Goal: Task Accomplishment & Management: Manage account settings

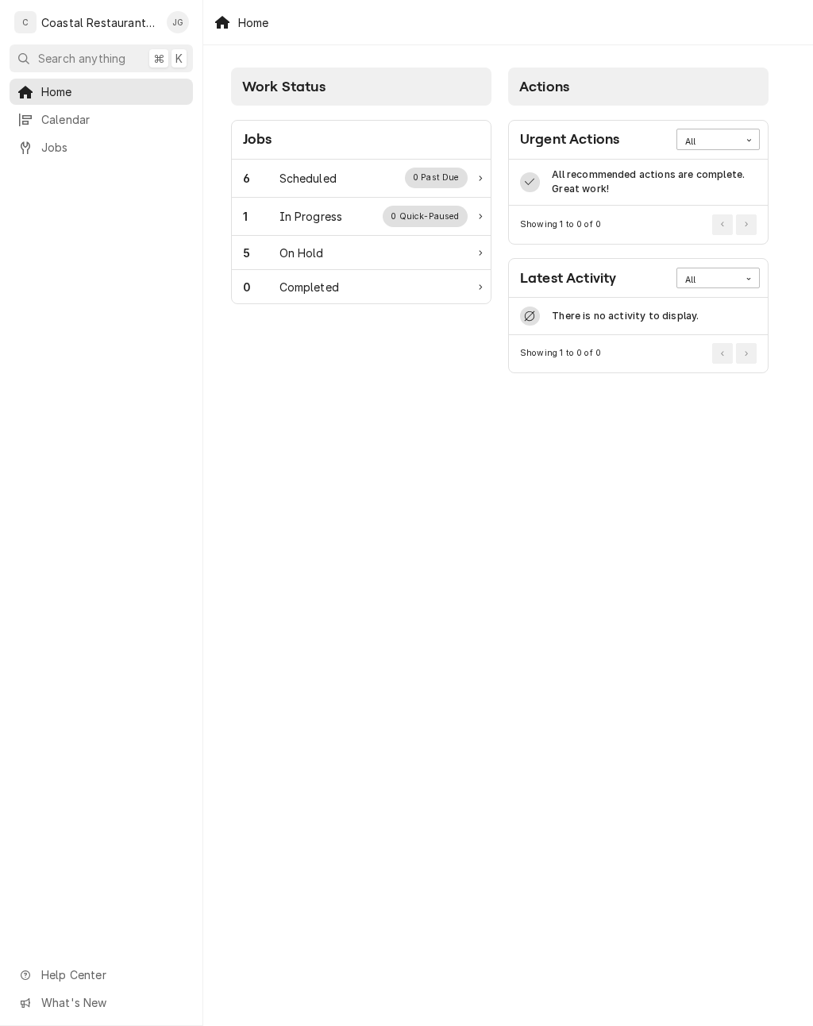
click at [296, 178] on div "Scheduled" at bounding box center [307, 178] width 57 height 17
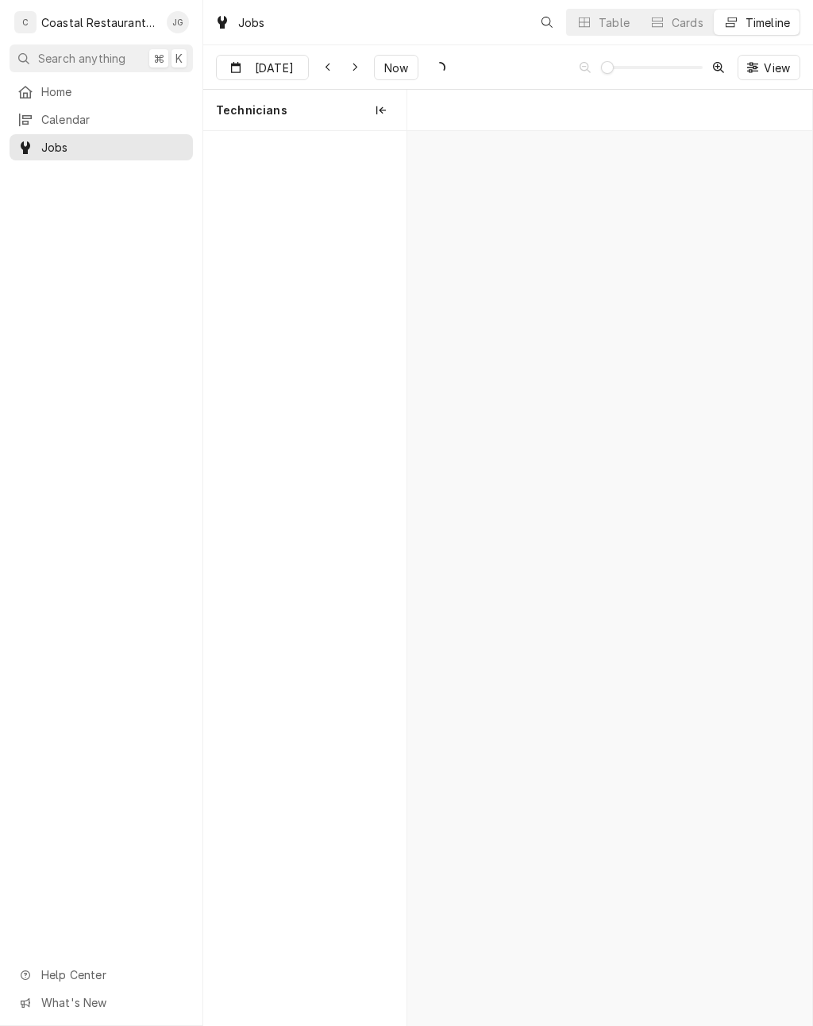
scroll to position [0, 8022]
click at [391, 67] on span "Now" at bounding box center [396, 68] width 30 height 17
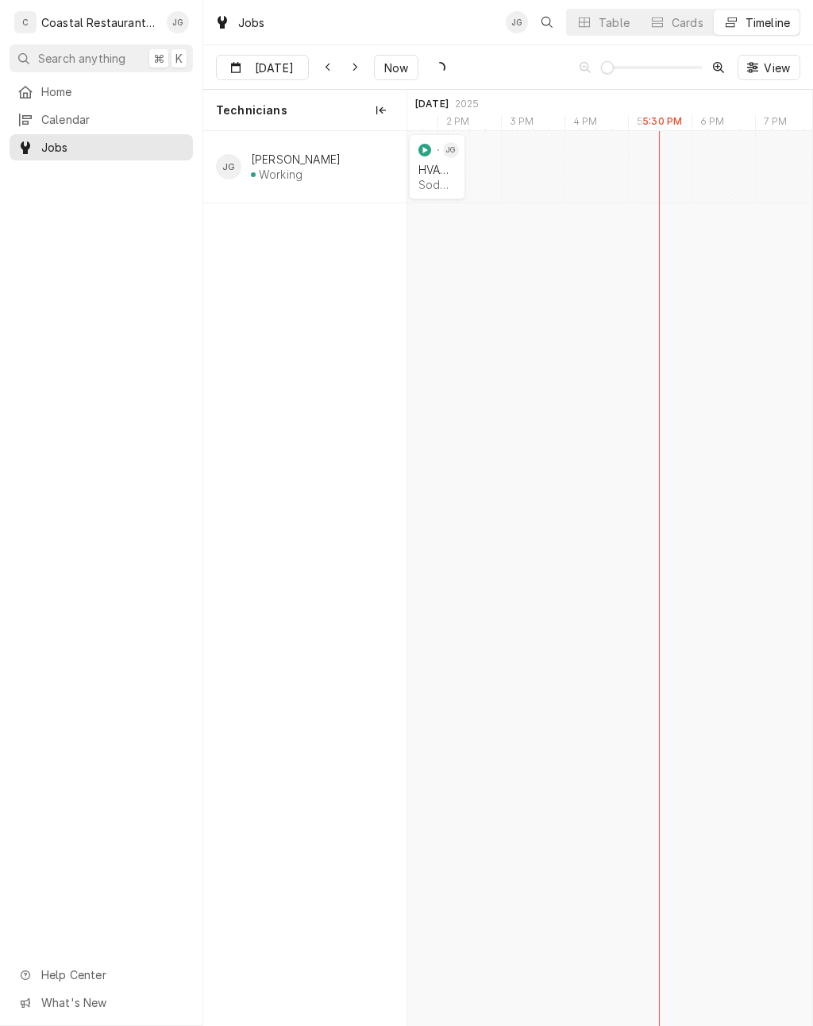
scroll to position [0, 8414]
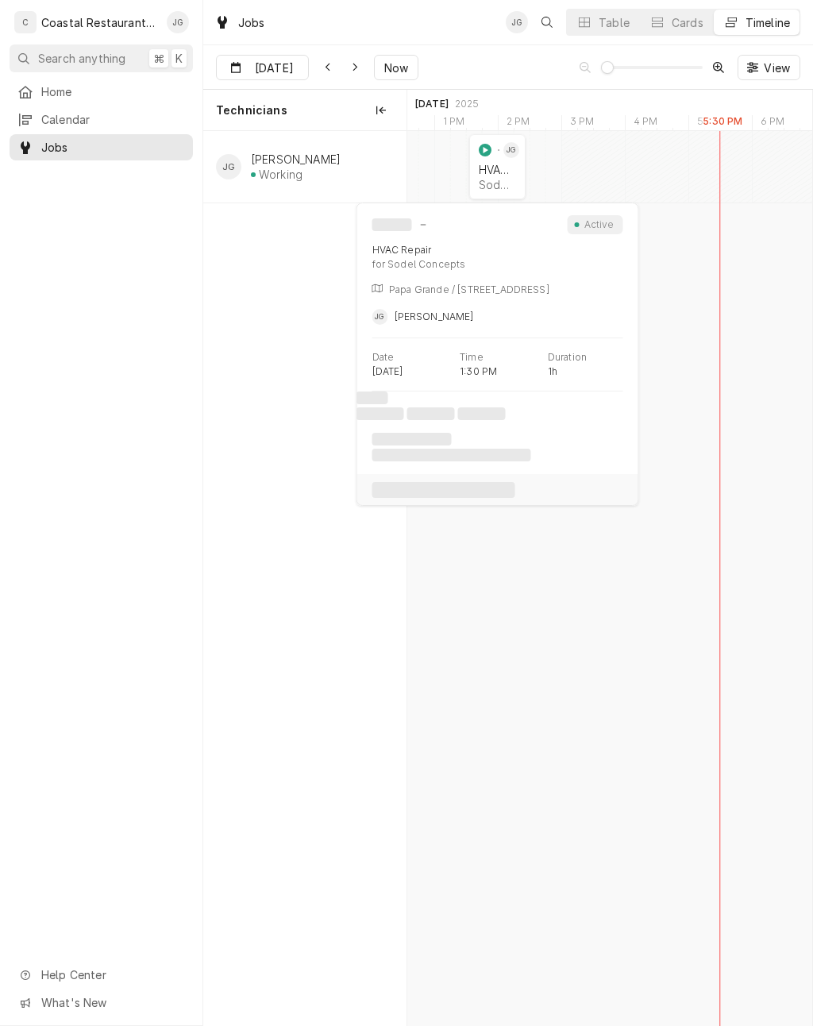
click at [502, 172] on div "HVAC Repair" at bounding box center [497, 169] width 37 height 13
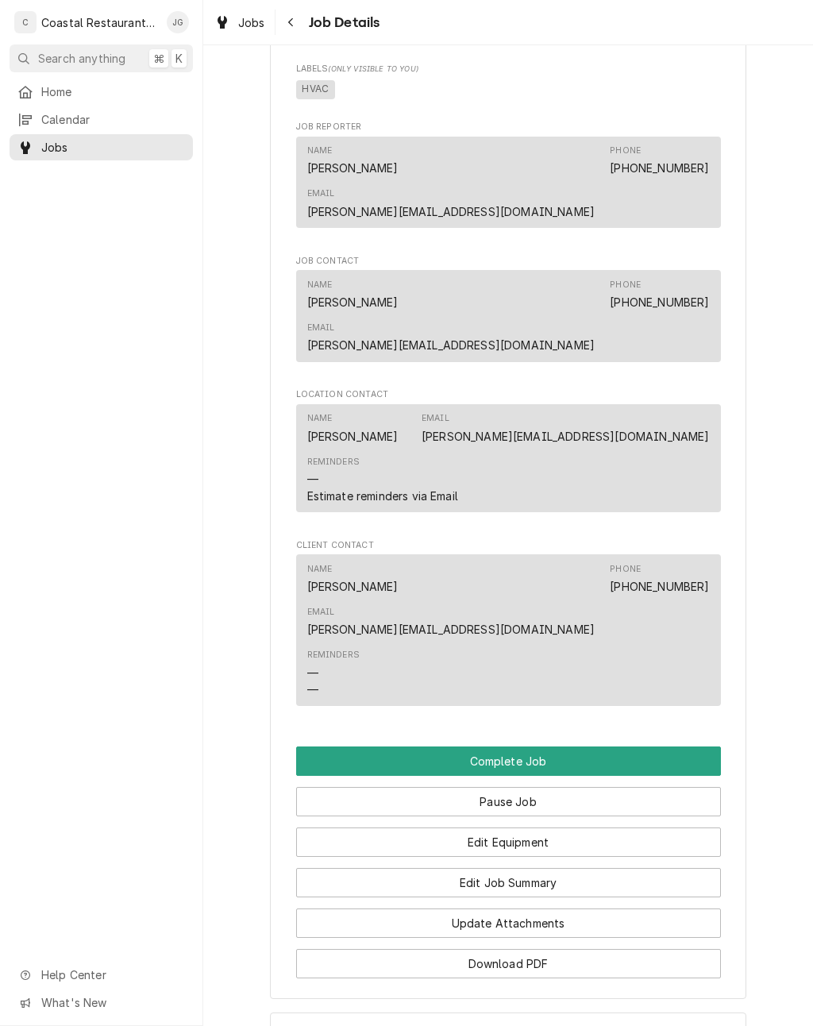
scroll to position [961, 0]
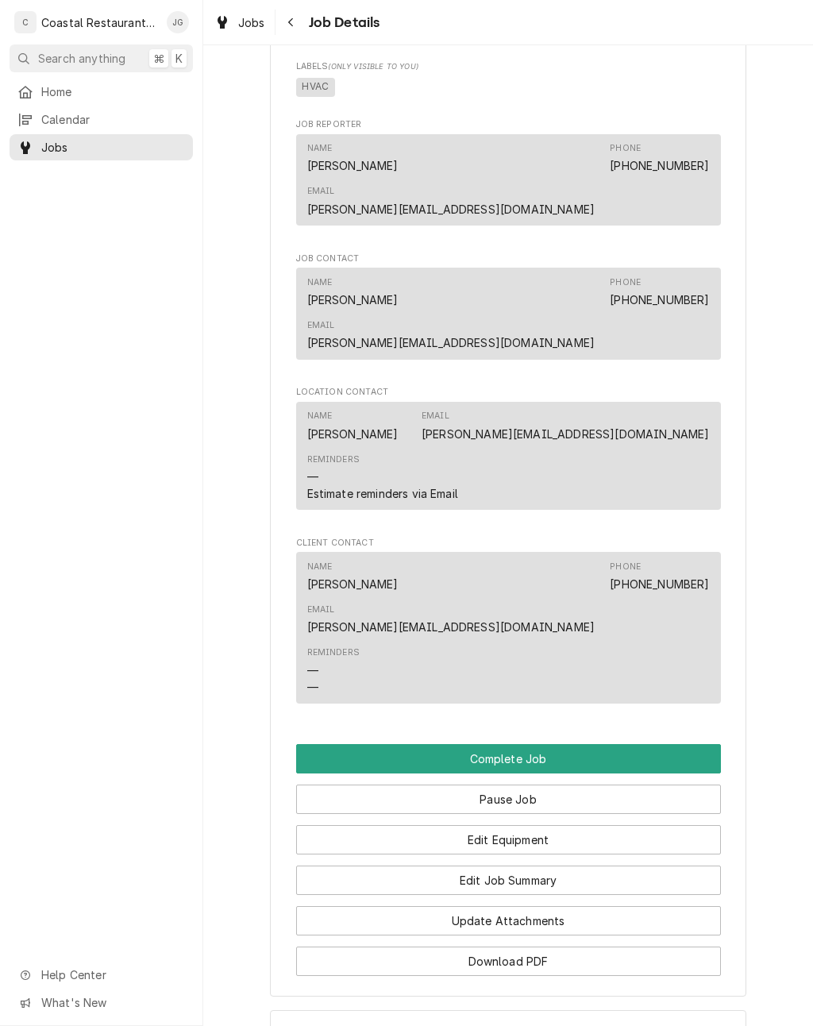
click at [555, 865] on button "Edit Job Summary" at bounding box center [508, 879] width 425 height 29
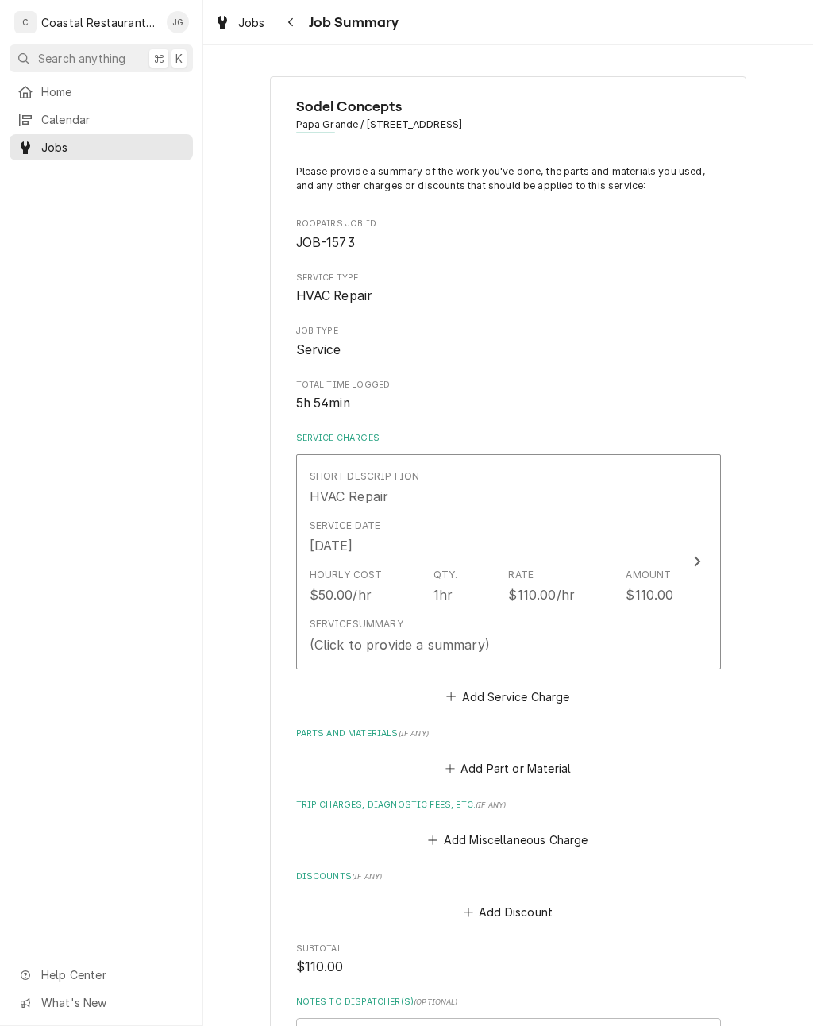
click at [514, 611] on div "Service Summary (Click to provide a summary)" at bounding box center [492, 635] width 364 height 49
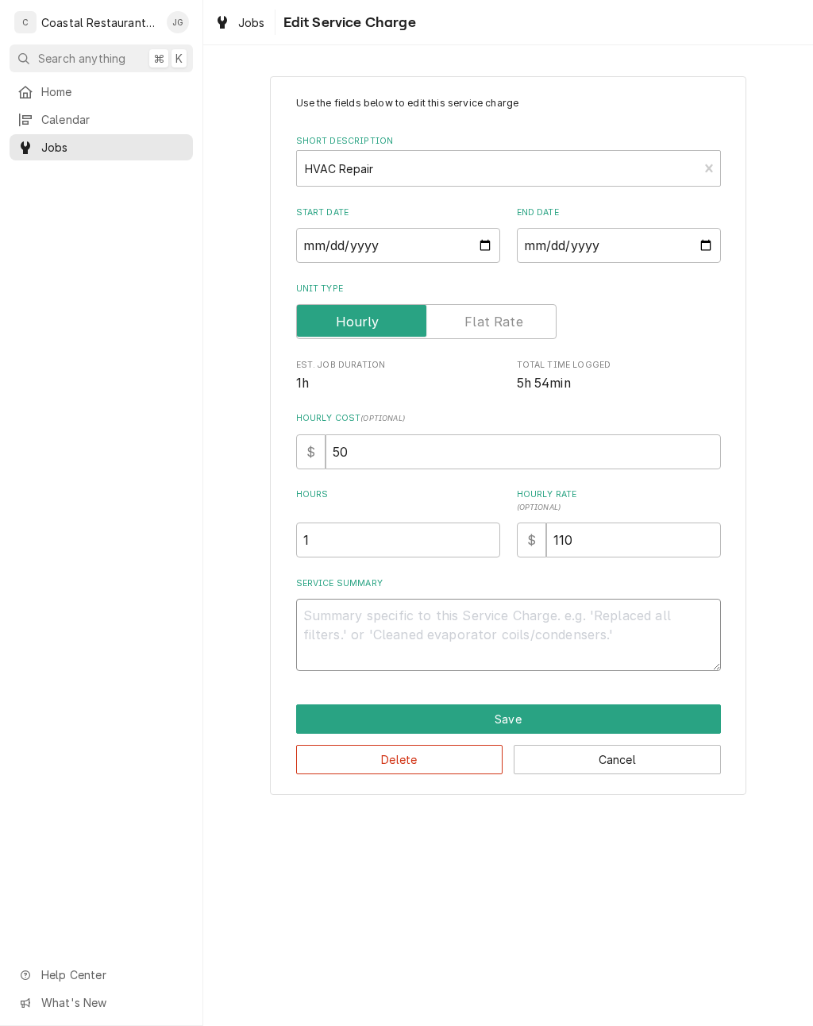
click at [500, 625] on textarea "Service Summary" at bounding box center [508, 635] width 425 height 72
type textarea "x"
type textarea "Dr"
type textarea "x"
type textarea "Driv"
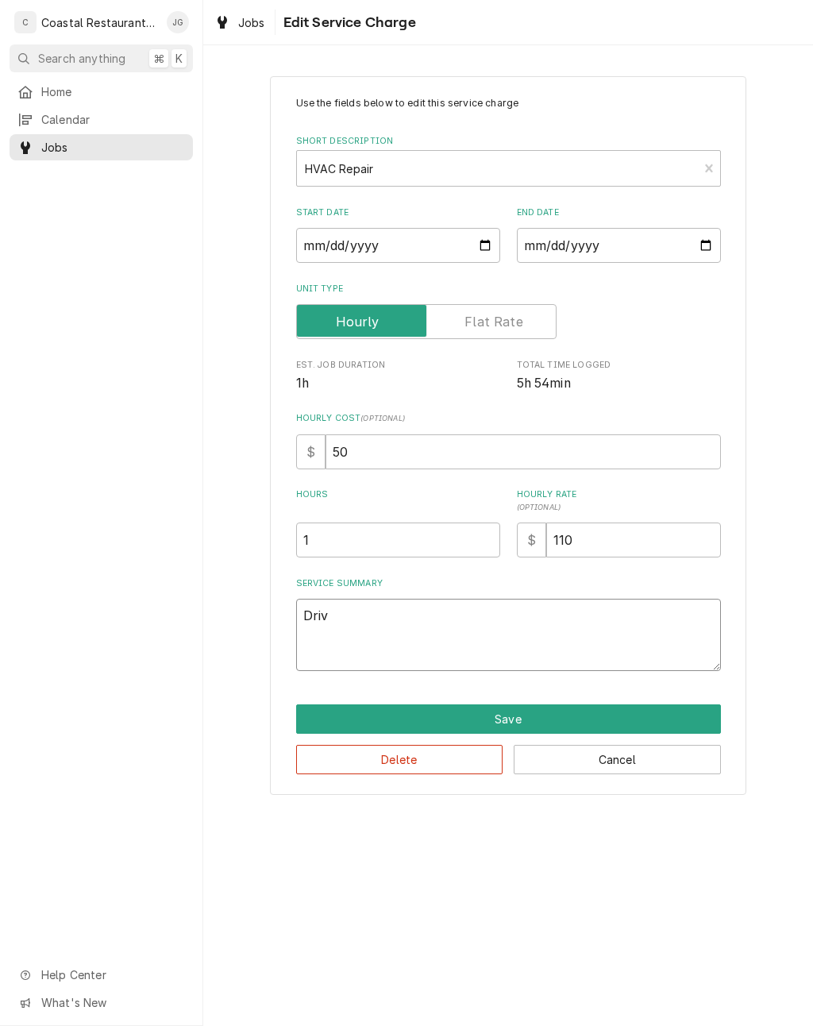
type textarea "x"
type textarea "Drive"
type textarea "x"
type textarea "Arrived on"
type textarea "x"
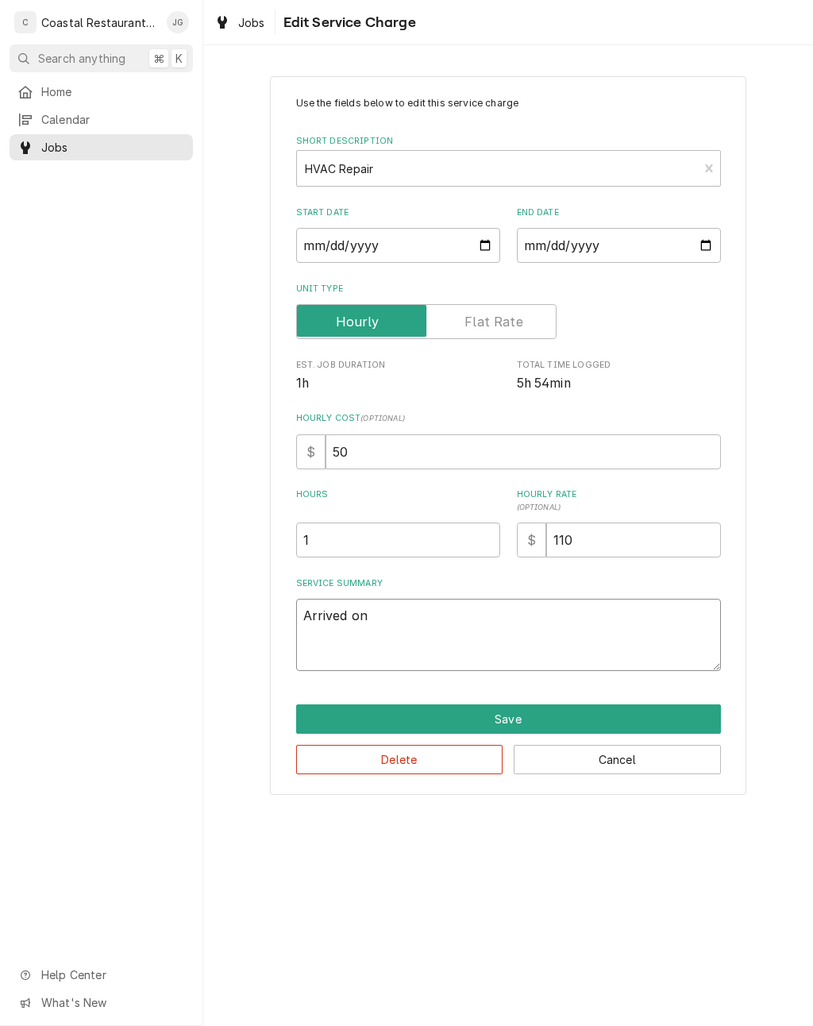
type textarea "Arrived on site"
type textarea "x"
type textarea "Arrived on site found"
type textarea "x"
type textarea "Arrived on site found thermostat"
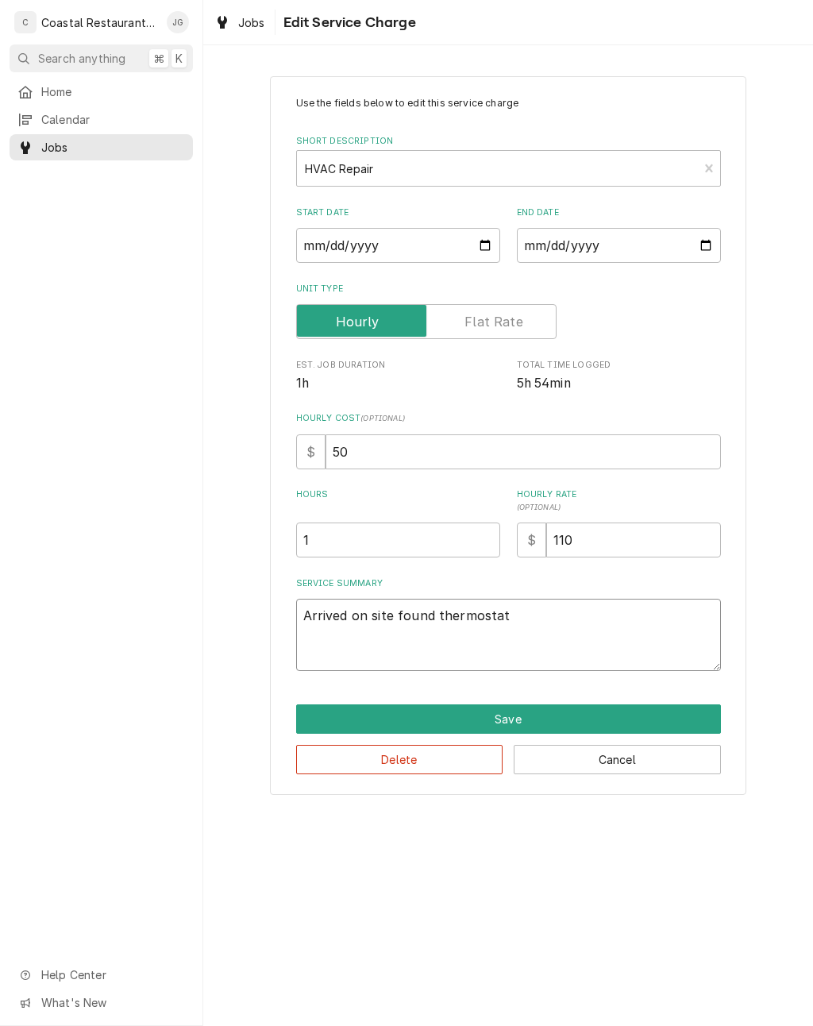
type textarea "x"
type textarea "Arrived on site found thermostat flash"
type textarea "x"
type textarea "Arrived on site found thermostat flashing"
type textarea "x"
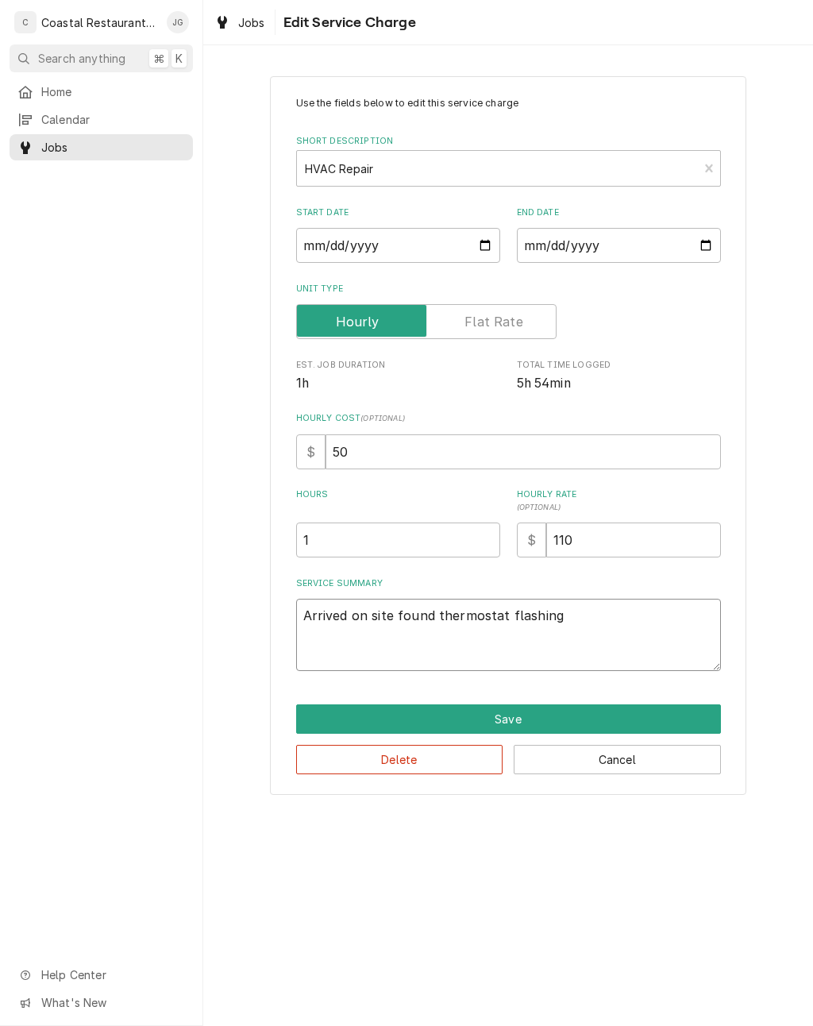
type textarea "Arrived on site found thermostat flashing no sign"
type textarea "x"
type textarea "Arrived on site found thermostat flashing no signal"
type textarea "x"
type textarea "Arrived on site found thermostat flashing no signal checked"
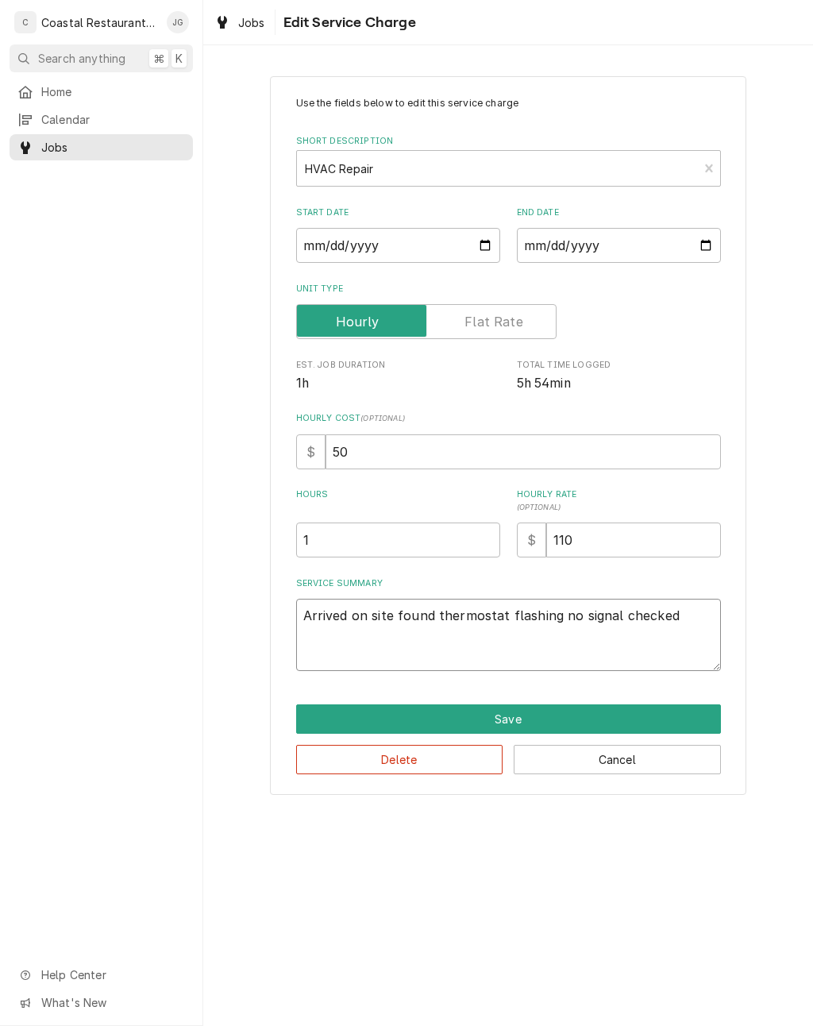
type textarea "x"
type textarea "Arrived on site found thermostat flashing no signal checked air"
type textarea "x"
type textarea "Arrived on site found thermostat flashing no signal checked air handler"
type textarea "x"
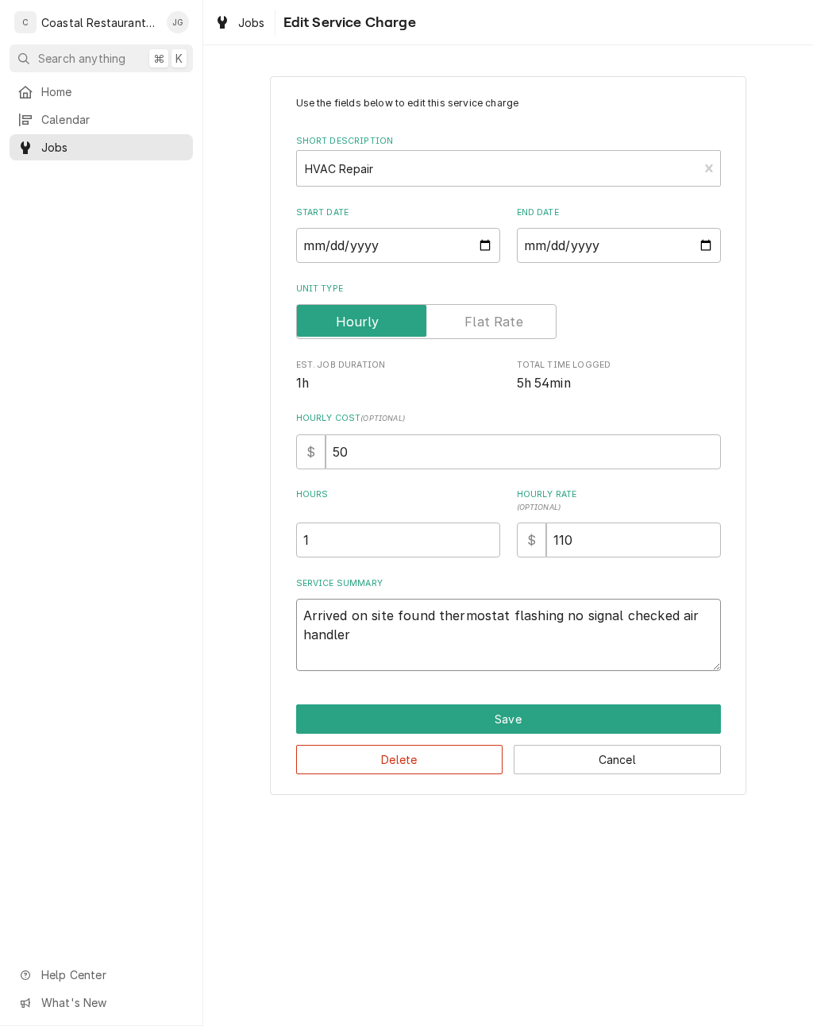
type textarea "Arrived on site found thermostat flashing no signal checked air handler found"
type textarea "x"
type textarea "Arrived on site found thermostat flashing no signal checked air handler found t…"
type textarea "x"
type textarea "Arrived on site found thermostat flashing no signal checked air handler found t…"
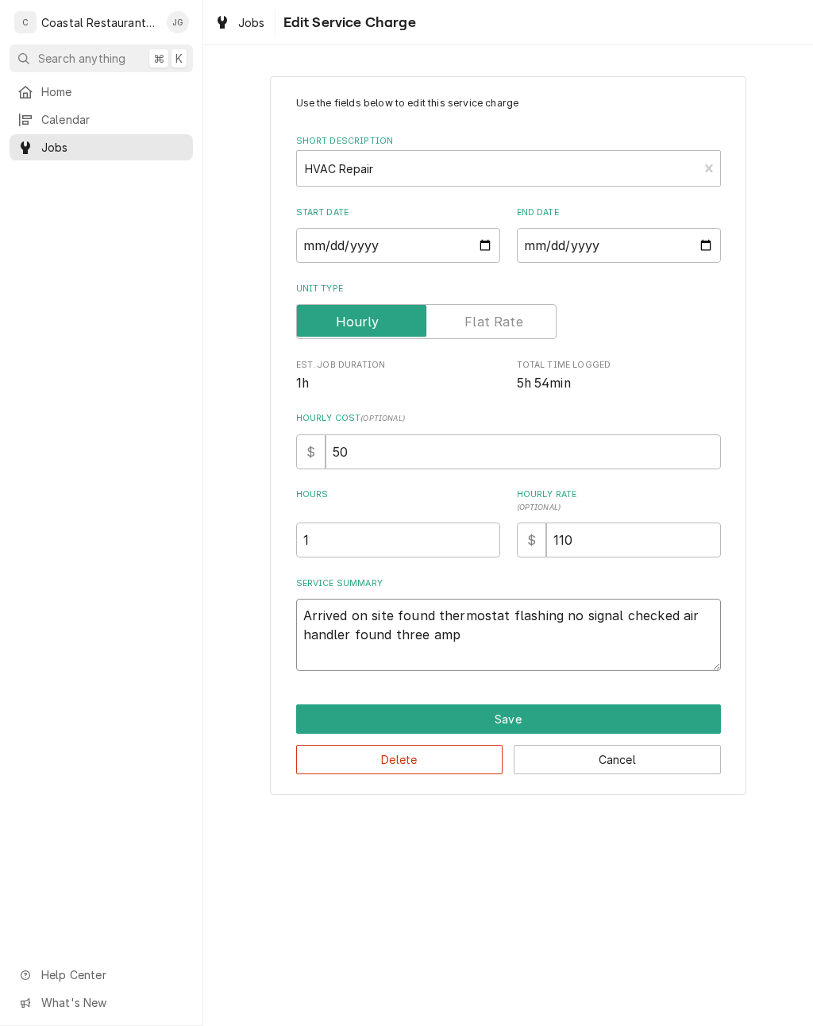
type textarea "x"
type textarea "Arrived on site found thermostat flashing no signal checked air handler found t…"
type textarea "x"
type textarea "Arrived on site found thermostat flashing no signal checked air handler found t…"
type textarea "x"
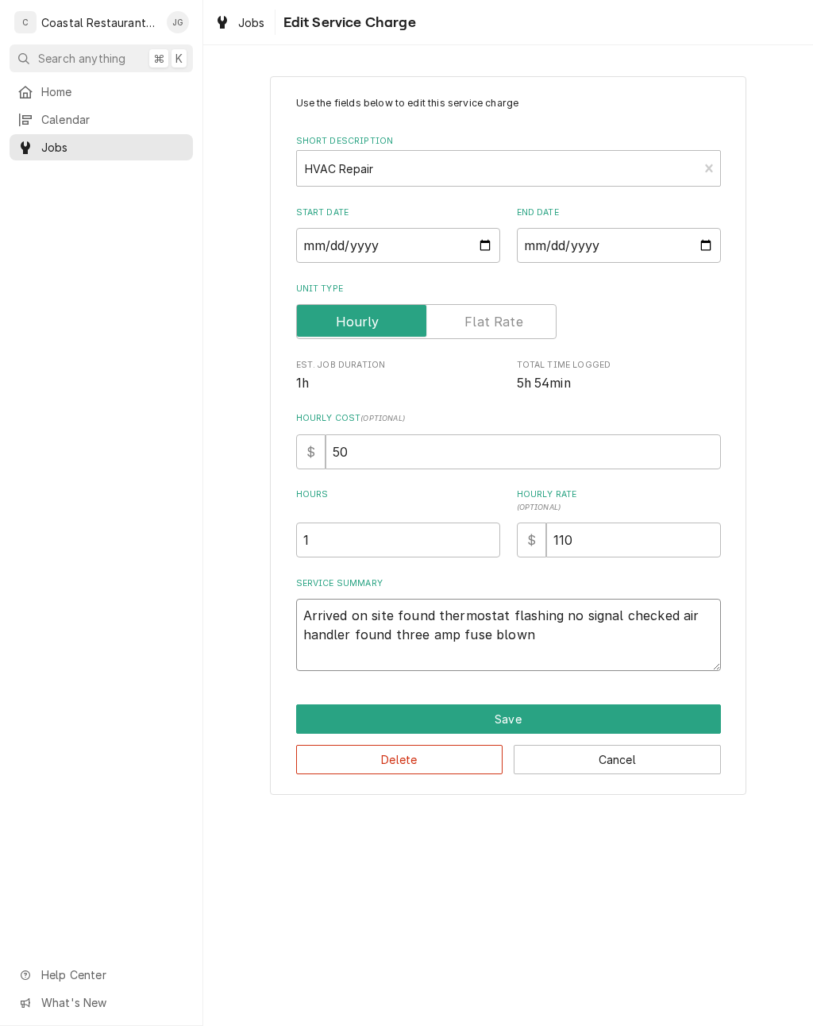
type textarea "Arrived on site found thermostat flashing no signal checked air handler found t…"
type textarea "x"
type textarea "Arrived on site found thermostat flashing no signal checked air handler found t…"
type textarea "x"
type textarea "Arrived on site found thermostat flashing no signal checked air handler found t…"
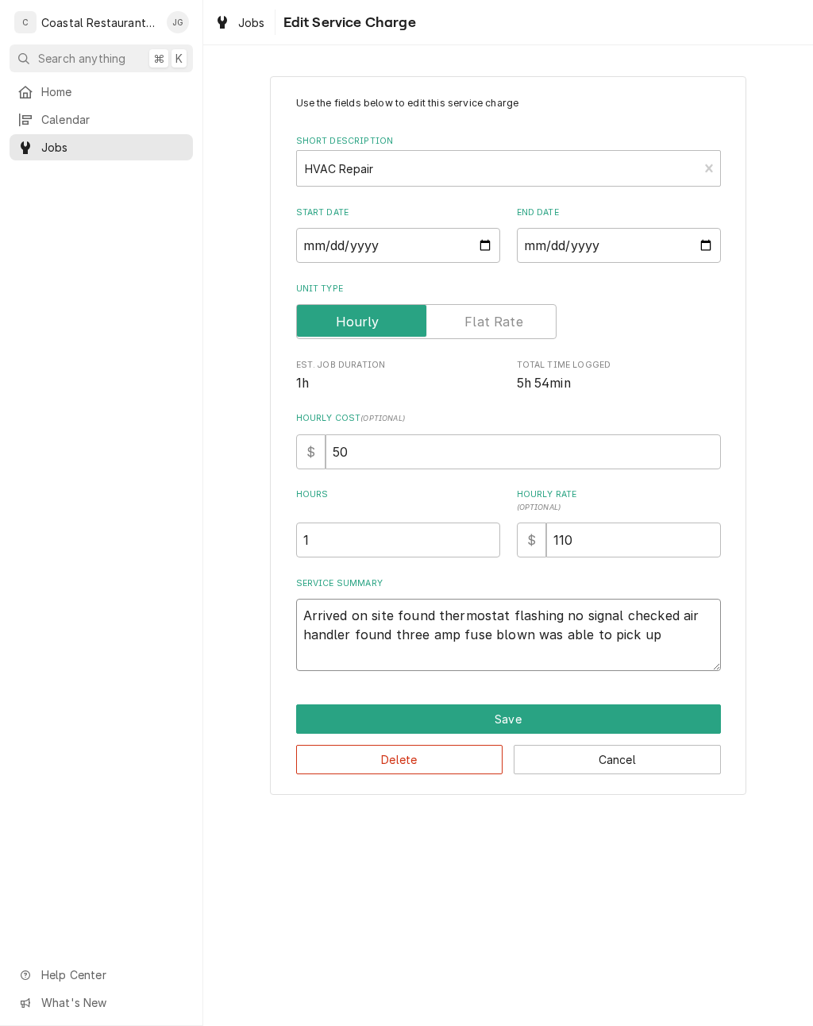
type textarea "x"
type textarea "Arrived on site found thermostat flashing no signal checked air handler found t…"
type textarea "x"
type textarea "Arrived on site found thermostat flashing no signal checked air handler found t…"
type textarea "x"
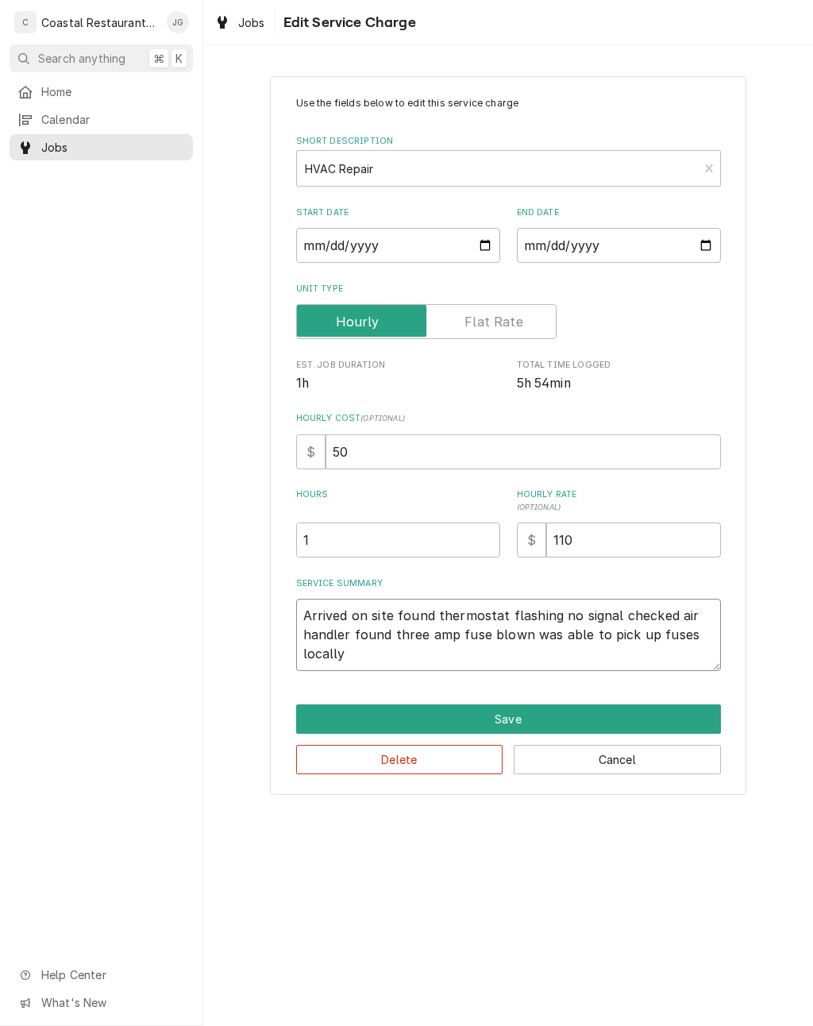
type textarea "Arrived on site found thermostat flashing no signal checked air handler found t…"
type textarea "x"
type textarea "Arrived on site found thermostat flashing no signal checked air handler found t…"
type textarea "x"
type textarea "Arrived on site found thermostat flashing no signal checked air handler found t…"
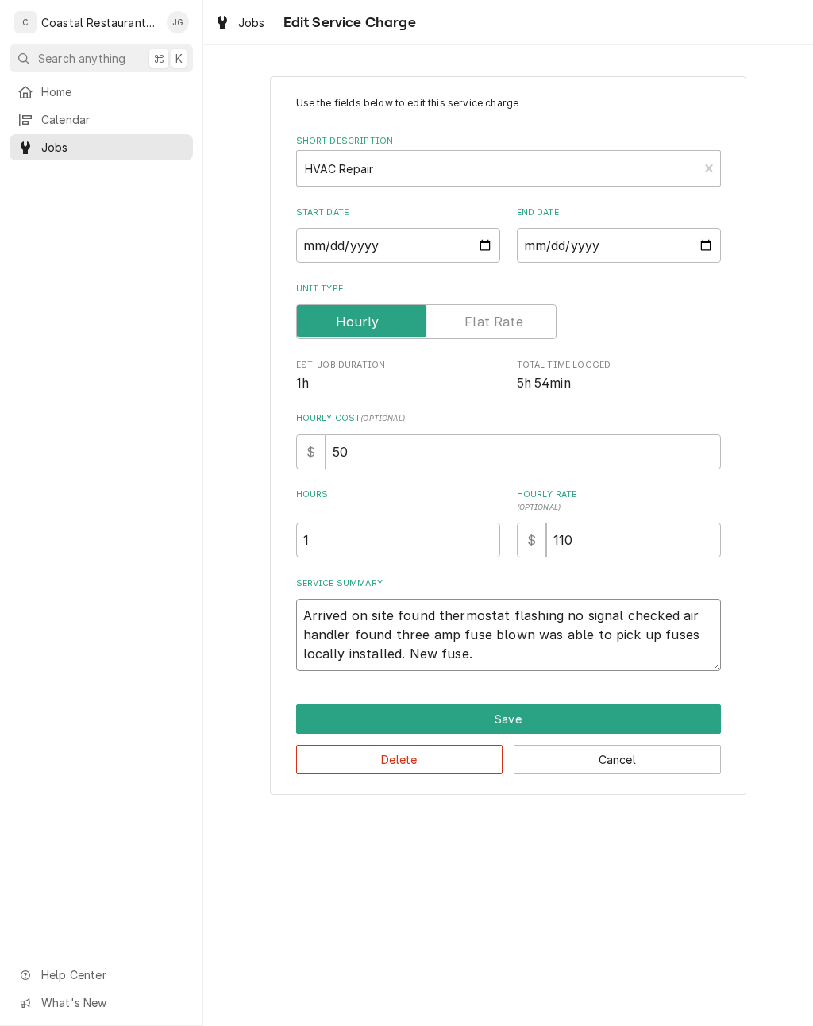
type textarea "x"
type textarea "Arrived on site found thermostat flashing no signal checked air handler found t…"
type textarea "x"
type textarea "Arrived on site found thermostat flashing no signal checked air handler found t…"
type textarea "x"
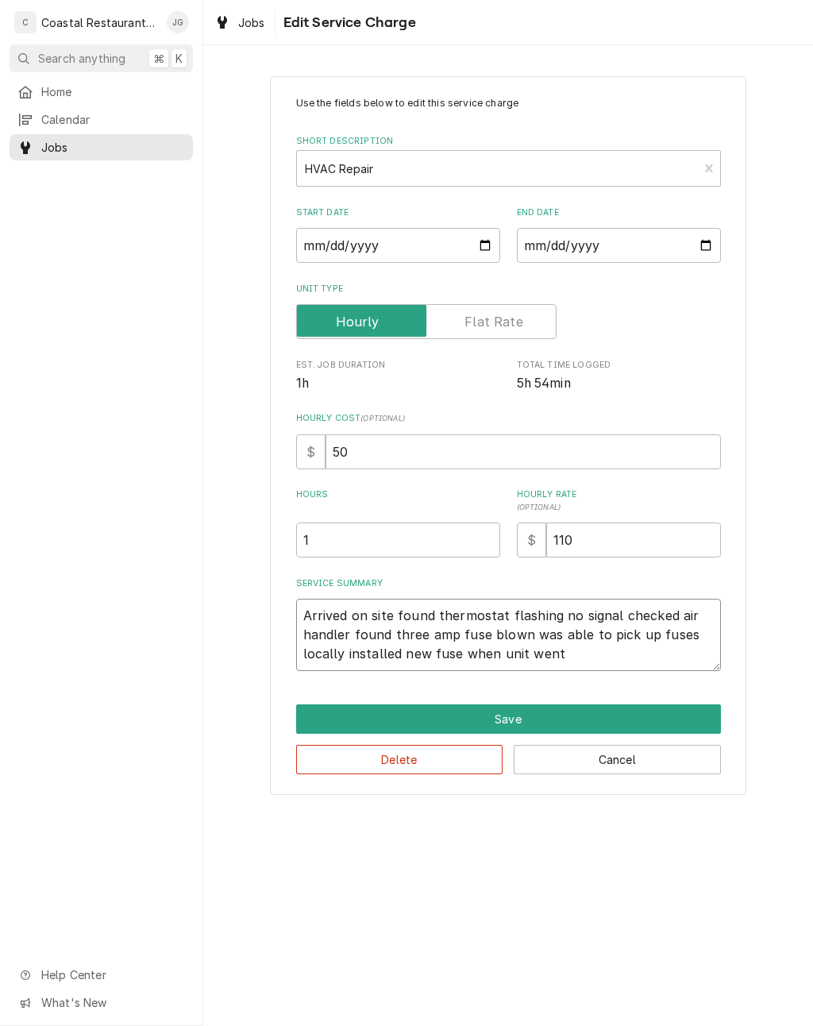
type textarea "Arrived on site found thermostat flashing no signal checked air handler found t…"
type textarea "x"
type textarea "Arrived on site found thermostat flashing no signal checked air handler found t…"
type textarea "x"
type textarea "Arrived on site found thermostat flashing no signal checked air handler found t…"
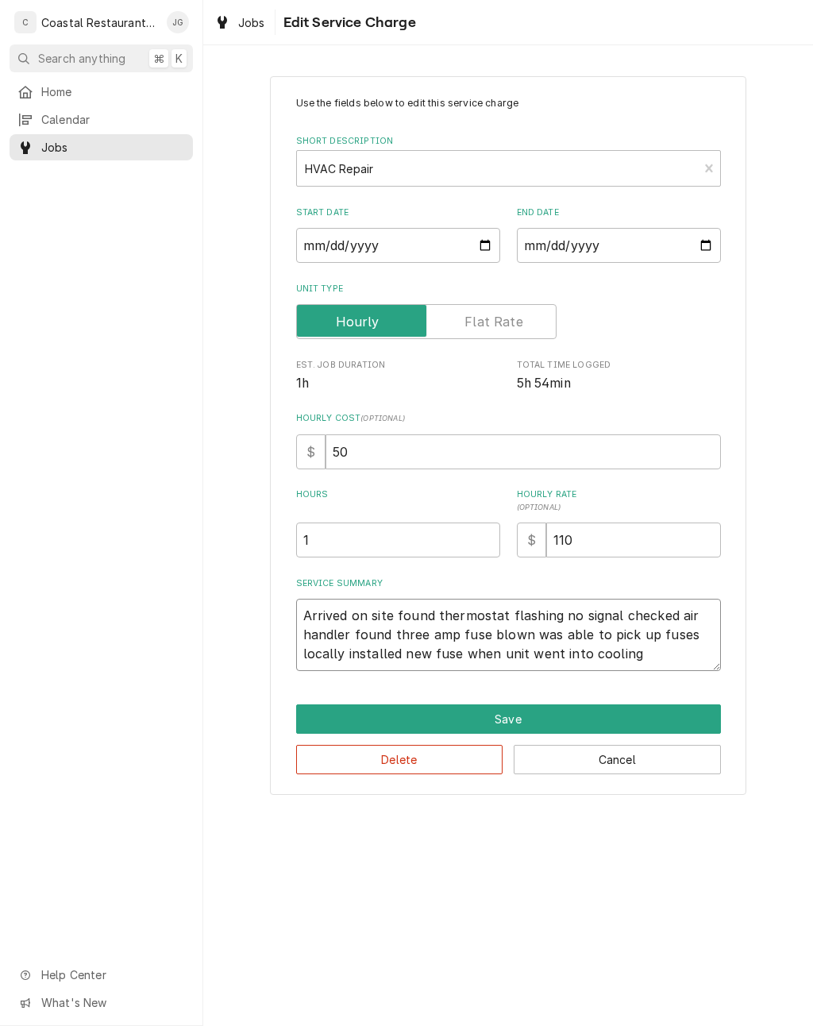
type textarea "x"
type textarea "Arrived on site found thermostat flashing no signal checked air handler found t…"
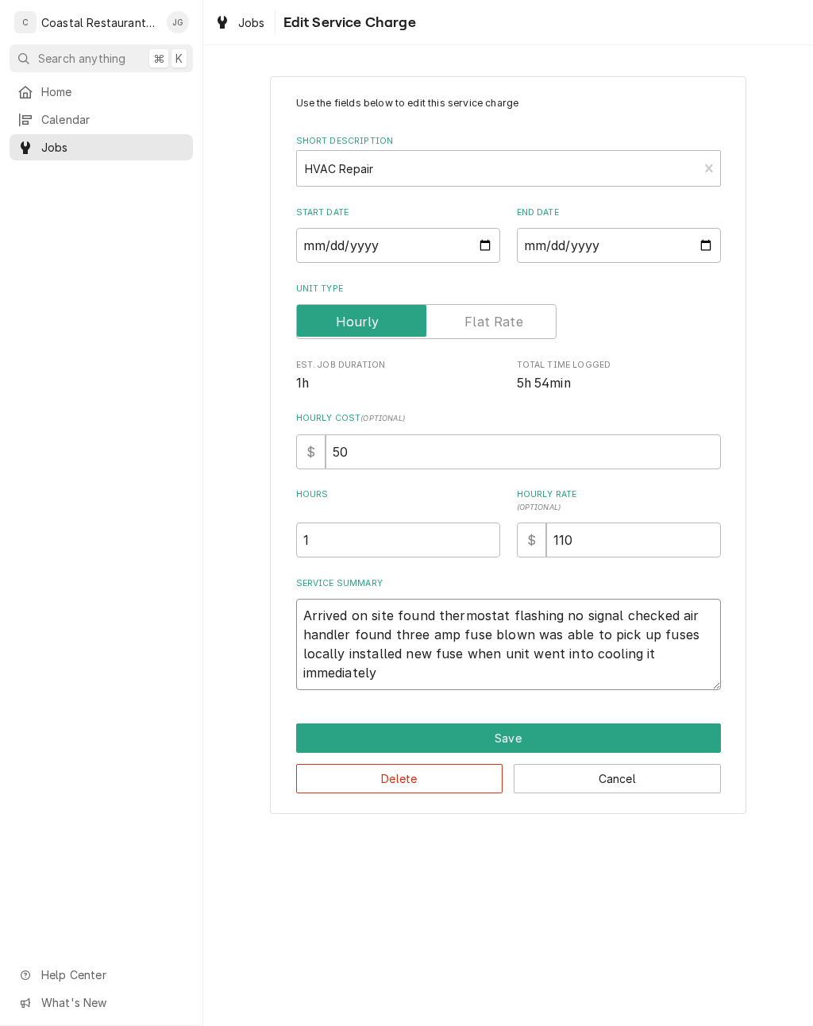
type textarea "x"
type textarea "Arrived on site found thermostat flashing no signal checked air handler found t…"
type textarea "x"
type textarea "Arrived on site found thermostat flashing no signal checked air handler found t…"
type textarea "x"
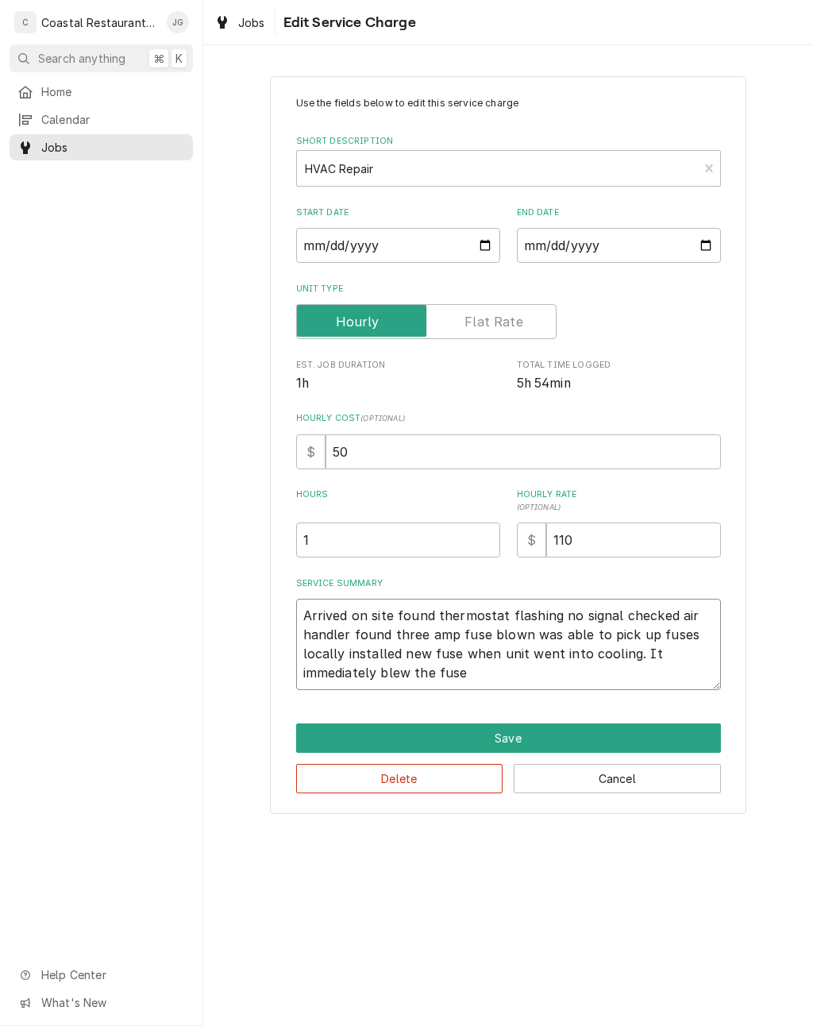
type textarea "Arrived on site found thermostat flashing no signal checked air handler found t…"
type textarea "x"
type textarea "Arrived on site found thermostat flashing no signal checked air handler found t…"
type textarea "x"
type textarea "Arrived on site found thermostat flashing no signal checked air handler found t…"
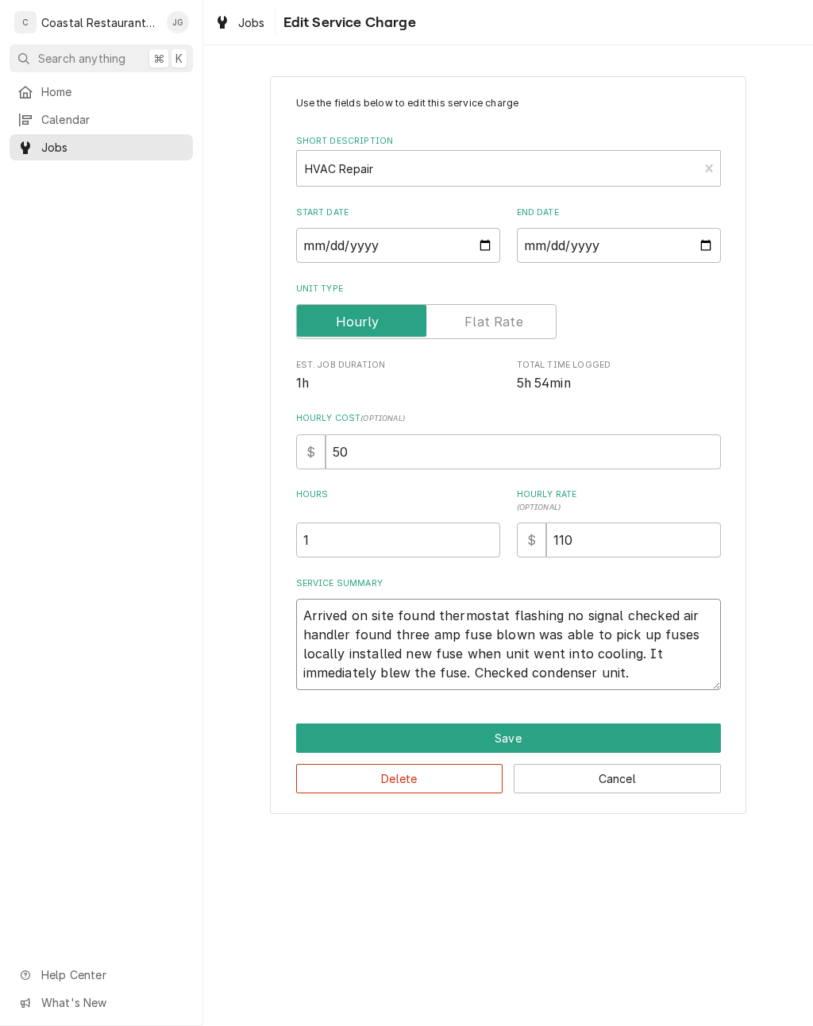
type textarea "x"
type textarea "Arrived on site found thermostat flashing no signal checked air handler found t…"
type textarea "x"
type textarea "Arrived on site found thermostat flashing no signal checked air handler found t…"
type textarea "x"
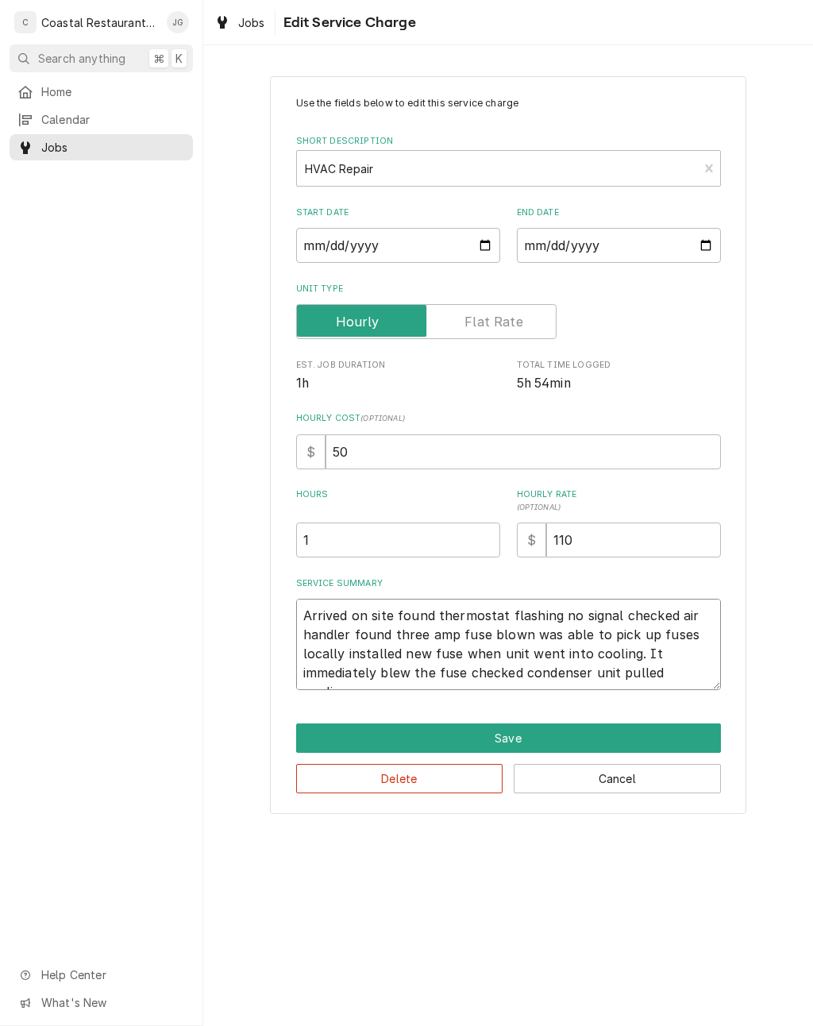
type textarea "Arrived on site found thermostat flashing no signal checked air handler found t…"
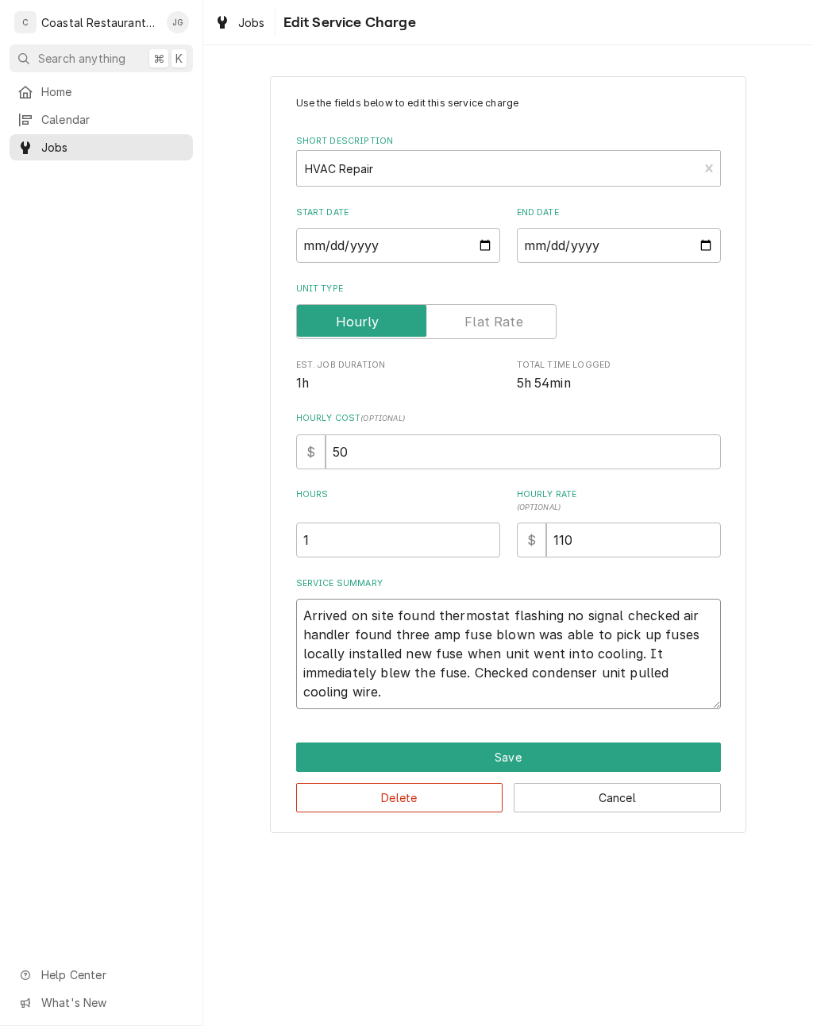
type textarea "x"
type textarea "Arrived on site found thermostat flashing no signal checked air handler found t…"
type textarea "x"
type textarea "Arrived on site found thermostat flashing no signal checked air handler found t…"
type textarea "x"
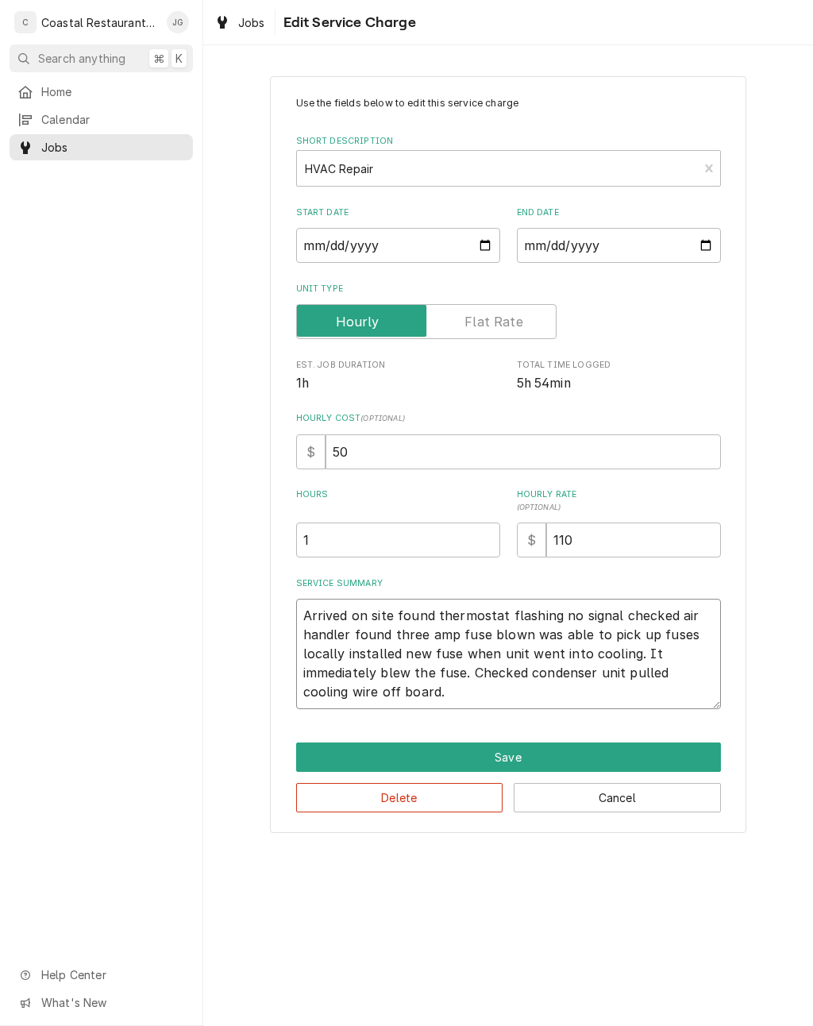
type textarea "Arrived on site found thermostat flashing no signal checked air handler found t…"
type textarea "x"
type textarea "Arrived on site found thermostat flashing no signal checked air handler found t…"
type textarea "x"
type textarea "Arrived on site found thermostat flashing no signal checked air handler found t…"
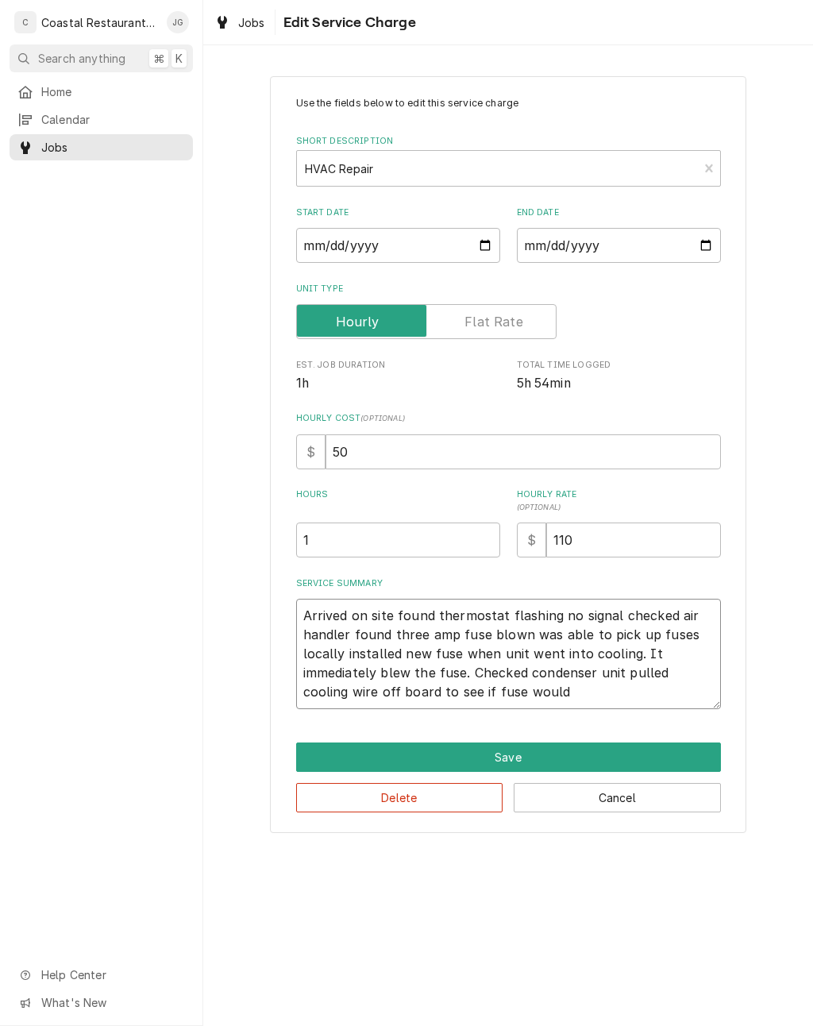
type textarea "x"
type textarea "Arrived on site found thermostat flashing no signal checked air handler found t…"
type textarea "x"
type textarea "Arrived on site found thermostat flashing no signal checked air handler found t…"
type textarea "x"
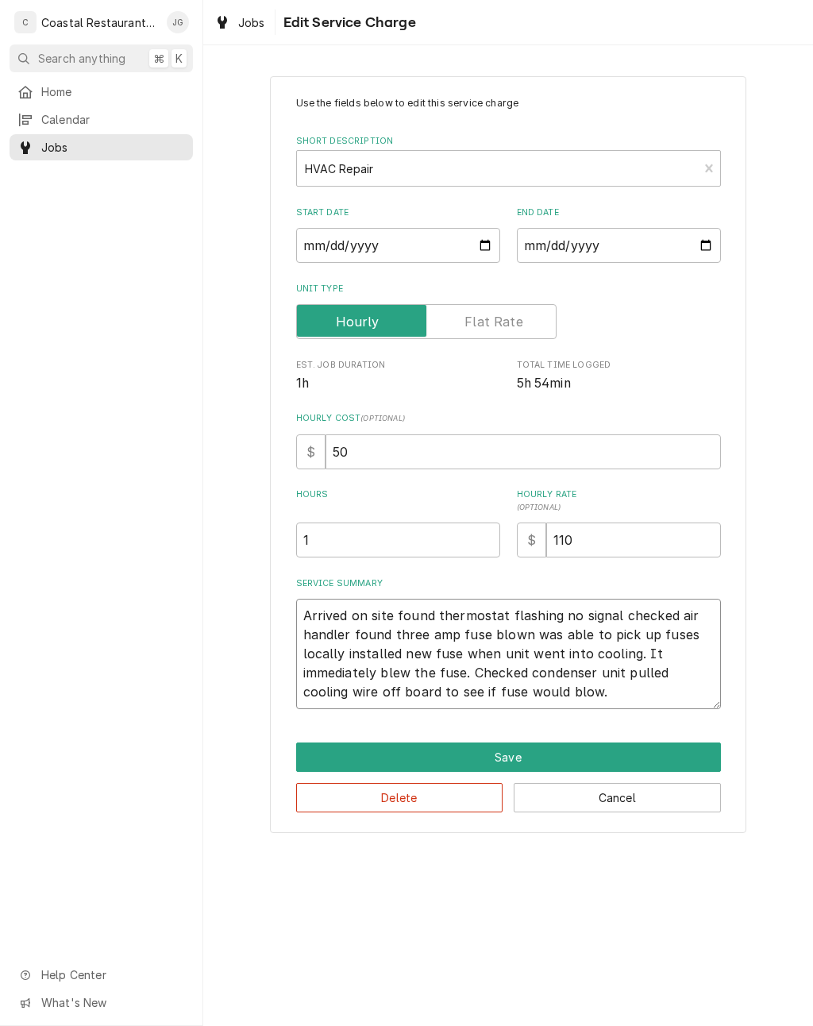
type textarea "Arrived on site found thermostat flashing no signal checked air handler found t…"
type textarea "x"
type textarea "Arrived on site found thermostat flashing no signal checked air handler found t…"
type textarea "x"
type textarea "Arrived on site found thermostat flashing no signal checked air handler found t…"
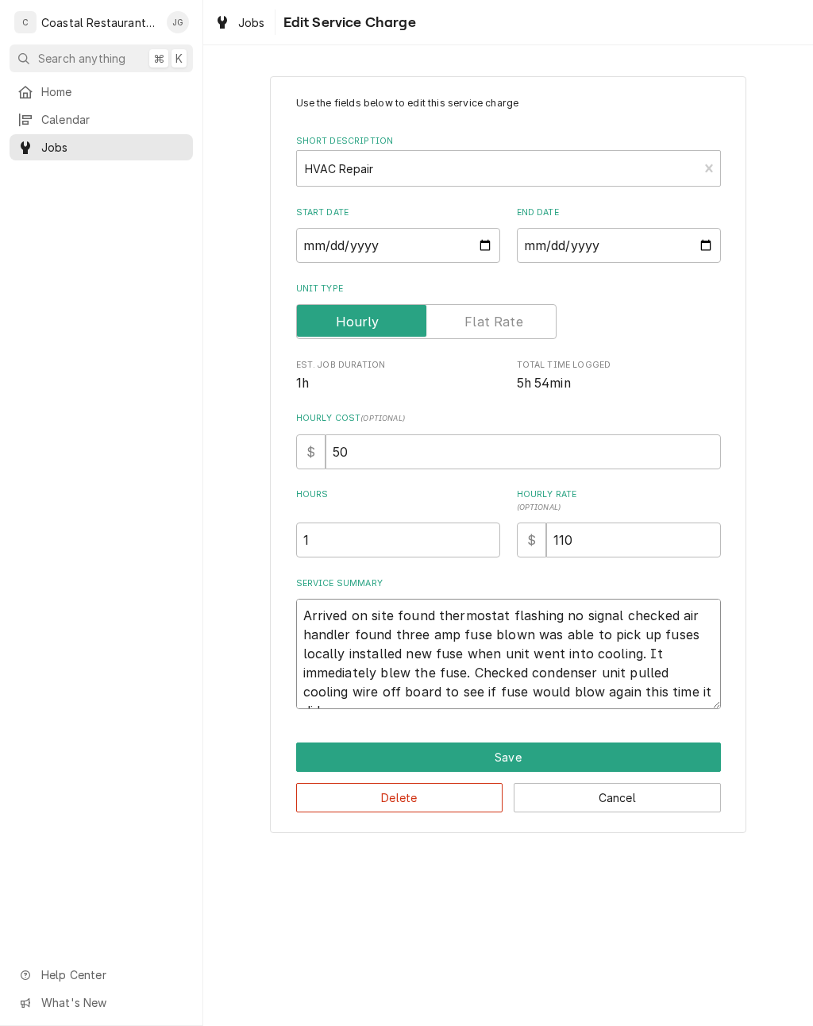
type textarea "x"
type textarea "Arrived on site found thermostat flashing no signal checked air handler found t…"
type textarea "x"
type textarea "Arrived on site found thermostat flashing no signal checked air handler found t…"
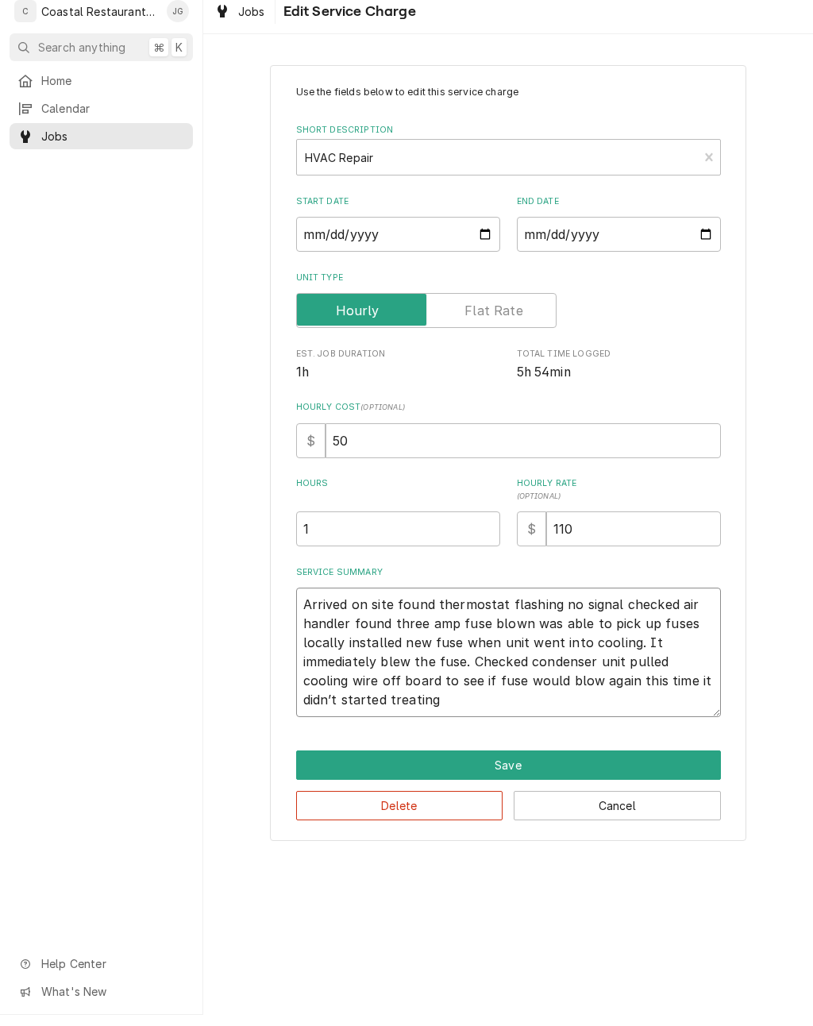
type textarea "x"
type textarea "Arrived on site found thermostat flashing no signal checked air handler found t…"
type textarea "x"
type textarea "Arrived on site found thermostat flashing no signal checked air handler found t…"
type textarea "x"
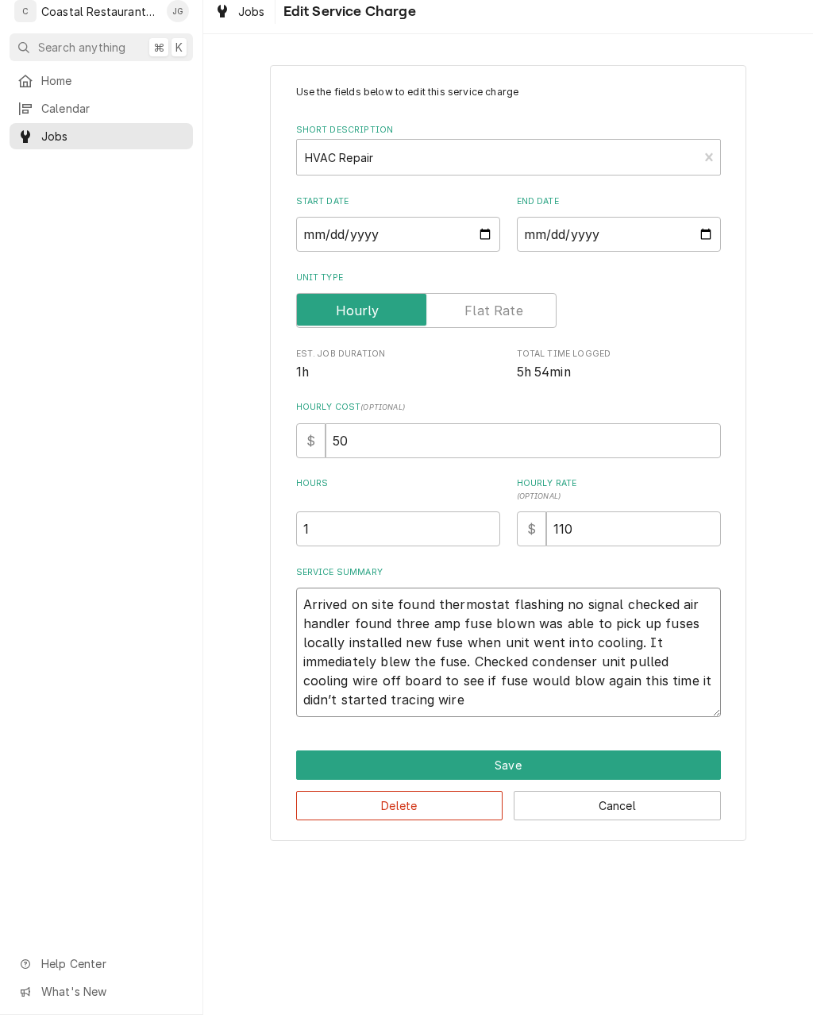
type textarea "Arrived on site found thermostat flashing no signal checked air handler found t…"
type textarea "x"
type textarea "Arrived on site found thermostat flashing no signal checked air handler found t…"
type textarea "x"
type textarea "Arrived on site found thermostat flashing no signal checked air handler found t…"
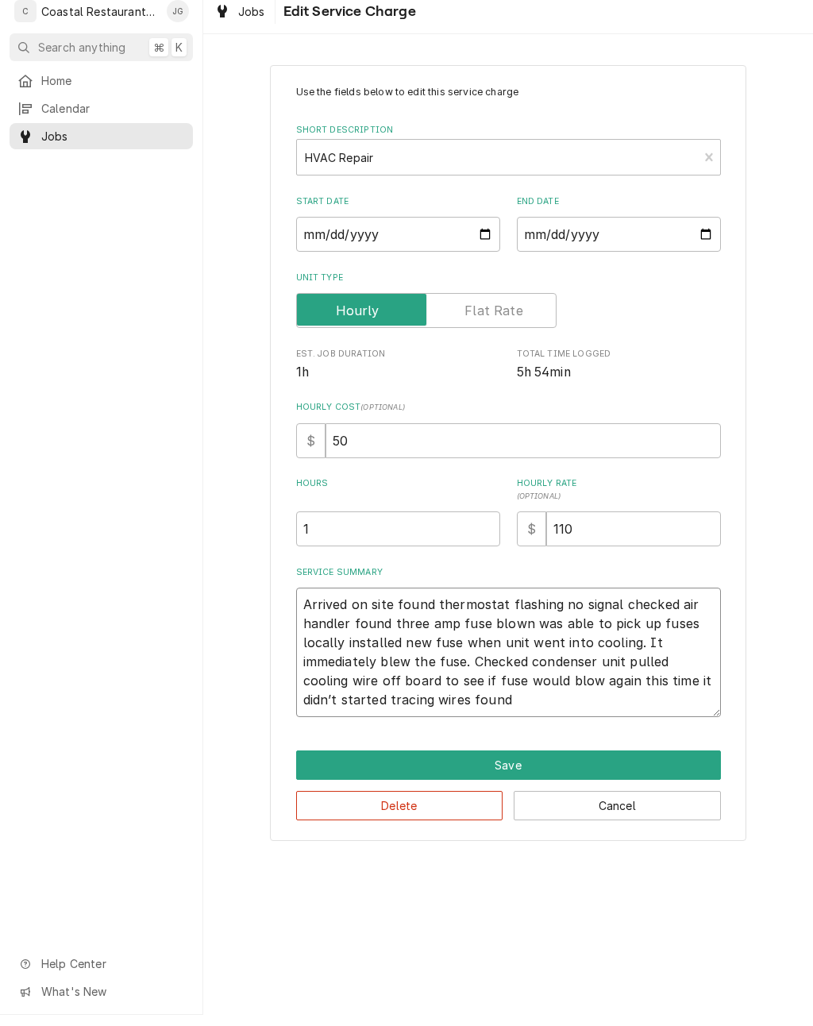
type textarea "x"
type textarea "Arrived on site found thermostat flashing no signal checked air handler found t…"
type textarea "x"
type textarea "Arrived on site found thermostat flashing no signal checked air handler found t…"
type textarea "x"
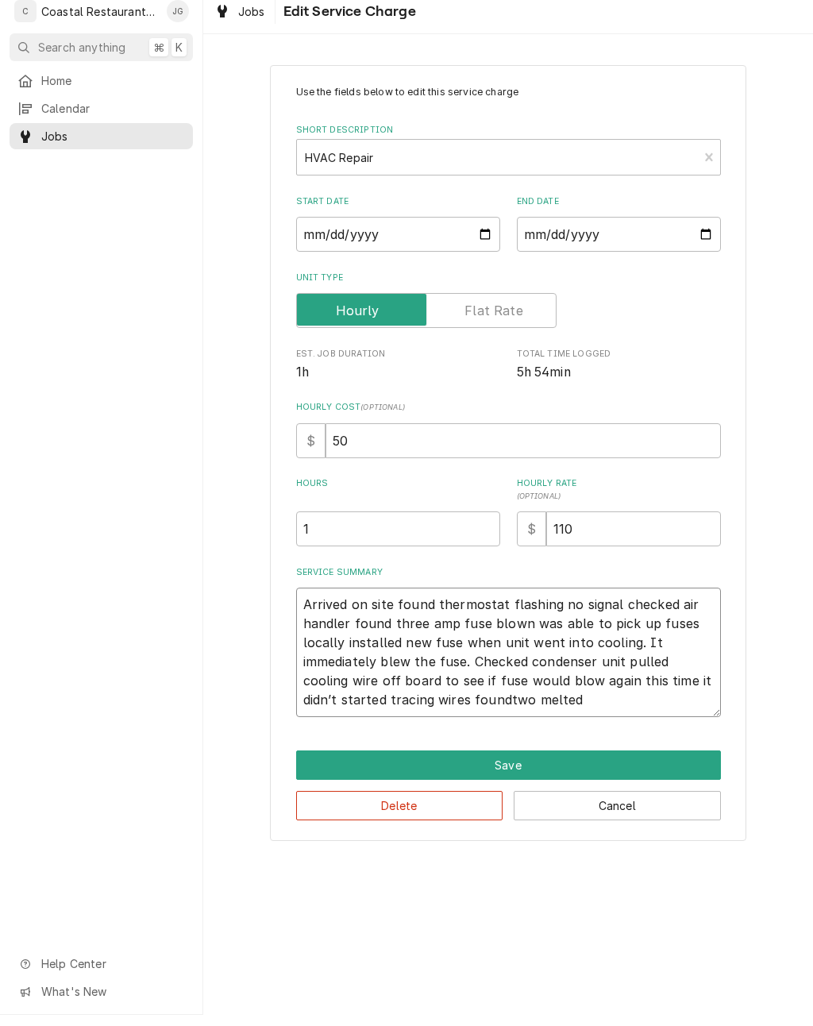
type textarea "Arrived on site found thermostat flashing no signal checked air handler found t…"
type textarea "x"
type textarea "Arrived on site found thermostat flashing no signal checked air handler found t…"
type textarea "x"
type textarea "Arrived on site found thermostat flashing no signal checked air handler found t…"
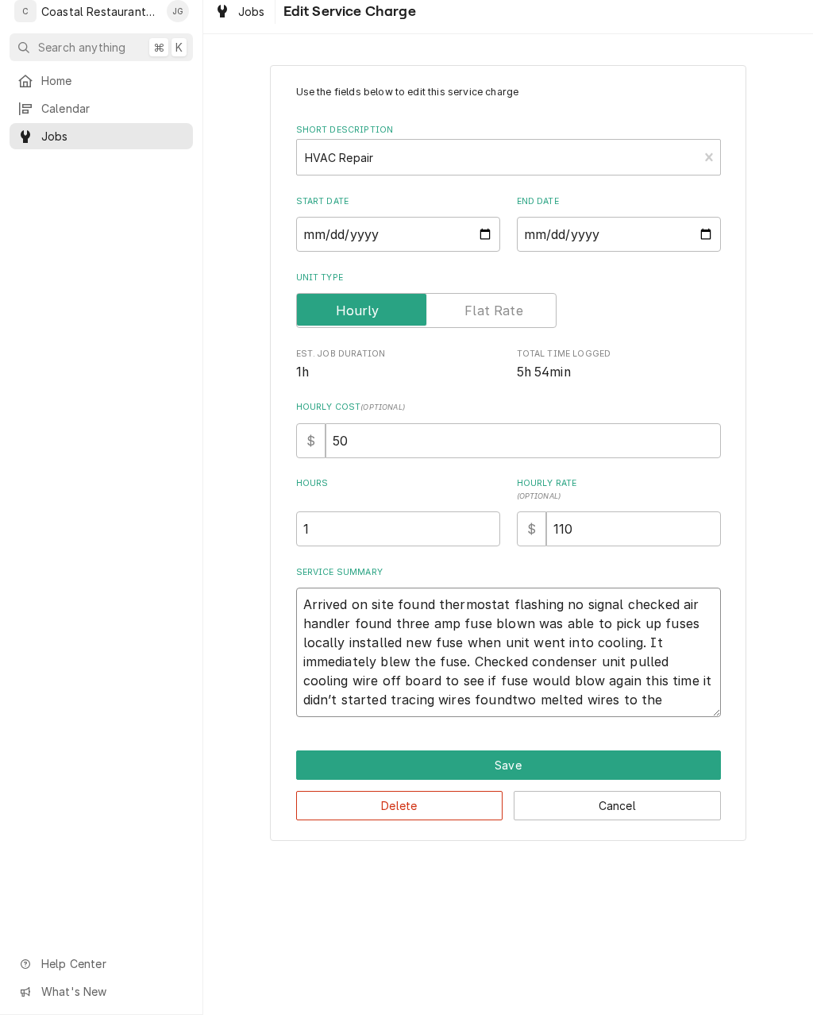
type textarea "x"
type textarea "Arrived on site found thermostat flashing no signal checked air handler found t…"
type textarea "x"
type textarea "Arrived on site found thermostat flashing no signal checked air handler found t…"
type textarea "x"
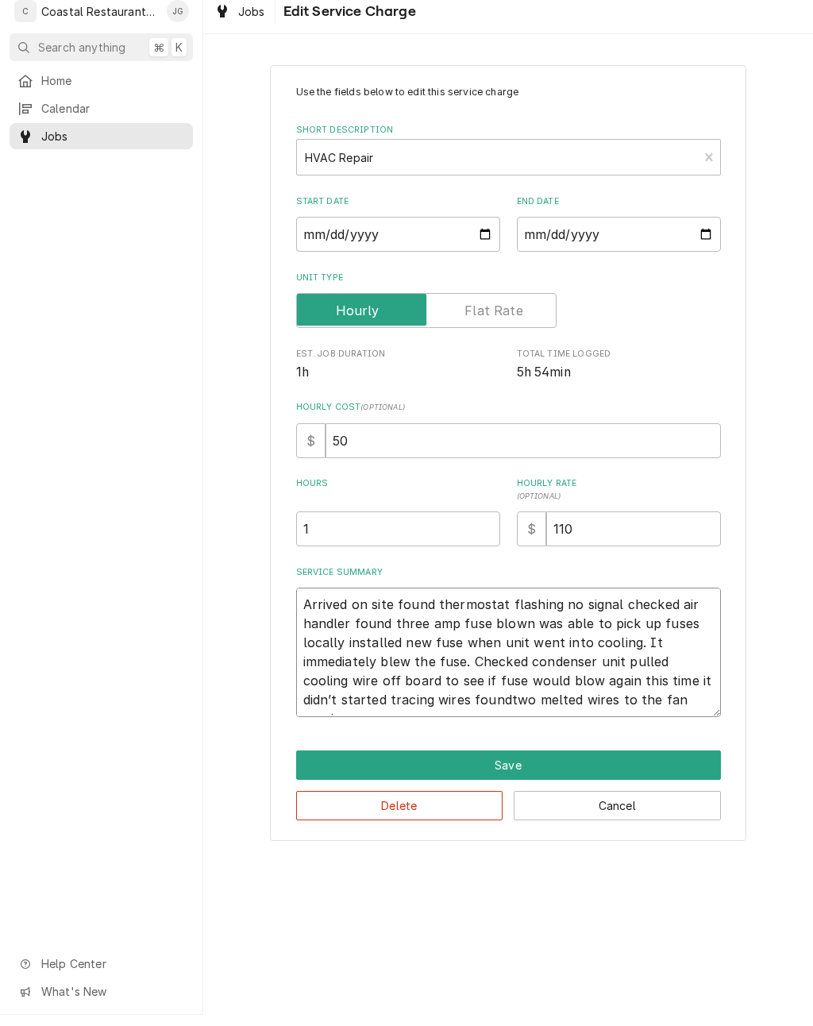
type textarea "Arrived on site found thermostat flashing no signal checked air handler found t…"
type textarea "x"
type textarea "Arrived on site found thermostat flashing no signal checked air handler found t…"
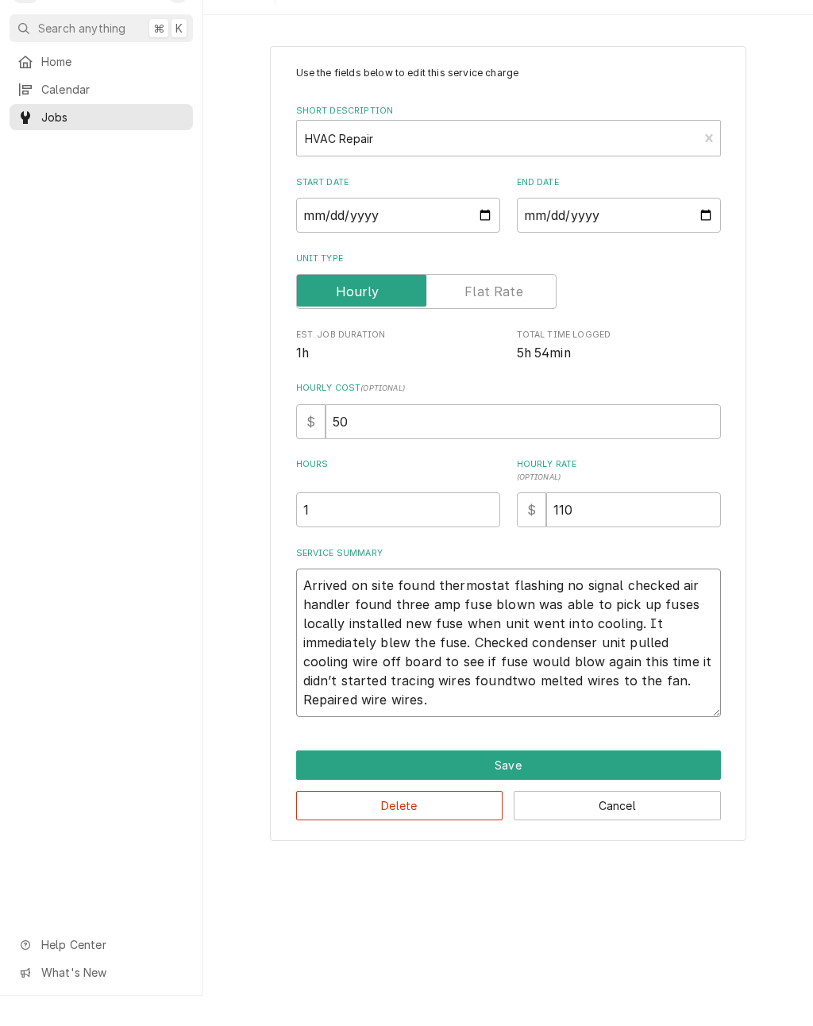
type textarea "x"
type textarea "Arrived on site found thermostat flashing no signal checked air handler found t…"
type textarea "x"
type textarea "Arrived on site found thermostat flashing no signal checked air handler found t…"
type textarea "x"
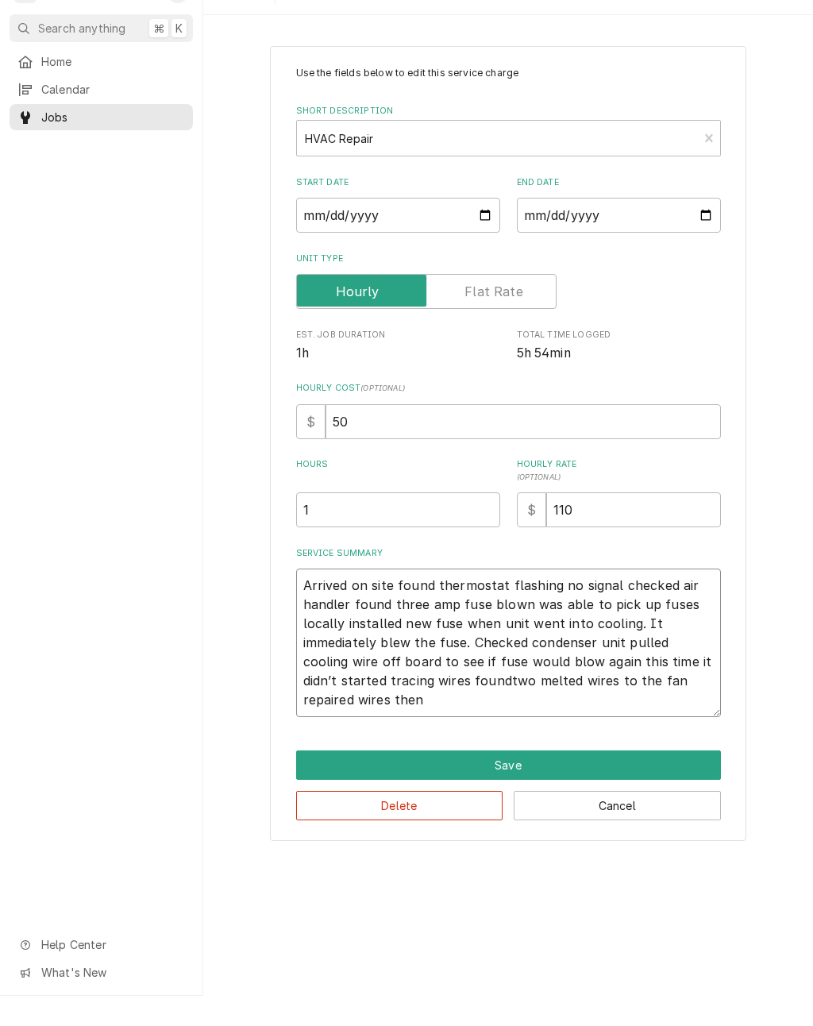
type textarea "Arrived on site found thermostat flashing no signal checked air handler found t…"
type textarea "x"
type textarea "Arrived on site found thermostat flashing no signal checked air handler found t…"
type textarea "x"
type textarea "Arrived on site found thermostat flashing no signal checked air handler found t…"
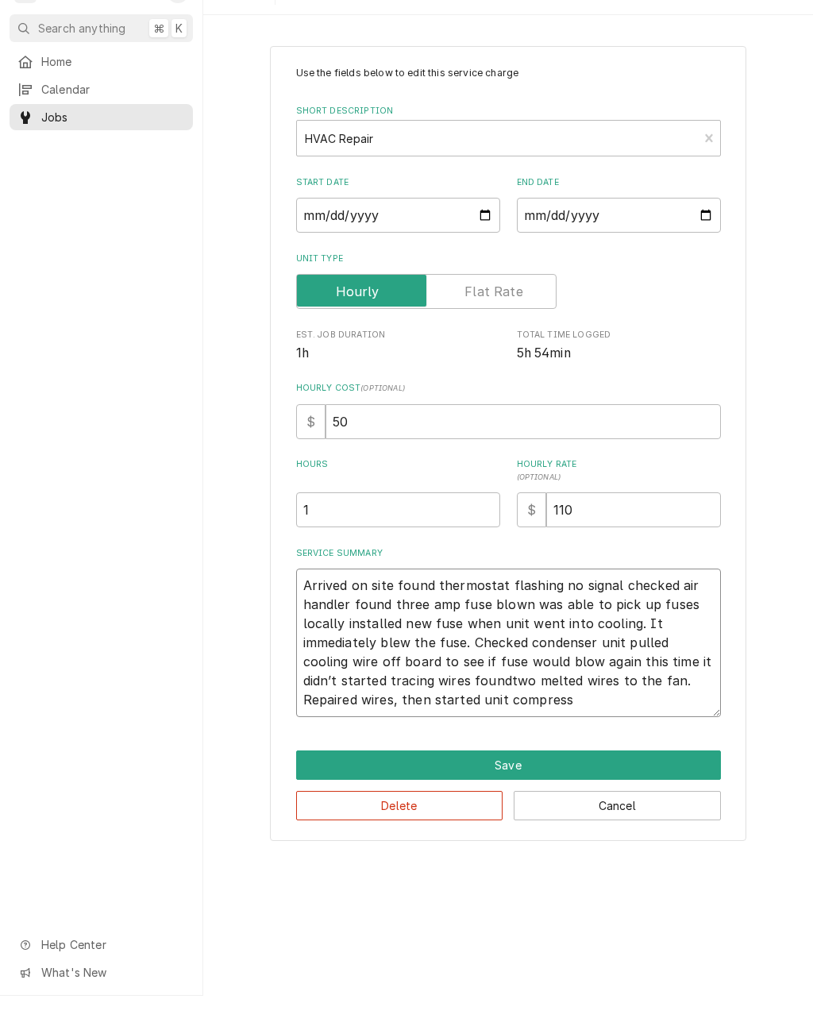
type textarea "x"
type textarea "Arrived on site found thermostat flashing no signal checked air handler found t…"
type textarea "x"
type textarea "Arrived on site found thermostat flashing no signal checked air handler found t…"
type textarea "x"
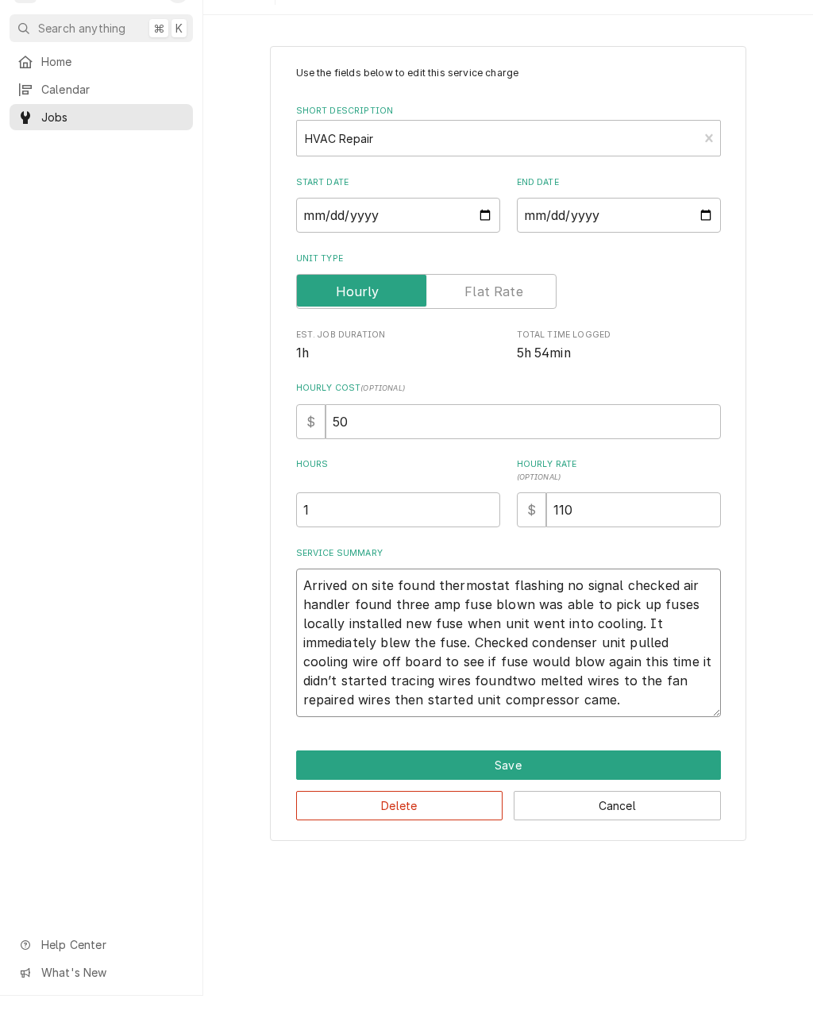
type textarea "Arrived on site found thermostat flashing no signal checked air handler found t…"
type textarea "x"
type textarea "Arrived on site found thermostat flashing no signal checked air handler found t…"
type textarea "x"
type textarea "Arrived on site found thermostat flashing no signal checked air handler found t…"
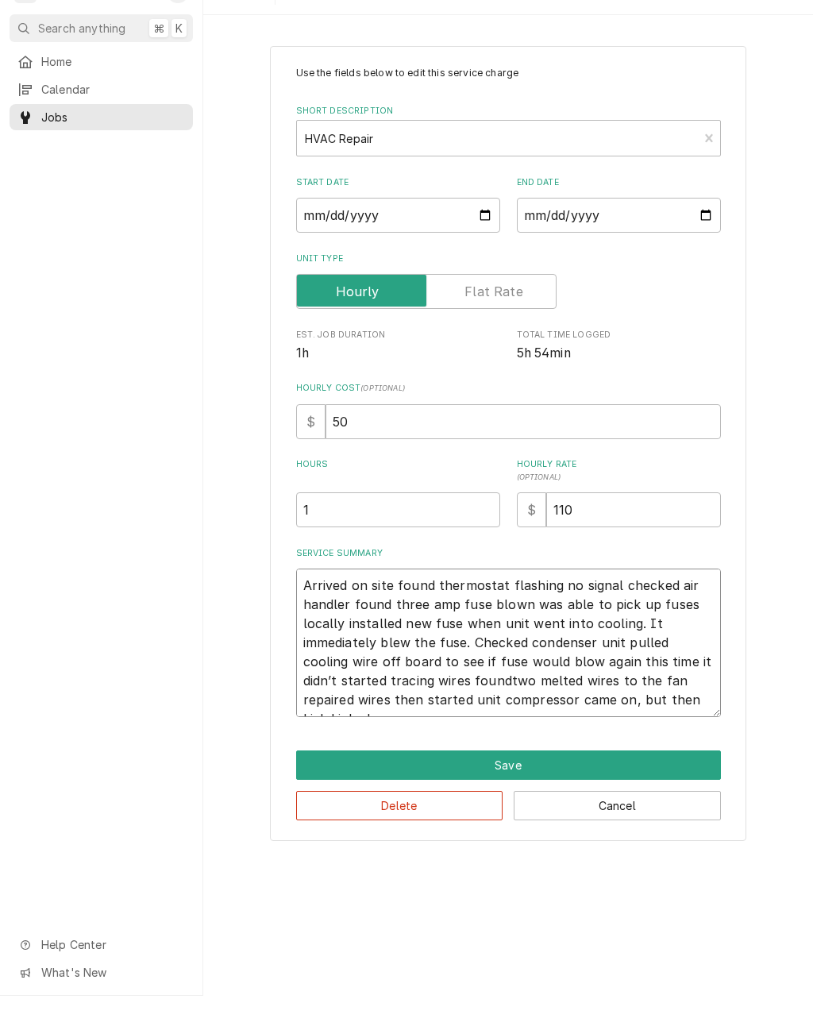
type textarea "x"
type textarea "Arrived on site found thermostat flashing no signal checked air handler found t…"
type textarea "x"
type textarea "Arrived on site found thermostat flashing no signal checked air handler found t…"
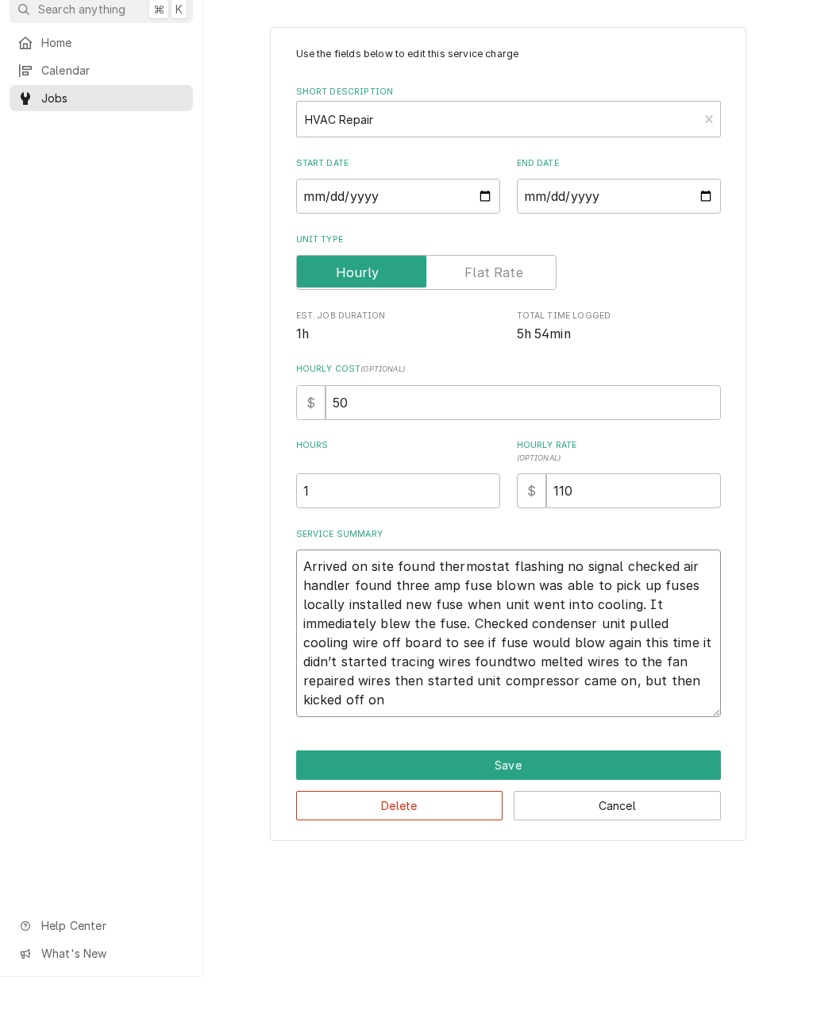
type textarea "x"
type textarea "Arrived on site found thermostat flashing no signal checked air handler found t…"
type textarea "x"
type textarea "Arrived on site found thermostat flashing no signal checked air handler found t…"
type textarea "x"
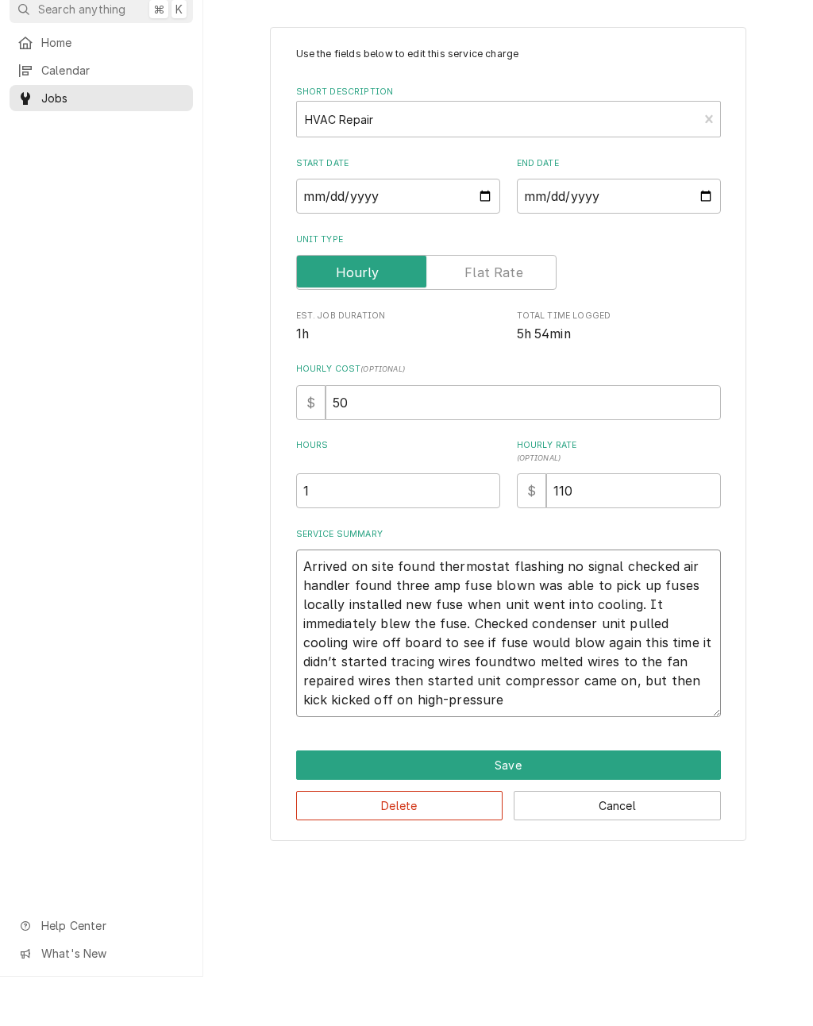
type textarea "Arrived on site found thermostat flashing no signal checked air handler found t…"
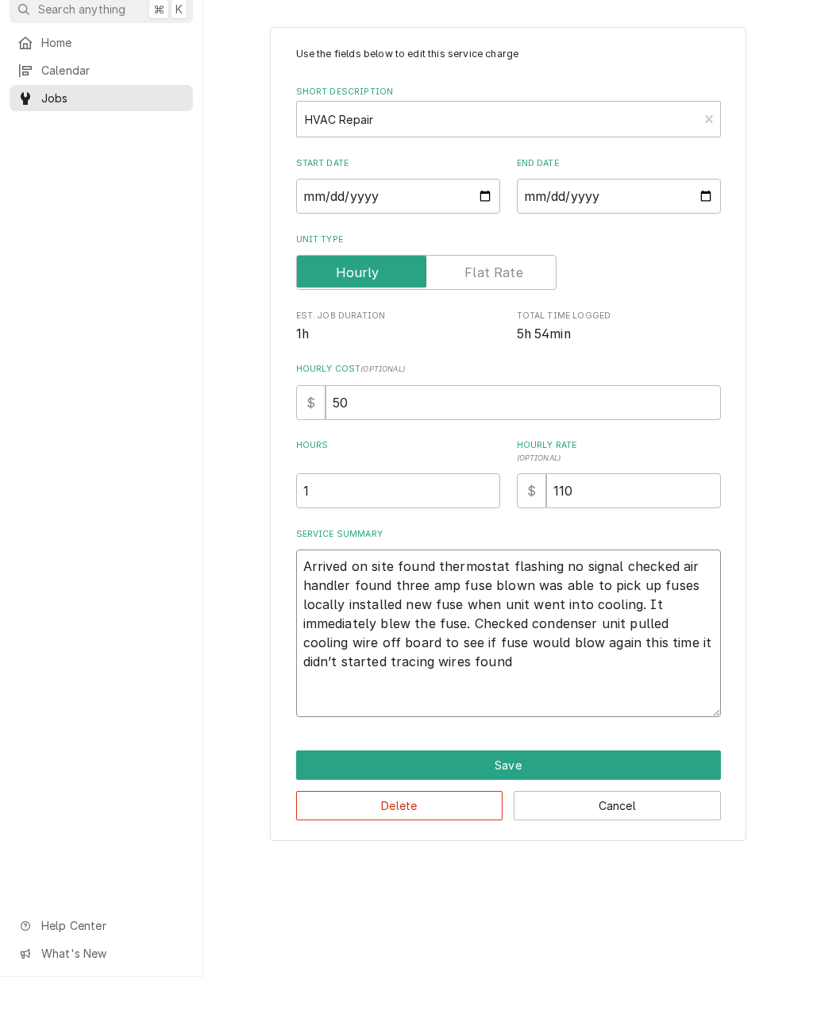
type textarea "x"
type textarea "Arrived on site found thermostat flashing no signal checked air handler found t…"
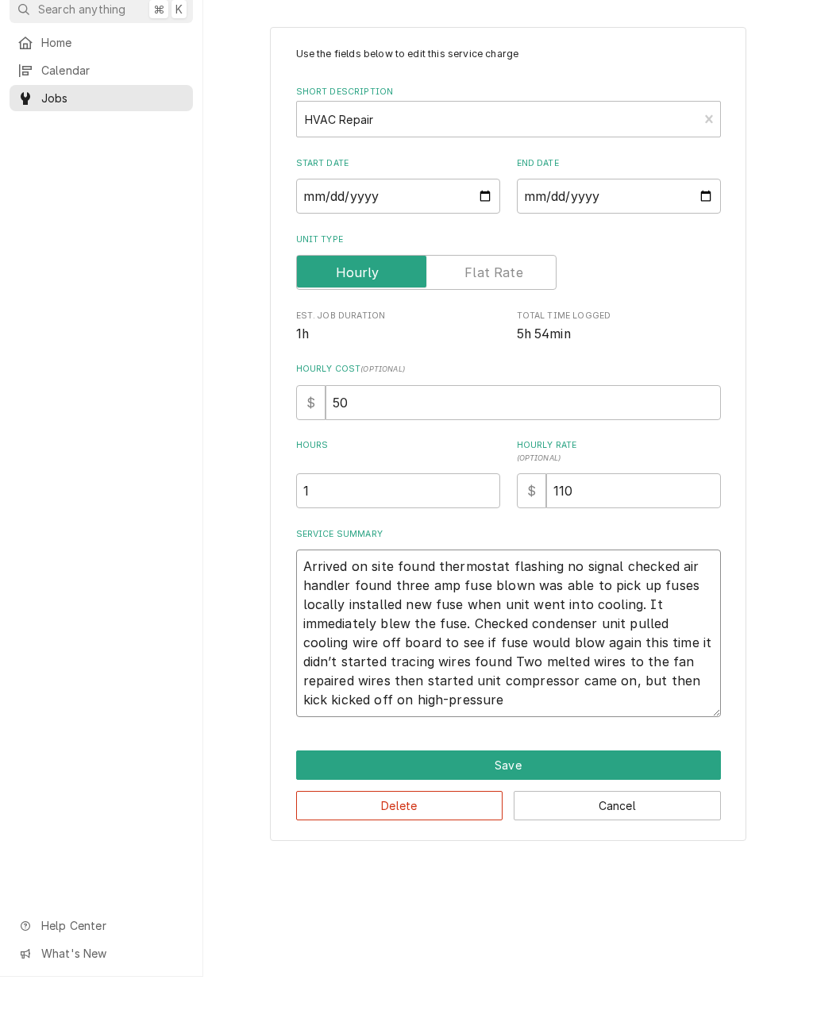
type textarea "x"
type textarea "Arrived on site found thermostat flashing no signal checked air handler found t…"
type textarea "x"
type textarea "Arrived on site found thermostat flashing no signal checked air handler found t…"
type textarea "x"
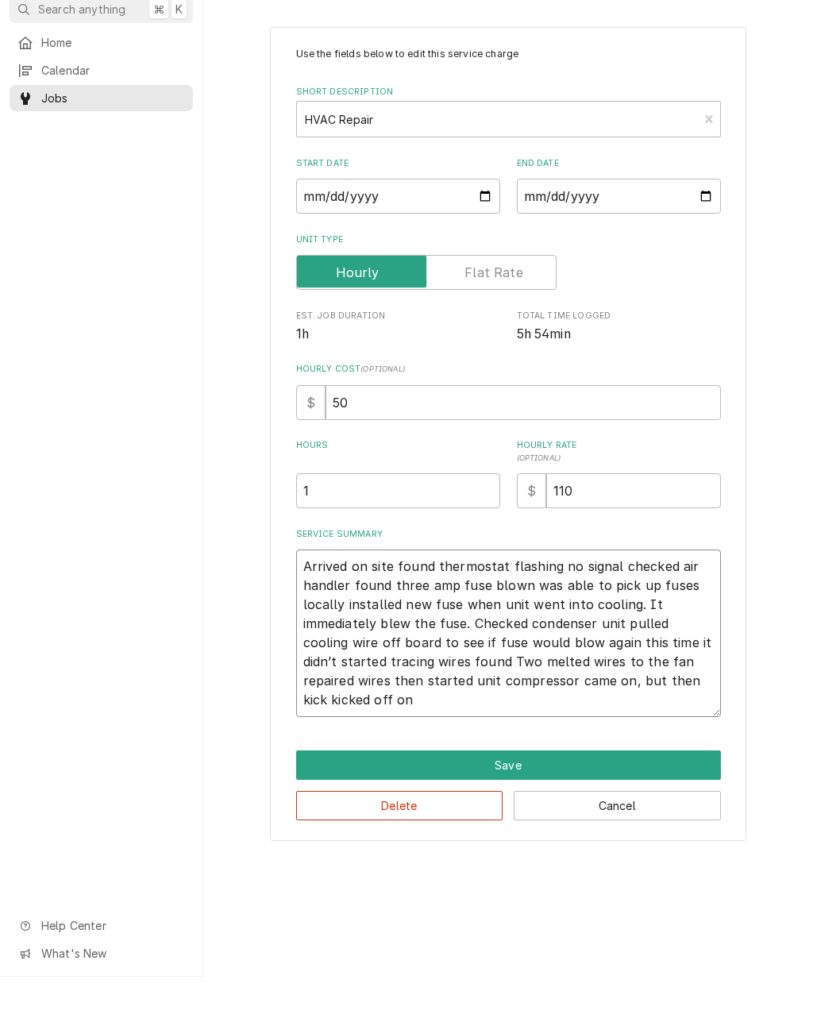
type textarea "Arrived on site found thermostat flashing no signal checked air handler found t…"
type textarea "x"
type textarea "Arrived on site found thermostat flashing no signal checked air handler found t…"
type textarea "x"
type textarea "Arrived on site found thermostat flashing no signal checked air handler found t…"
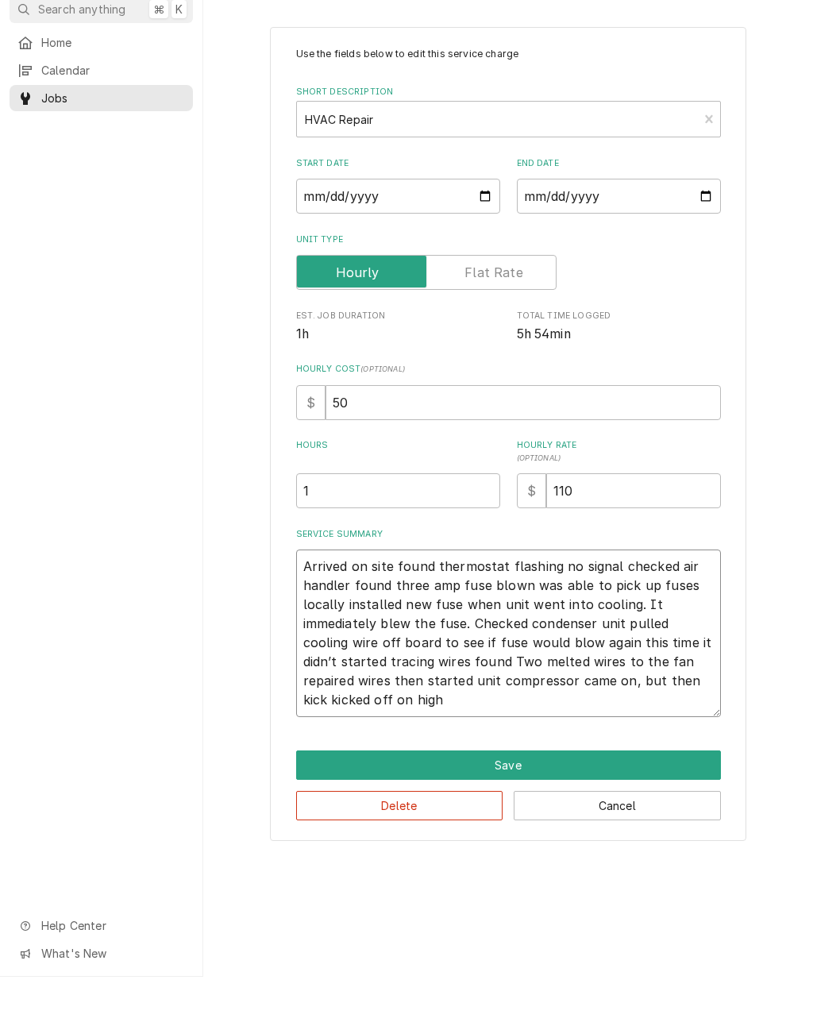
type textarea "x"
type textarea "Arrived on site found thermostat flashing no signal checked air handler found t…"
type textarea "x"
type textarea "Arrived on site found thermostat flashing no signal checked air handler found t…"
type textarea "x"
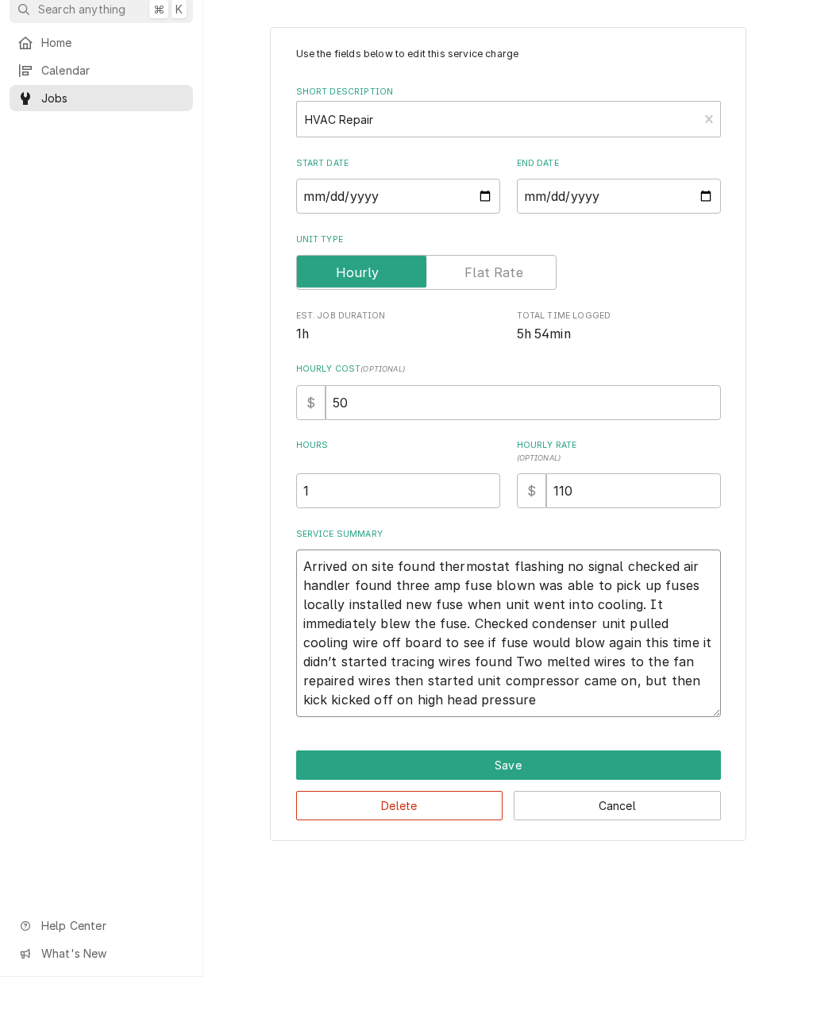
type textarea "Arrived on site found thermostat flashing no signal checked air handler found t…"
type textarea "x"
type textarea "Arrived on site found thermostat flashing no signal checked air handler found t…"
type textarea "x"
type textarea "Arrived on site found thermostat flashing no signal checked air handler found t…"
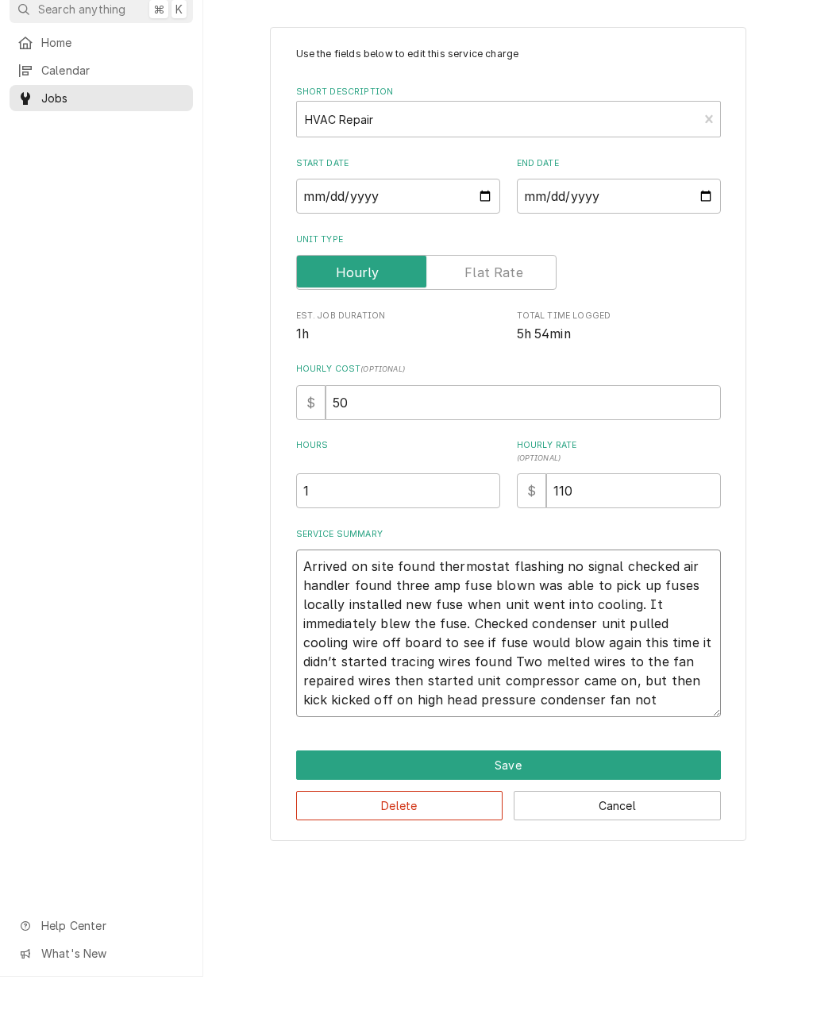
type textarea "x"
type textarea "Arrived on site found thermostat flashing no signal checked air handler found t…"
type textarea "x"
type textarea "Arrived on site found thermostat flashing no signal checked air handler found t…"
type textarea "x"
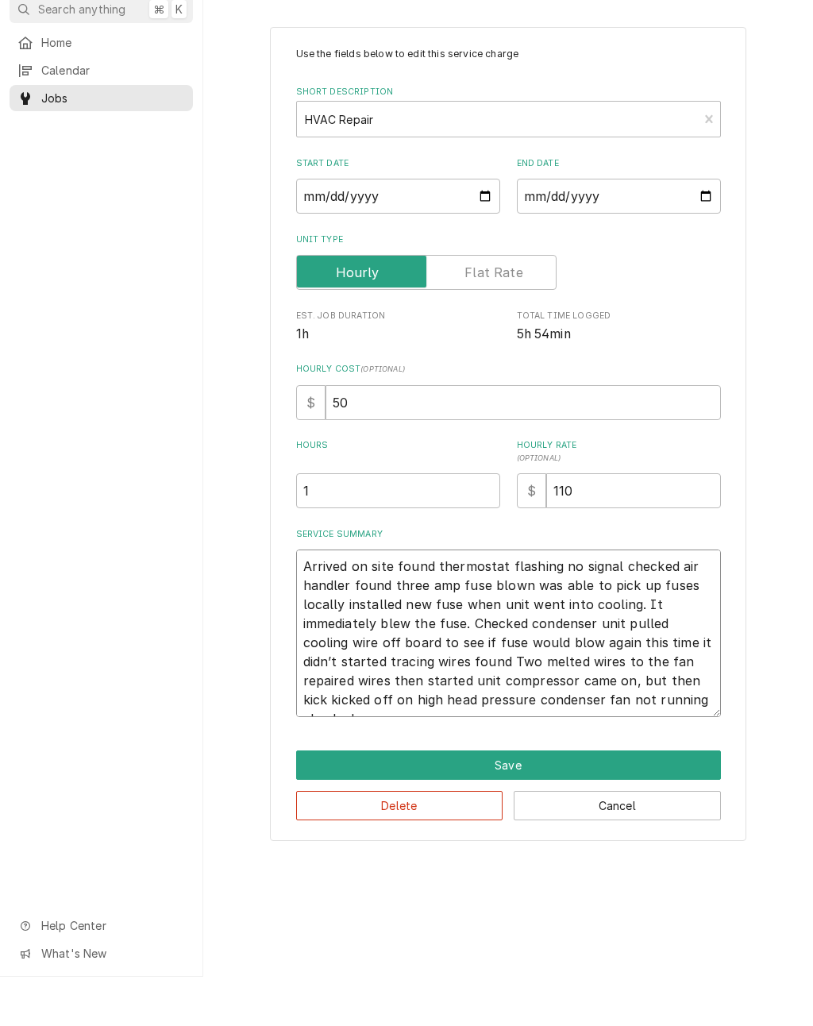
type textarea "Arrived on site found thermostat flashing no signal checked air handler found t…"
type textarea "x"
type textarea "Arrived on site found thermostat flashing no signal checked air handler found t…"
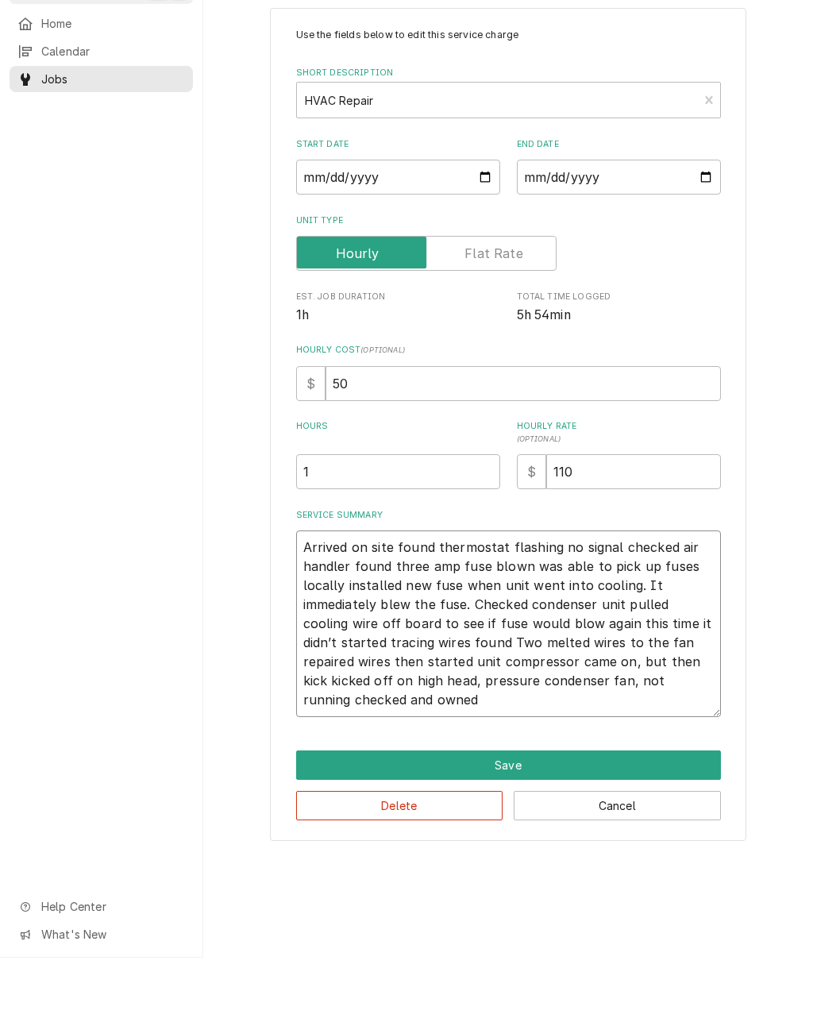
type textarea "x"
type textarea "Arrived on site found thermostat flashing no signal checked air handler found t…"
type textarea "x"
type textarea "Arrived on site found thermostat flashing no signal checked air handler found t…"
type textarea "x"
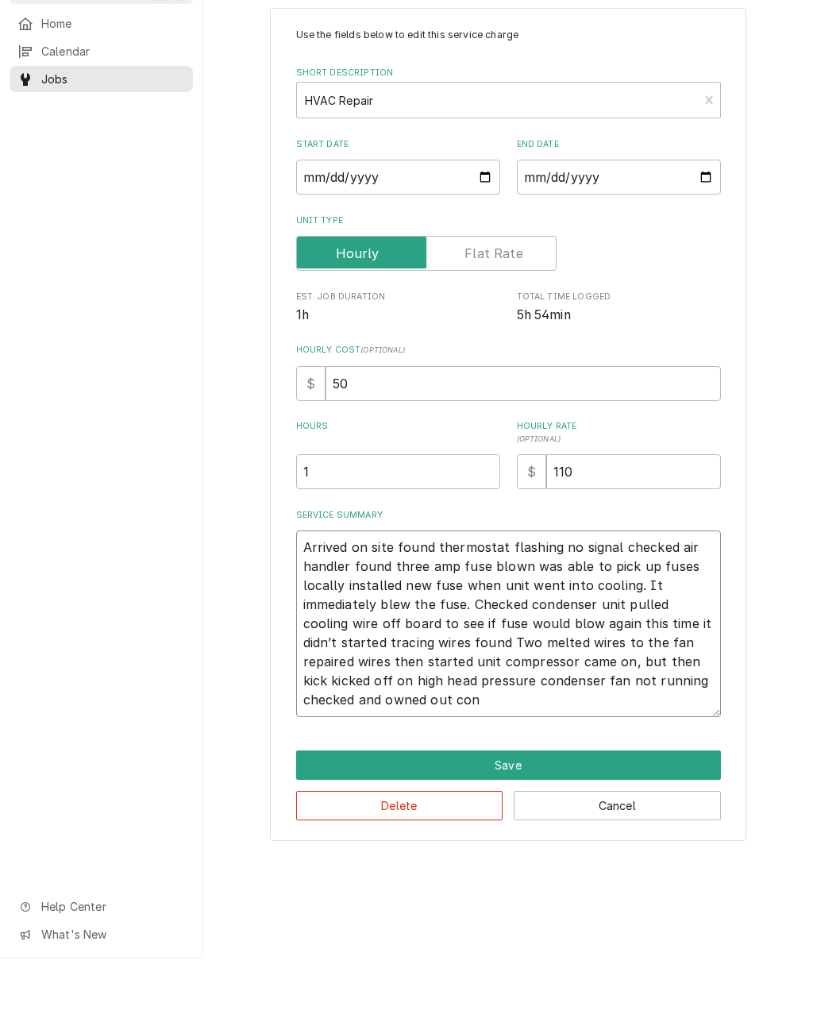
type textarea "Arrived on site found thermostat flashing no signal checked air handler found t…"
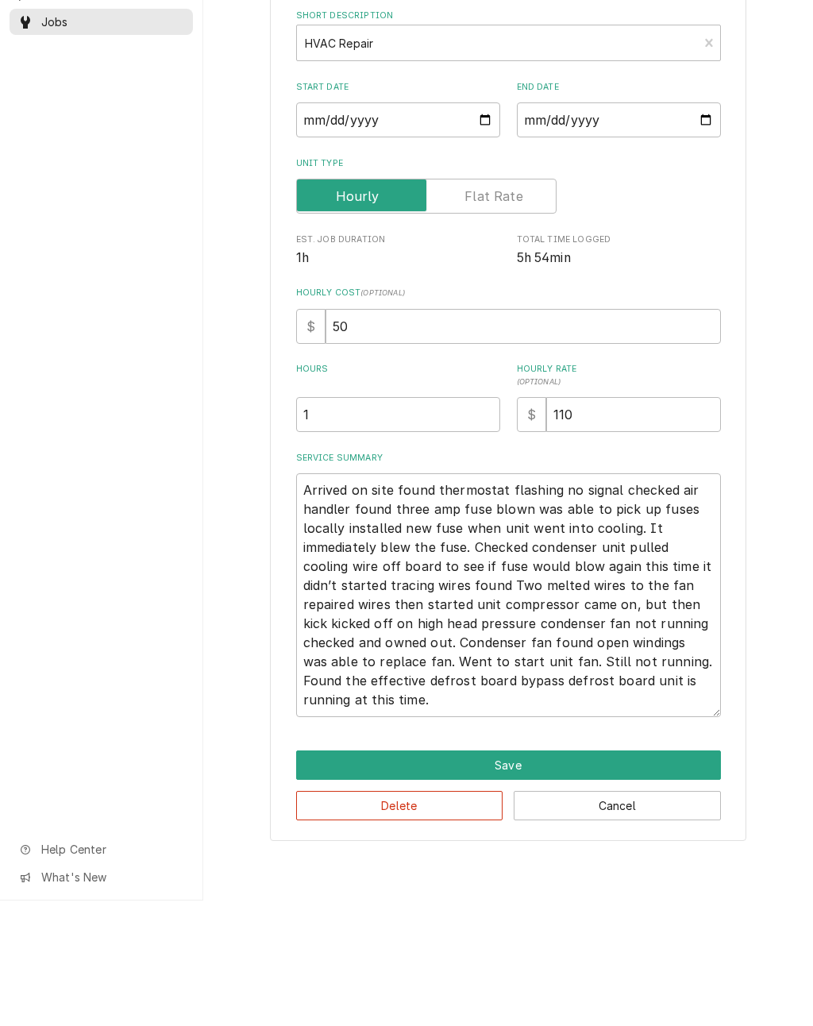
click at [781, 643] on div "Use the fields below to edit this service charge Short Description HVAC Repair …" at bounding box center [508, 521] width 610 height 918
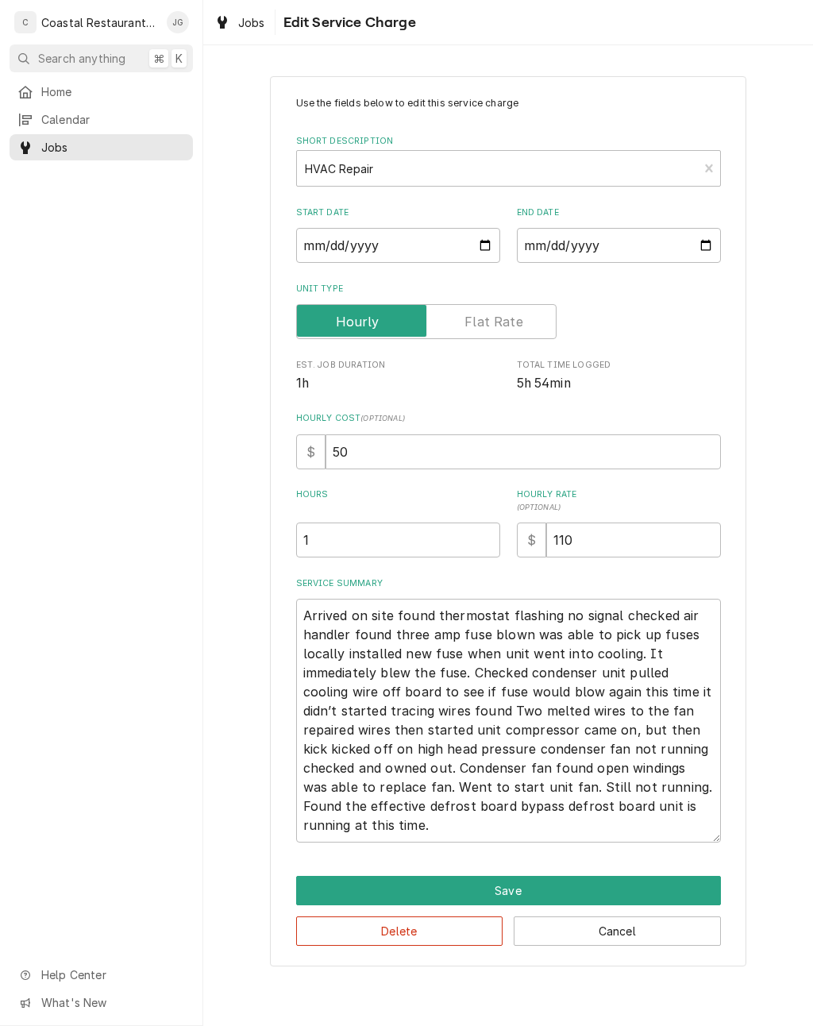
click at [607, 880] on button "Save" at bounding box center [508, 890] width 425 height 29
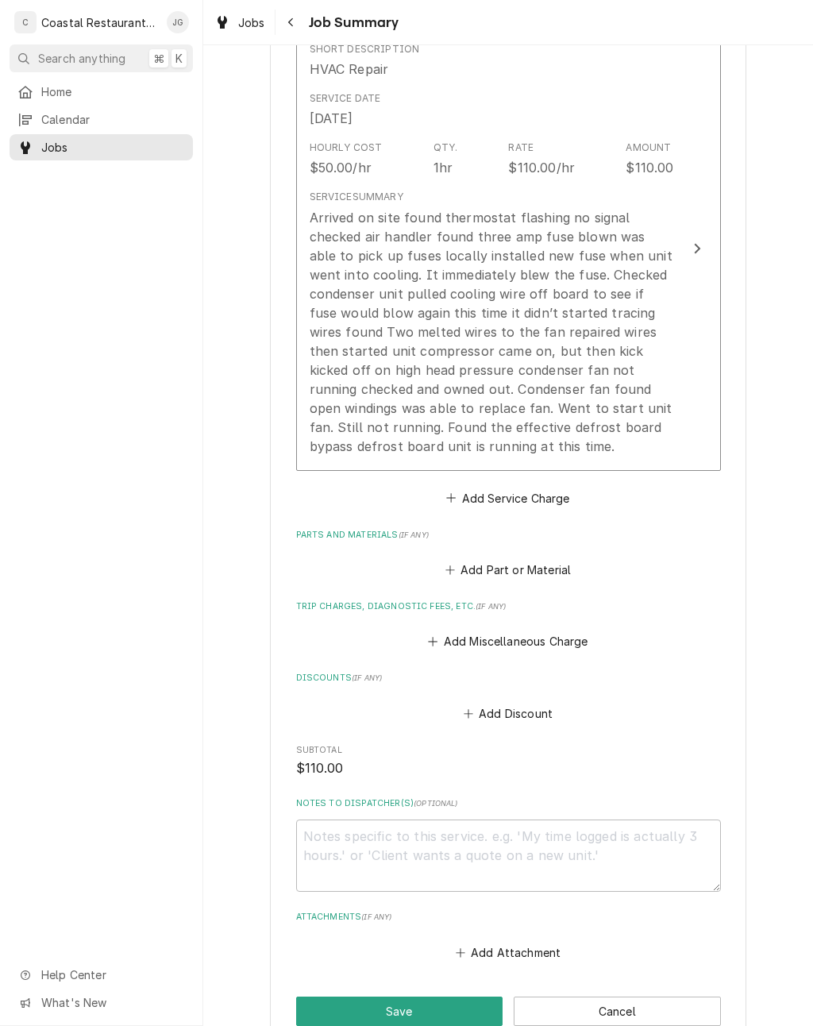
scroll to position [432, 0]
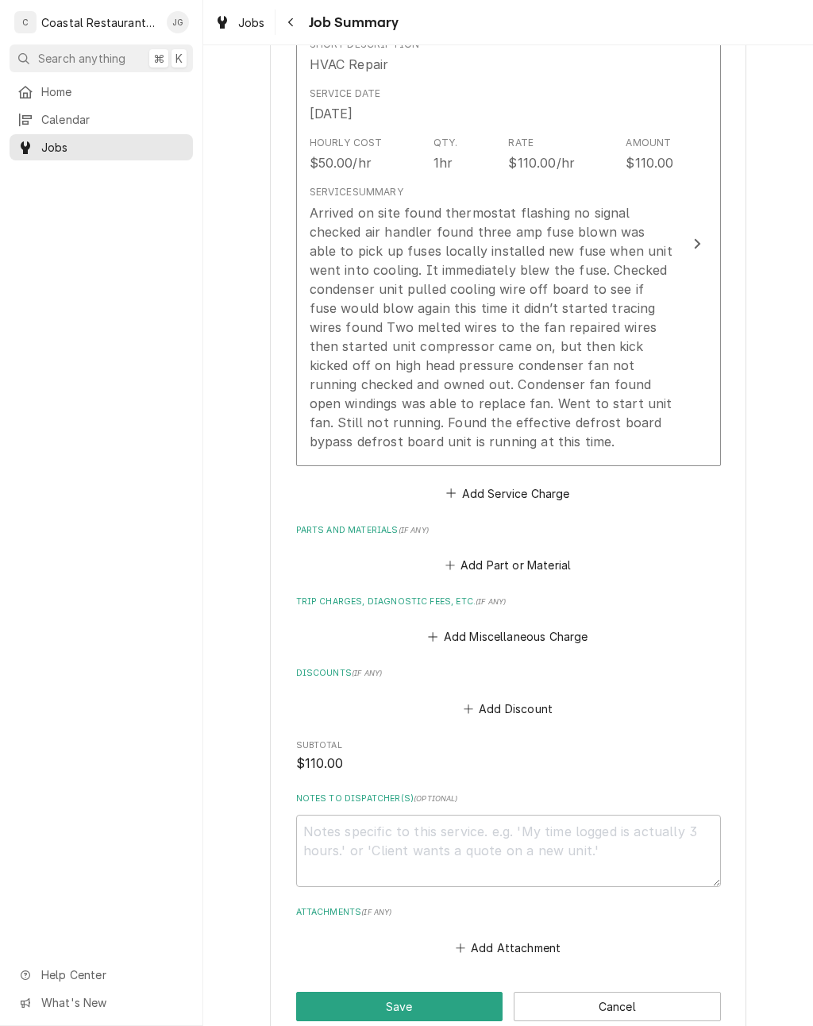
click at [440, 630] on button "Add Miscellaneous Charge" at bounding box center [508, 637] width 165 height 22
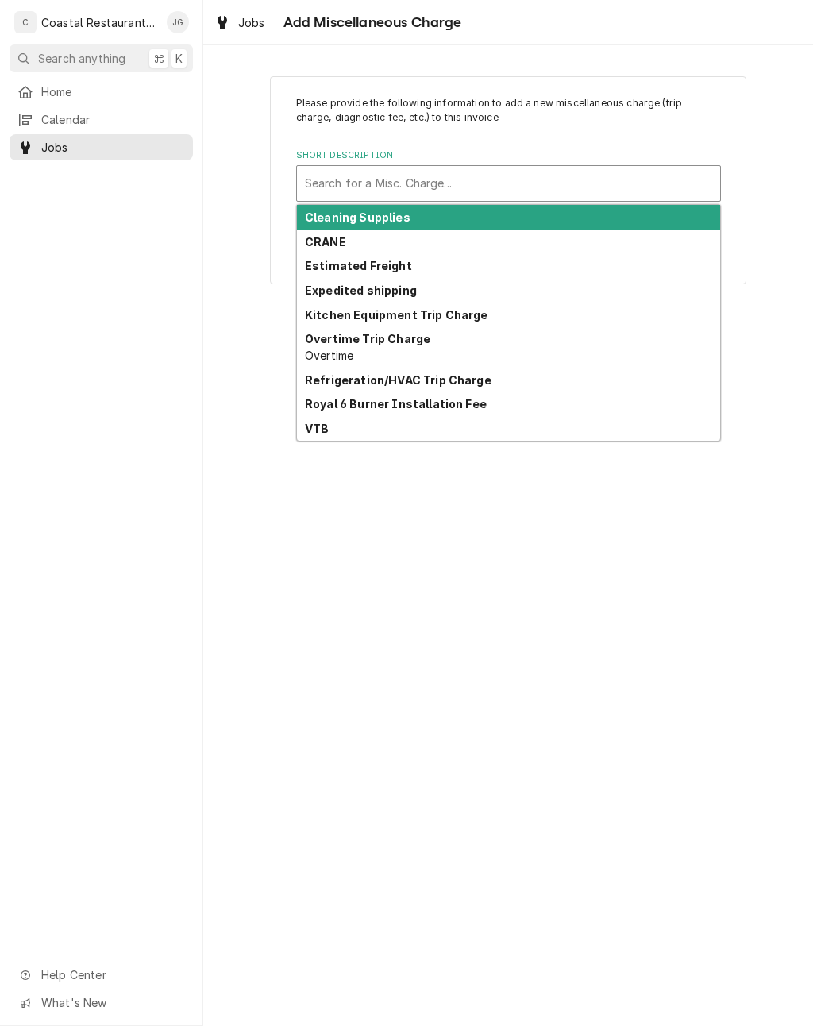
click at [460, 381] on strong "Refrigeration/HVAC Trip Charge" at bounding box center [398, 379] width 187 height 13
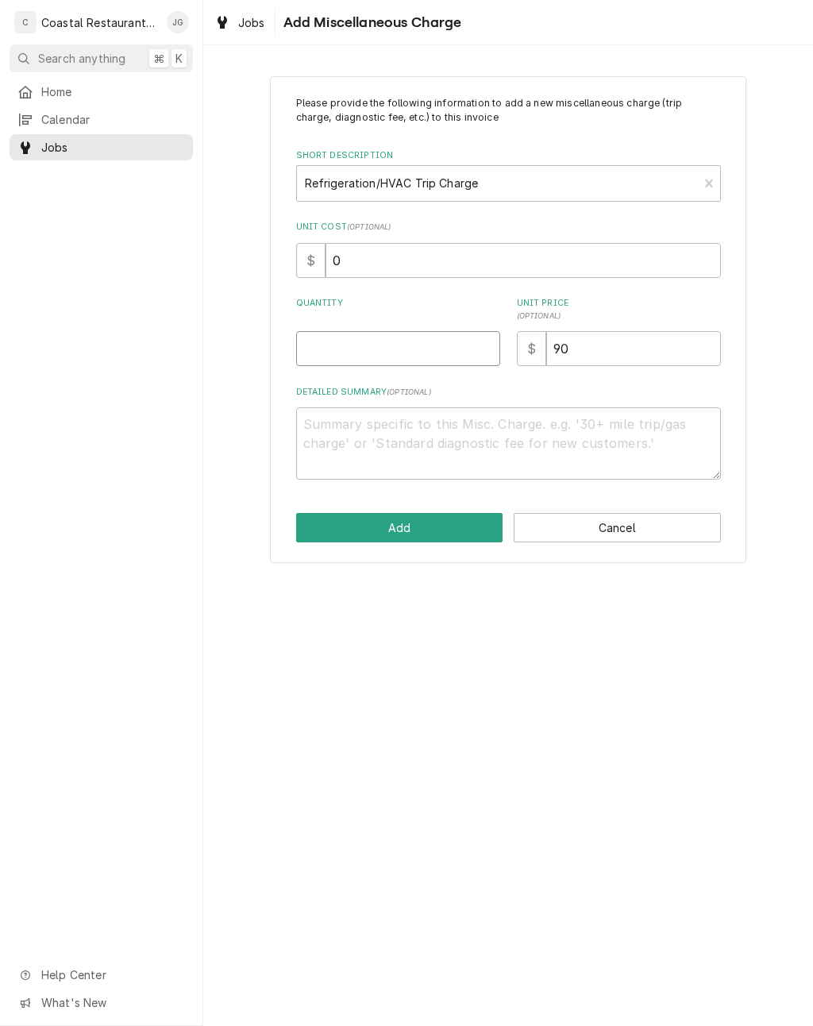
click at [425, 344] on input "Quantity" at bounding box center [398, 348] width 204 height 35
click at [441, 529] on button "Add" at bounding box center [399, 527] width 207 height 29
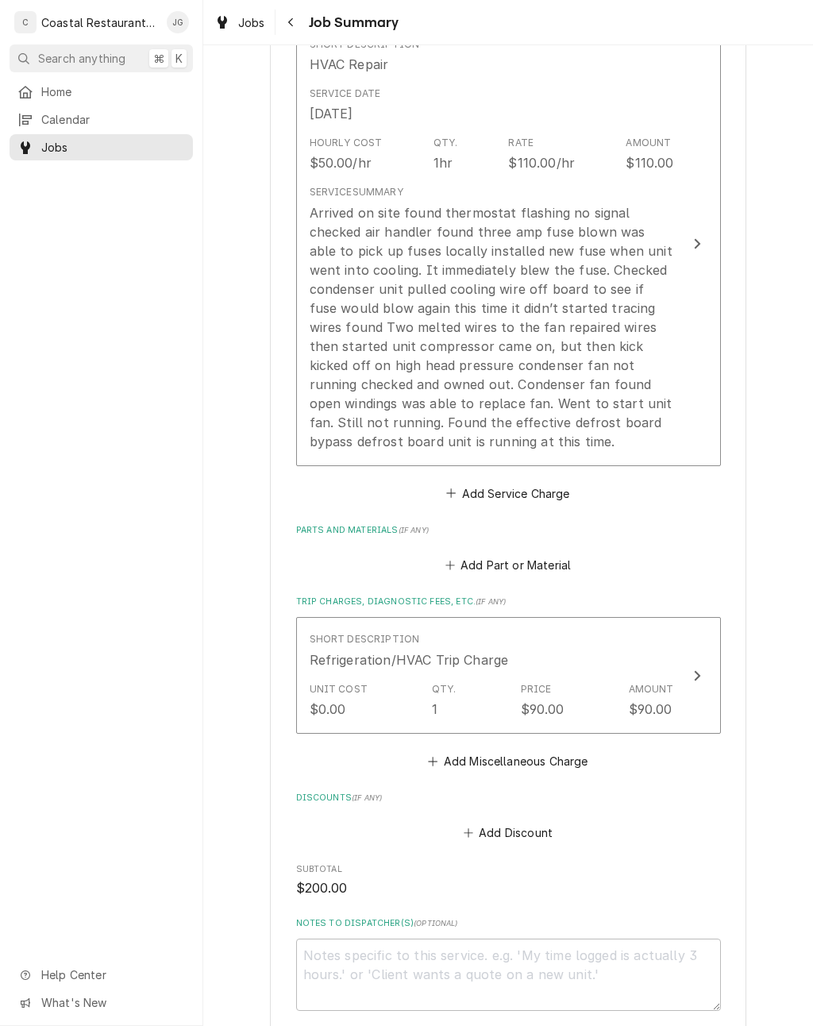
scroll to position [433, 0]
click at [458, 561] on button "Add Part or Material" at bounding box center [507, 564] width 131 height 22
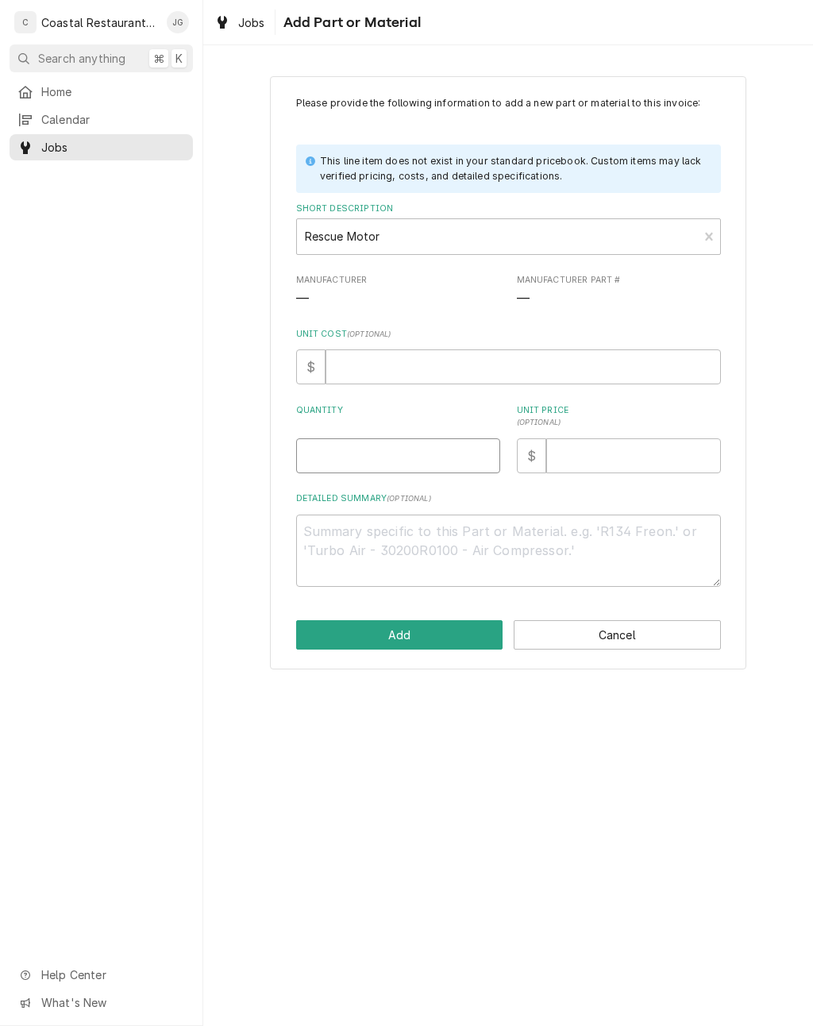
click at [439, 451] on input "Quantity" at bounding box center [398, 455] width 204 height 35
click at [441, 638] on button "Add" at bounding box center [399, 634] width 207 height 29
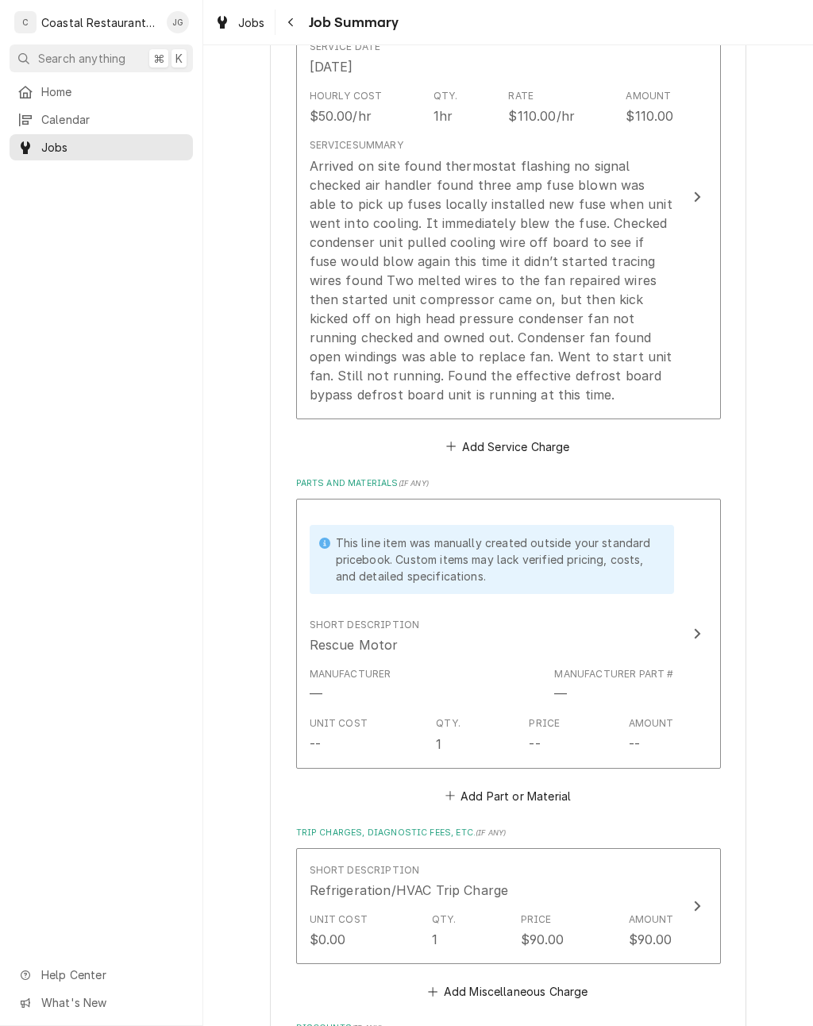
scroll to position [478, 0]
click at [647, 338] on div "Arrived on site found thermostat flashing no signal checked air handler found t…" at bounding box center [492, 281] width 364 height 248
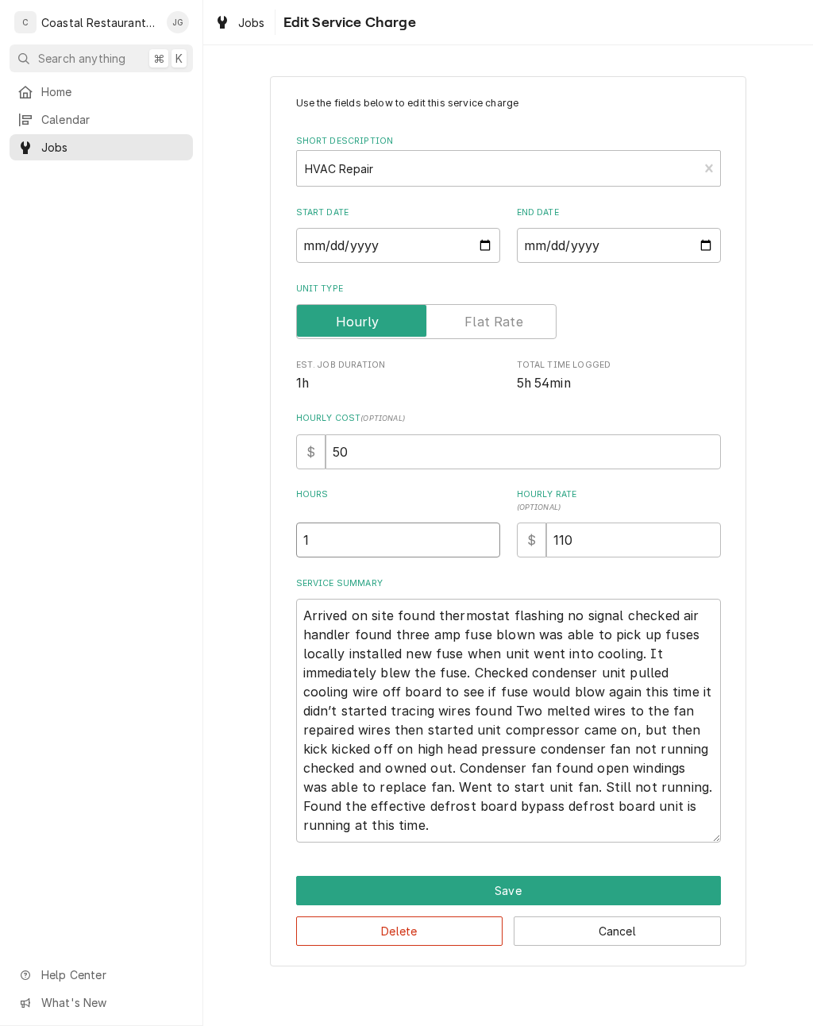
click at [405, 529] on input "1" at bounding box center [398, 539] width 204 height 35
click at [795, 552] on div "Use the fields below to edit this service charge Short Description HVAC Repair …" at bounding box center [508, 521] width 610 height 918
click at [449, 549] on input "61" at bounding box center [398, 539] width 204 height 35
click at [794, 523] on div "Use the fields below to edit this service charge Short Description HVAC Repair …" at bounding box center [508, 521] width 610 height 918
click at [550, 877] on button "Save" at bounding box center [508, 890] width 425 height 29
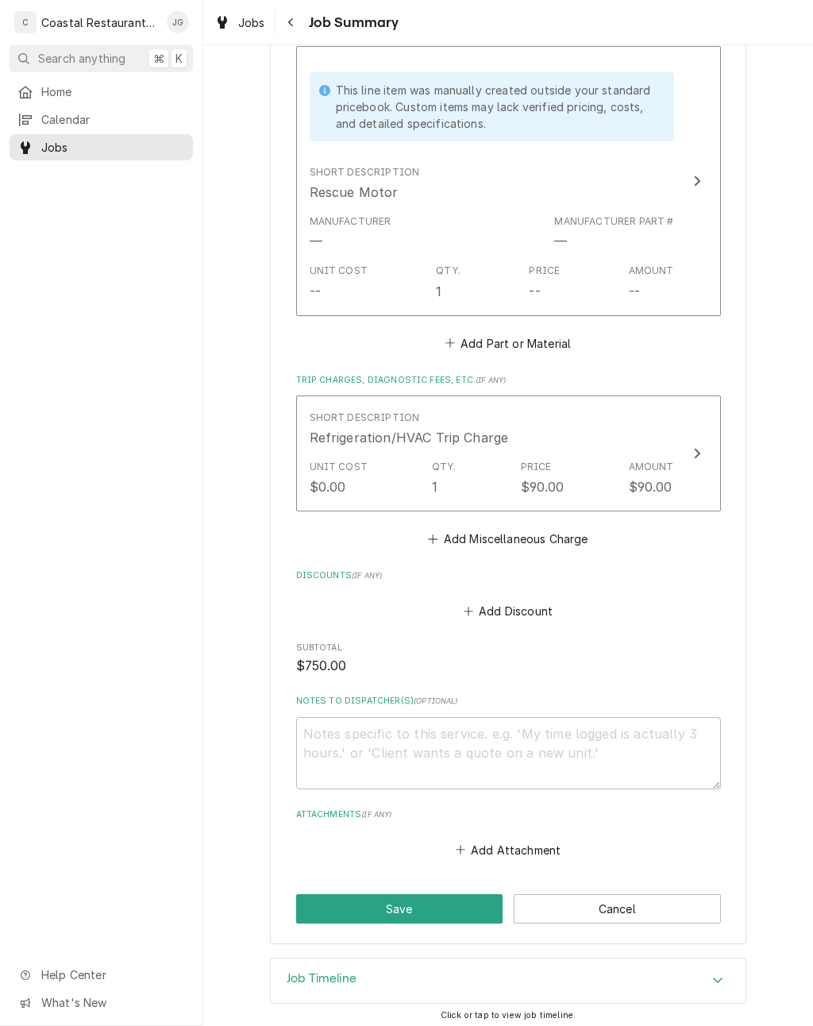
scroll to position [930, 0]
click at [441, 904] on button "Save" at bounding box center [399, 909] width 207 height 29
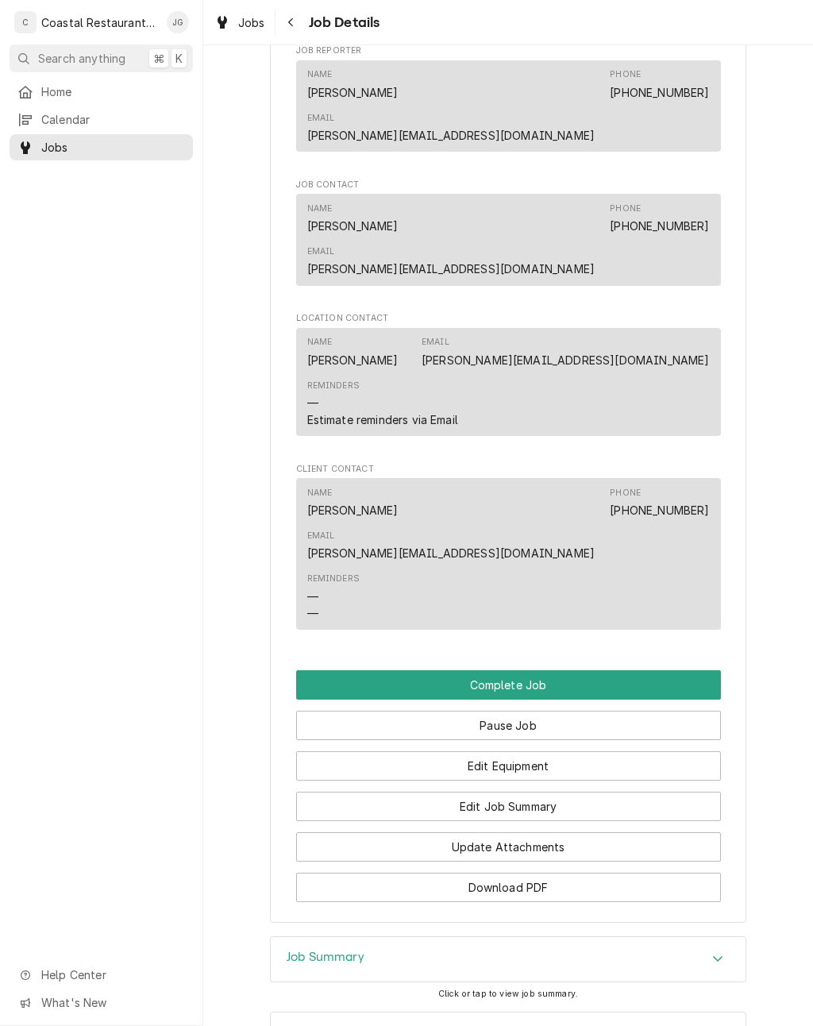
scroll to position [1226, 0]
click at [595, 671] on button "Complete Job" at bounding box center [508, 685] width 425 height 29
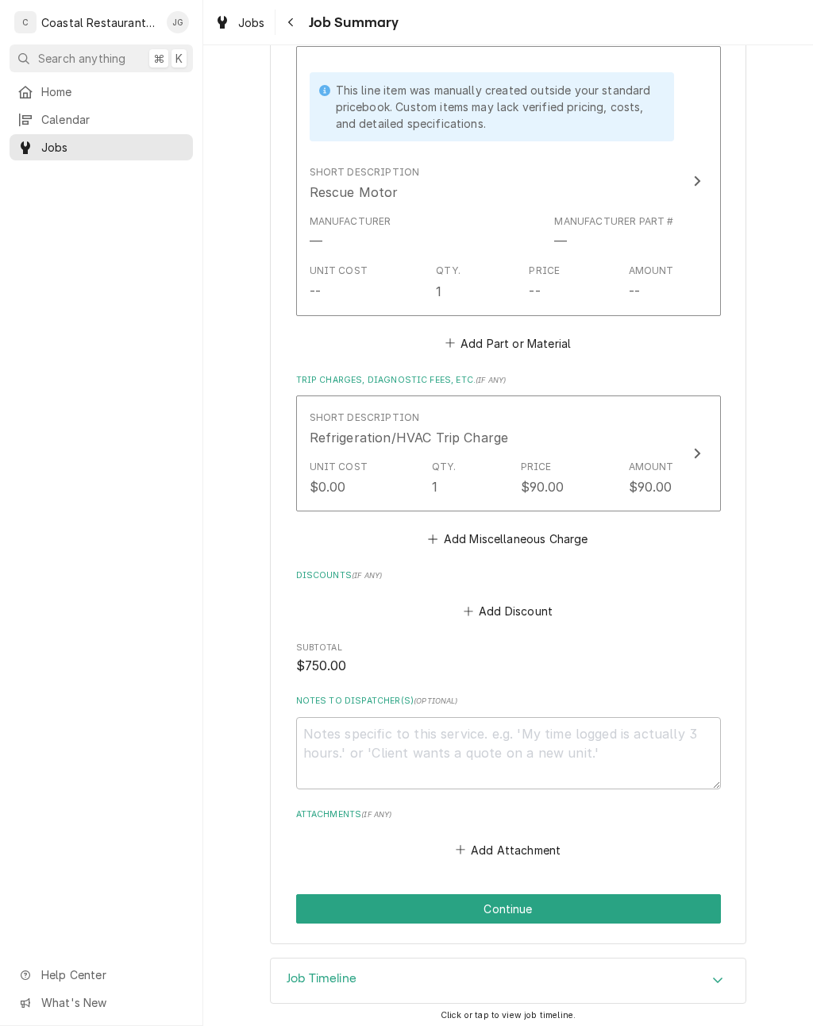
scroll to position [930, 0]
click at [559, 895] on button "Continue" at bounding box center [508, 909] width 425 height 29
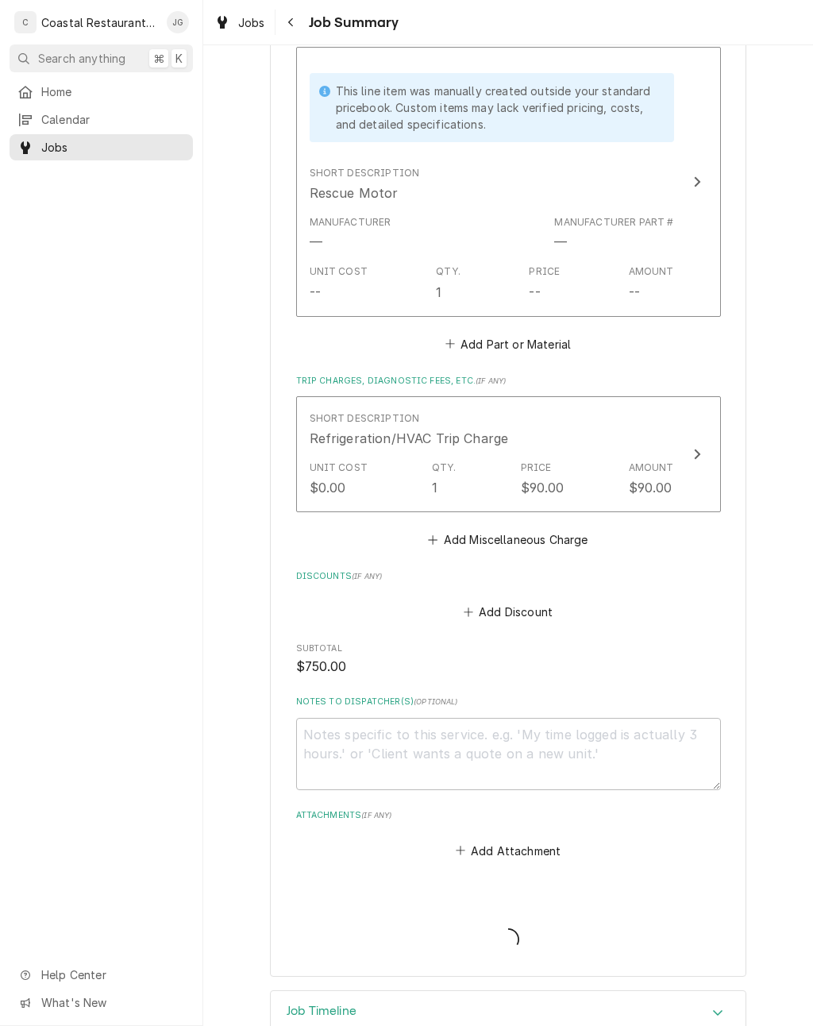
type textarea "x"
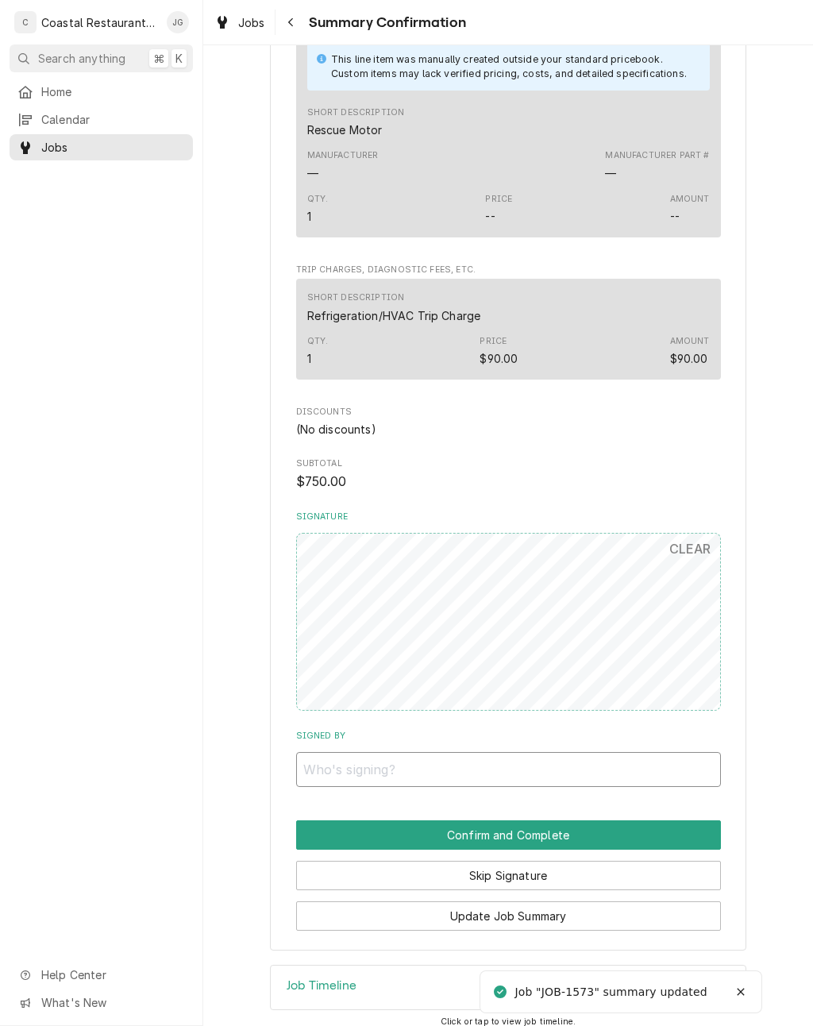
click at [498, 754] on input "Signed By" at bounding box center [508, 769] width 425 height 35
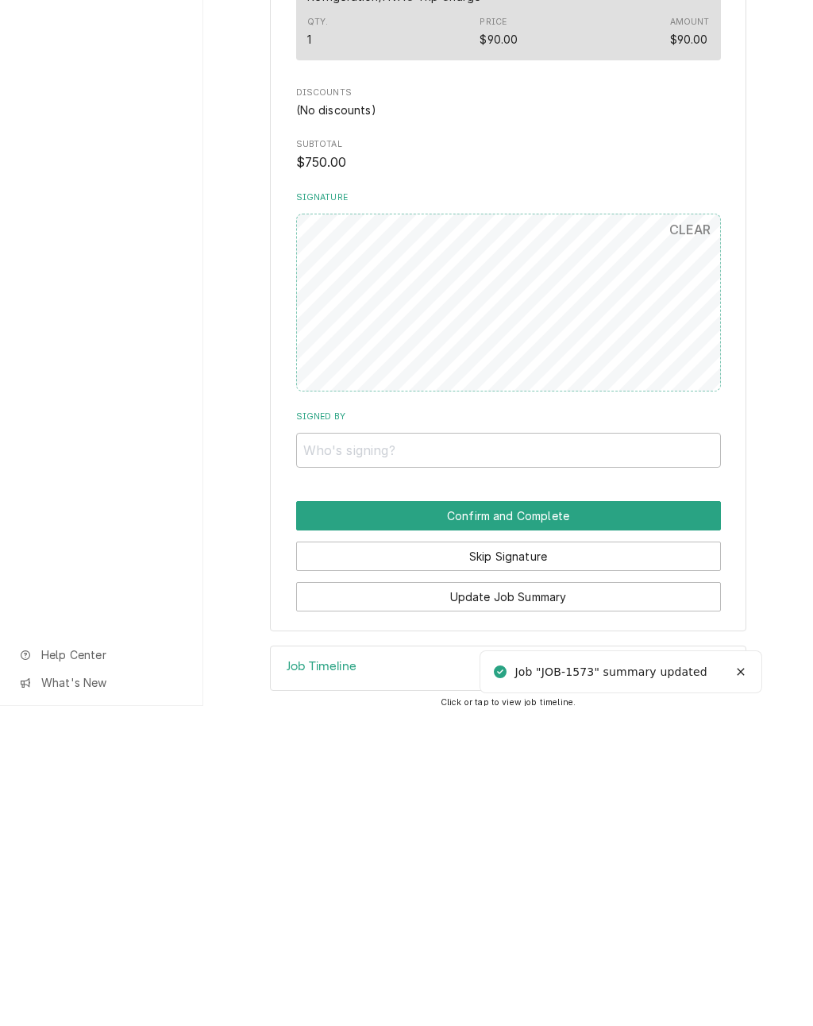
click at [570, 861] on button "Skip Signature" at bounding box center [508, 875] width 425 height 29
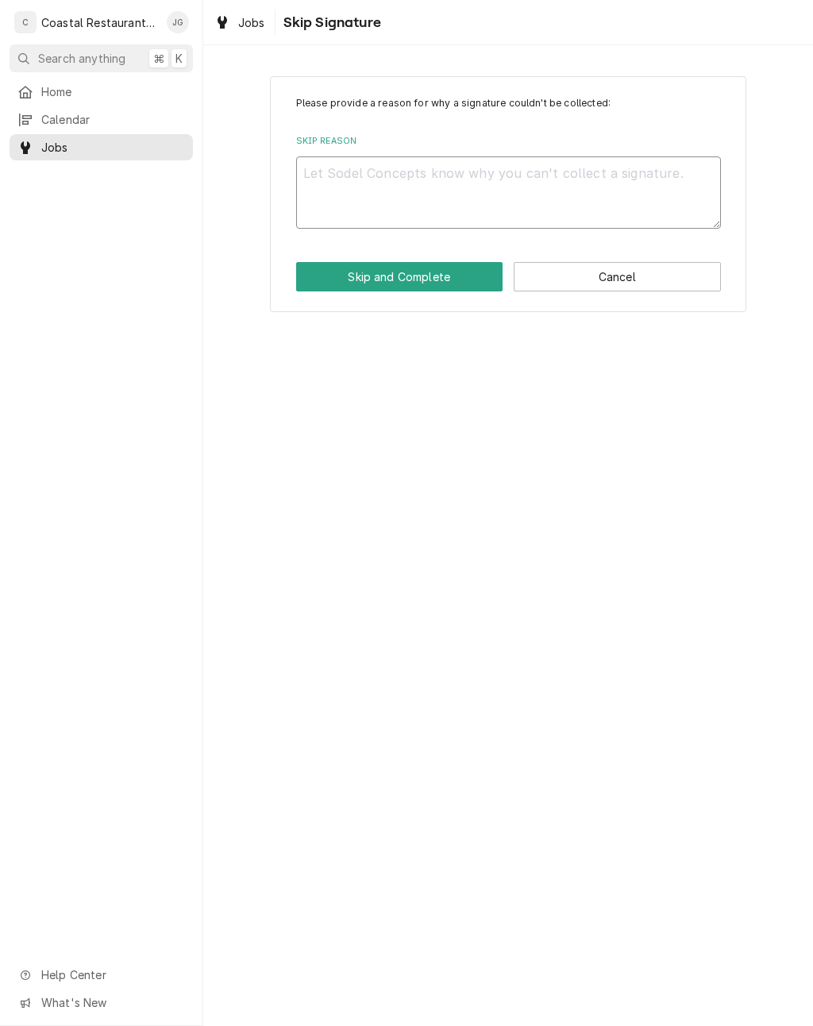
click at [500, 196] on textarea "Skip Reason" at bounding box center [508, 192] width 425 height 72
type textarea "x"
type textarea "Ma"
type textarea "x"
type textarea "Man"
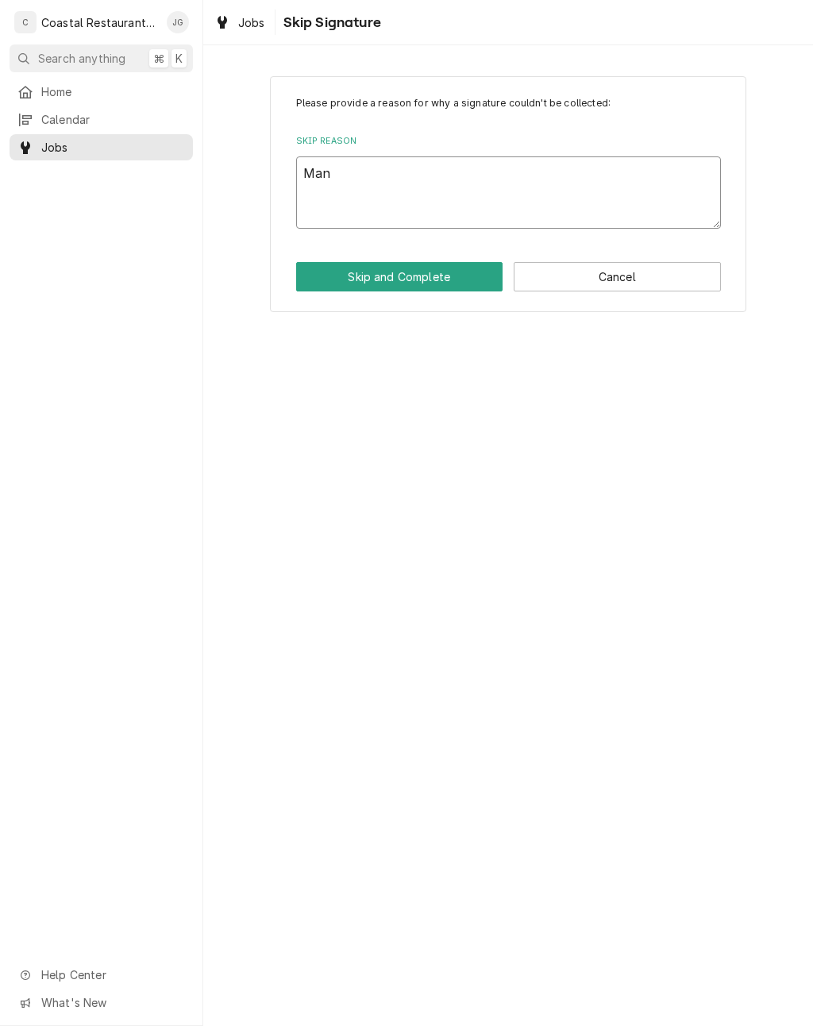
type textarea "x"
type textarea "Mana"
type textarea "x"
type textarea "Manag"
type textarea "x"
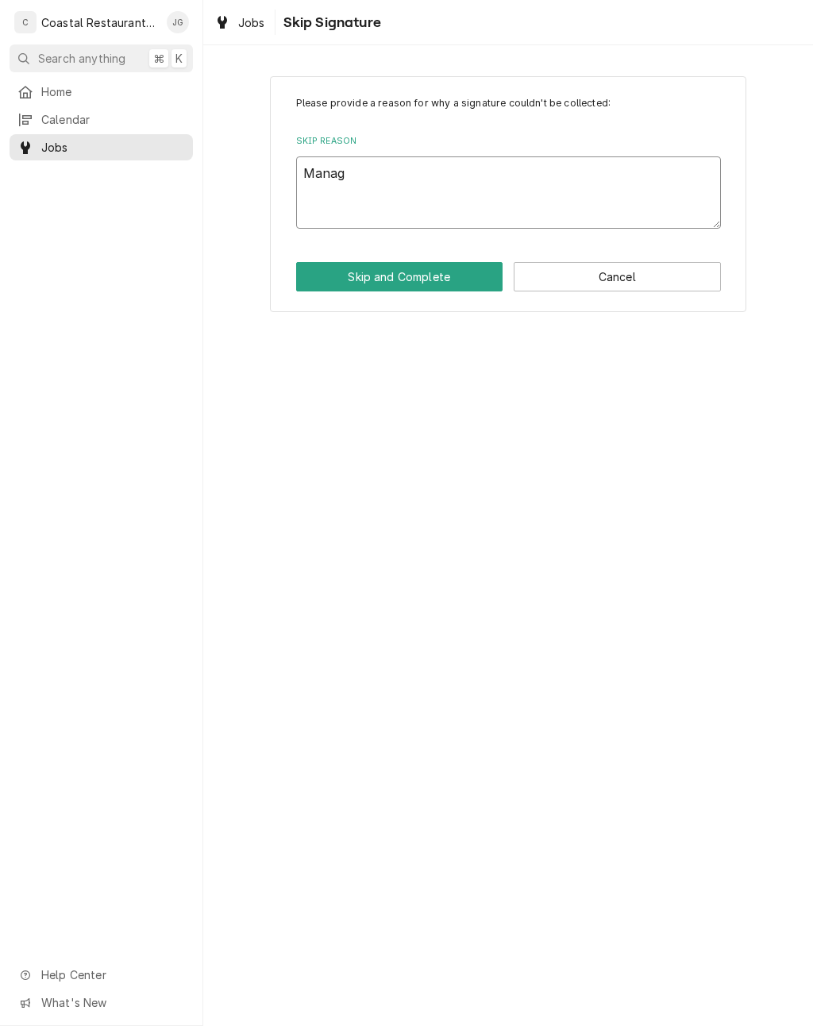
type textarea "Manage"
type textarea "x"
type textarea "Manager"
type textarea "x"
type textarea "Manager"
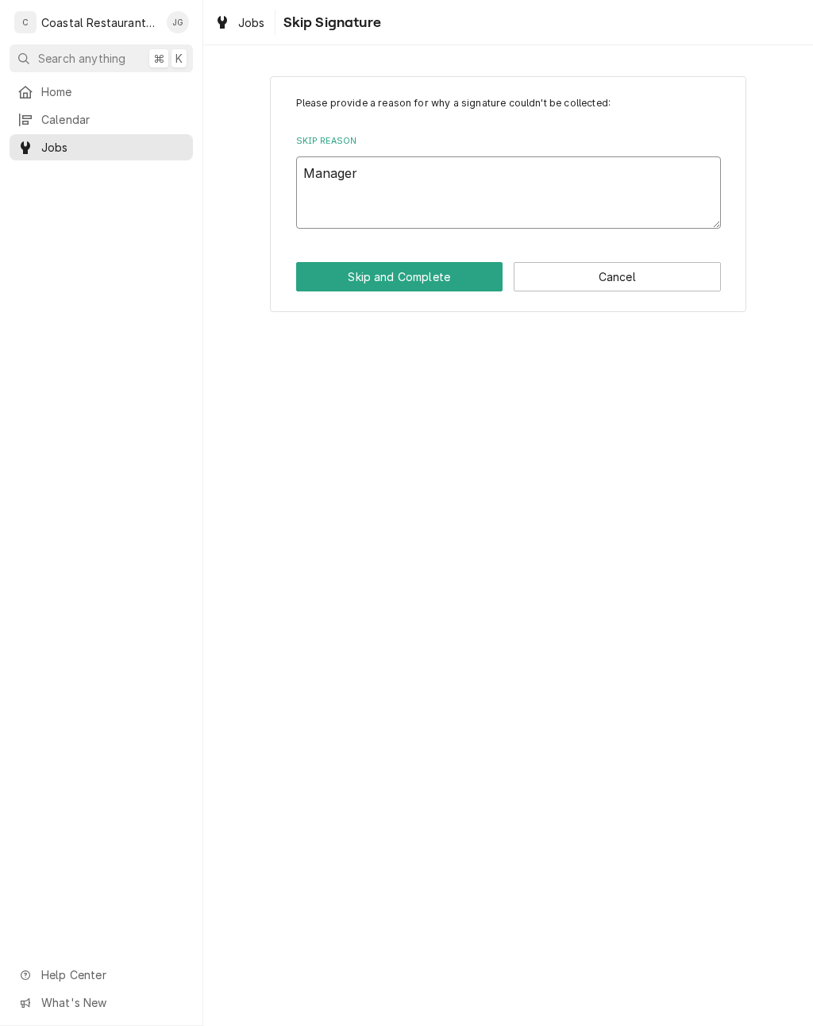
type textarea "x"
type textarea "Manager V"
type textarea "x"
type textarea "Manager Ver"
type textarea "x"
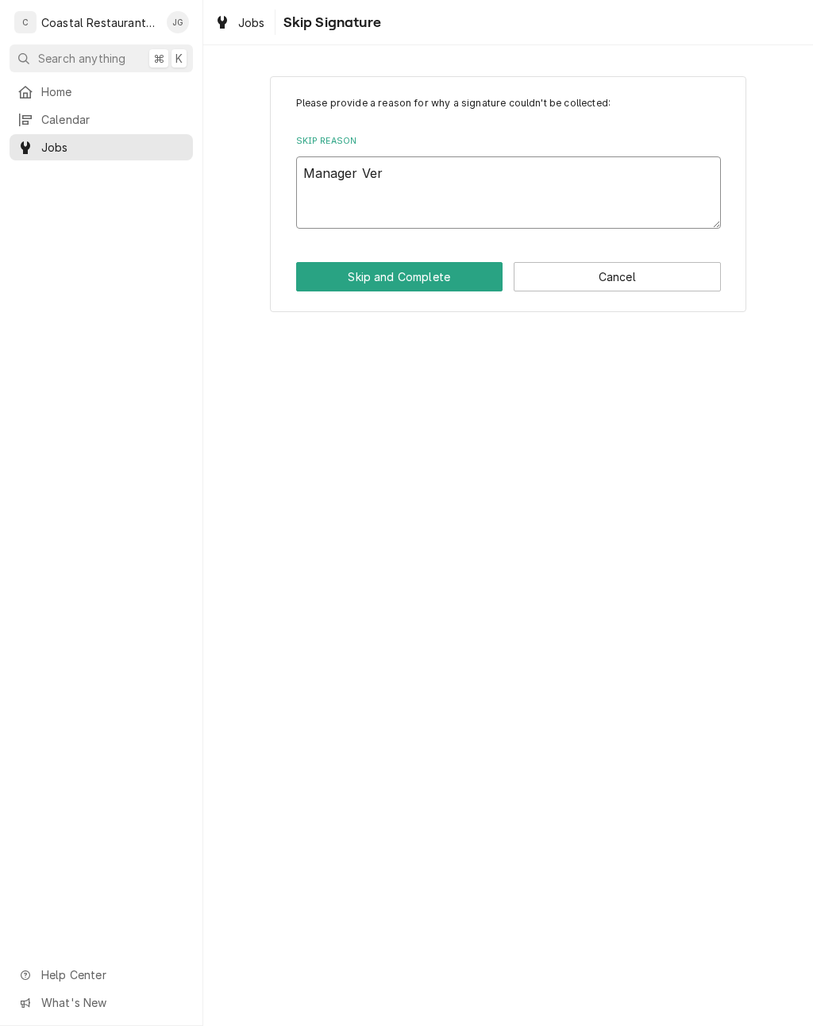
type textarea "Manager Very"
type textarea "x"
type textarea "Manager Very"
type textarea "x"
type textarea "Manager Very Bu"
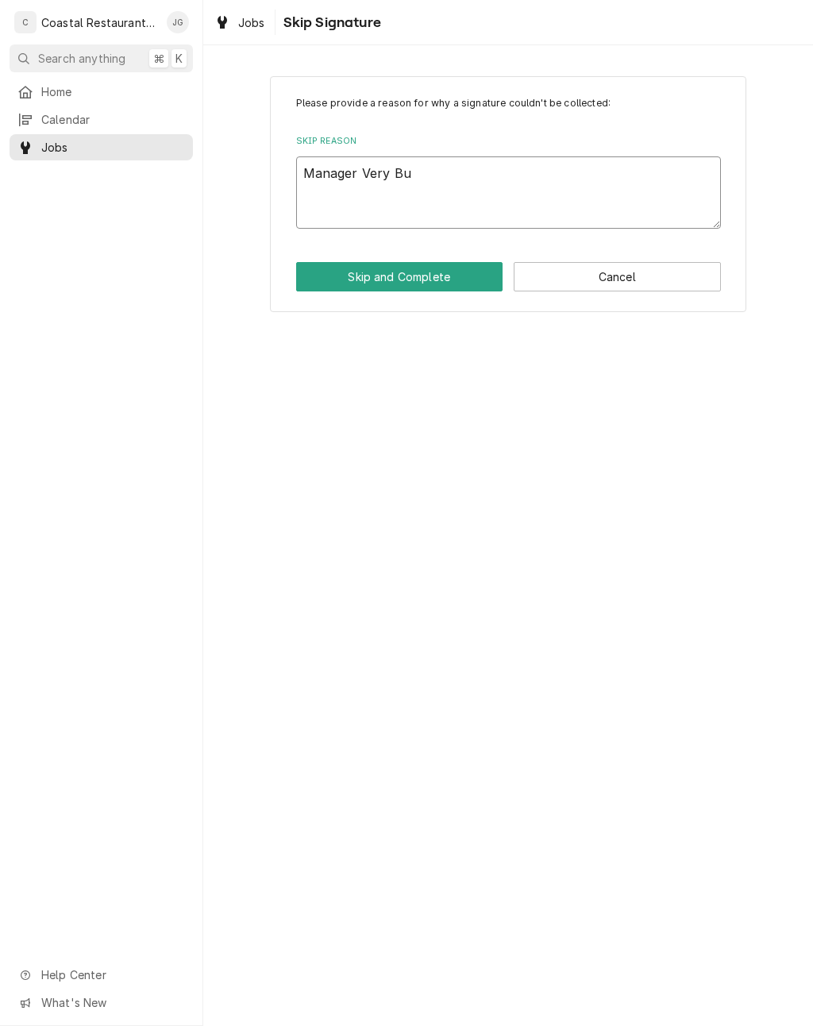
type textarea "x"
type textarea "Manager Very Bus"
type textarea "x"
type textarea "Manager Very Busy"
type textarea "x"
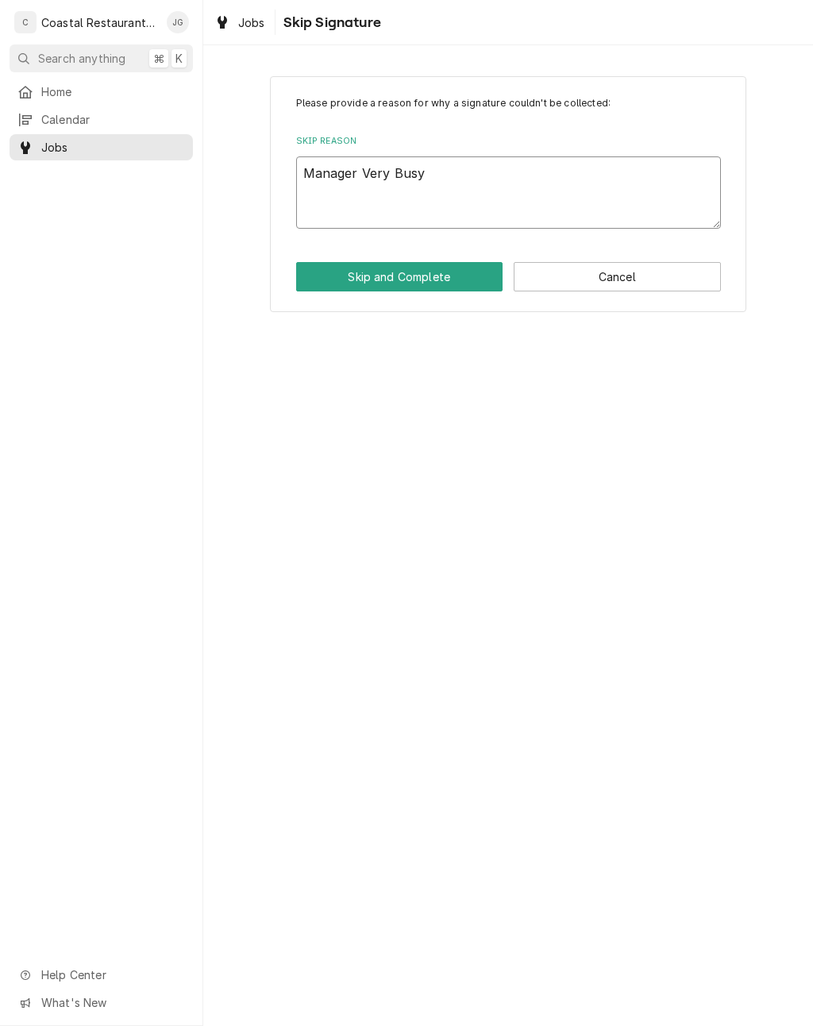
type textarea "Manager Very Busy"
type textarea "x"
type textarea "Manager Very Busy A"
type textarea "x"
type textarea "Manager Very Busy At"
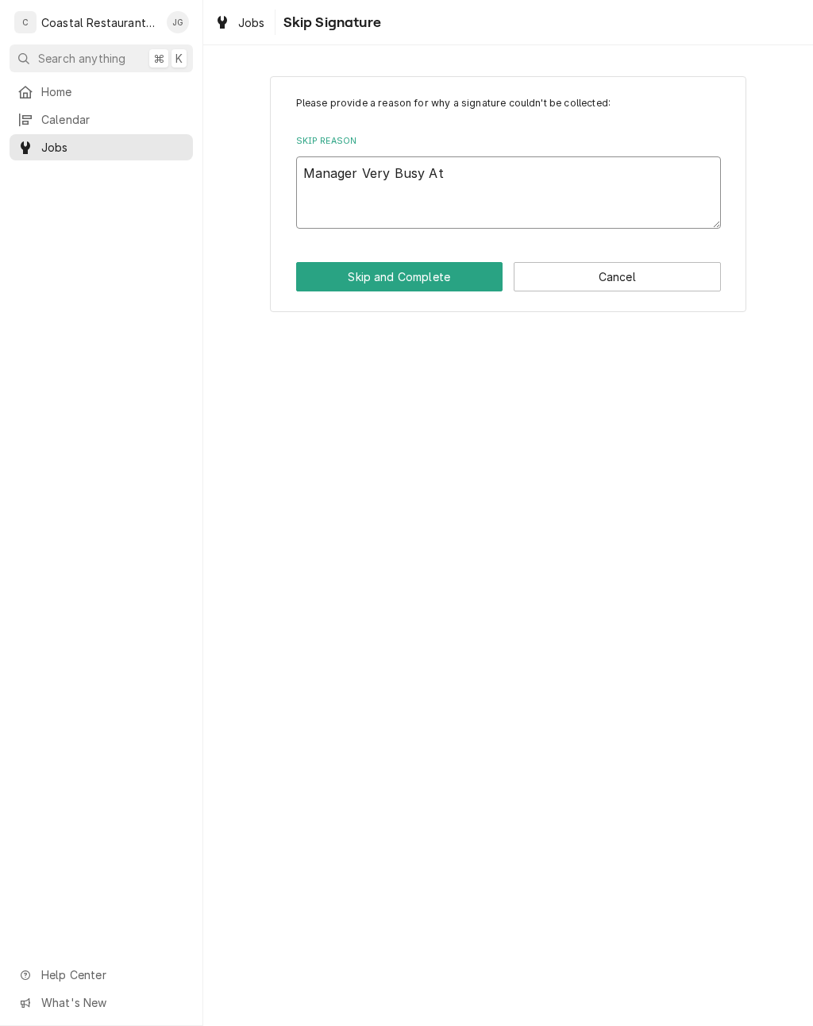
type textarea "x"
type textarea "Manager Very Busy AtTh"
type textarea "x"
type textarea "Manager Very Busy AtThi"
type textarea "x"
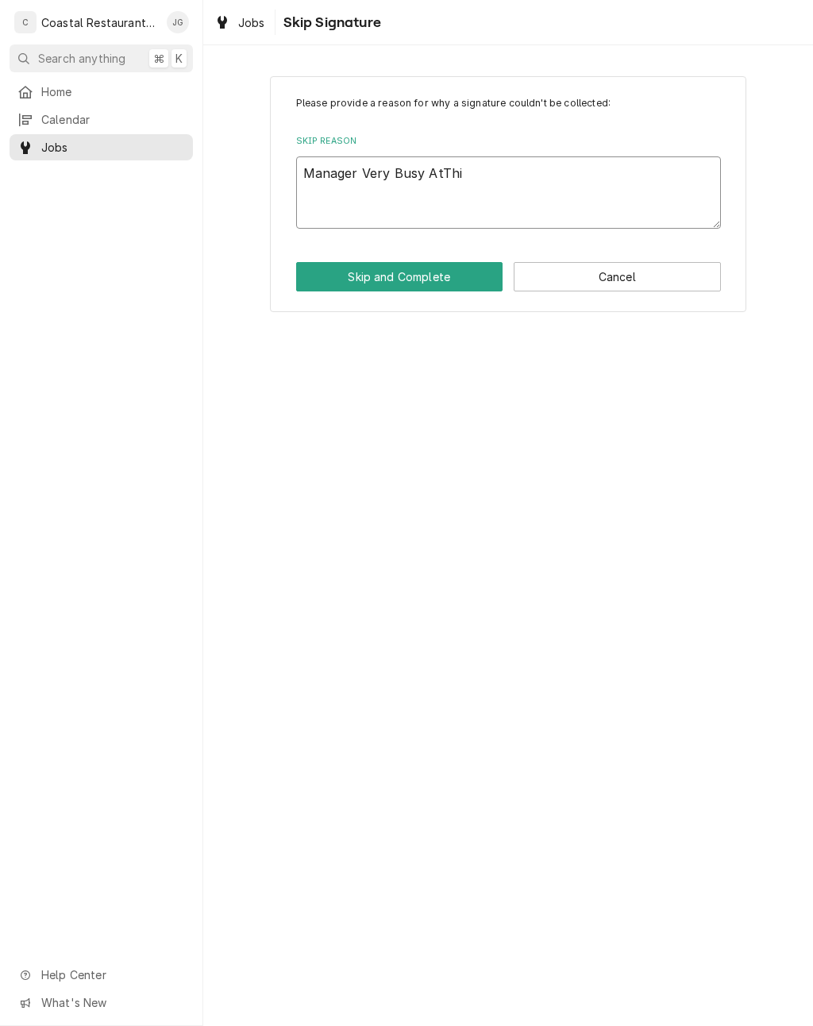
type textarea "Manager Very Busy AtThis"
type textarea "x"
type textarea "Manager Very Busy AtThis"
type textarea "x"
type textarea "Manager Very Busy AtThis T"
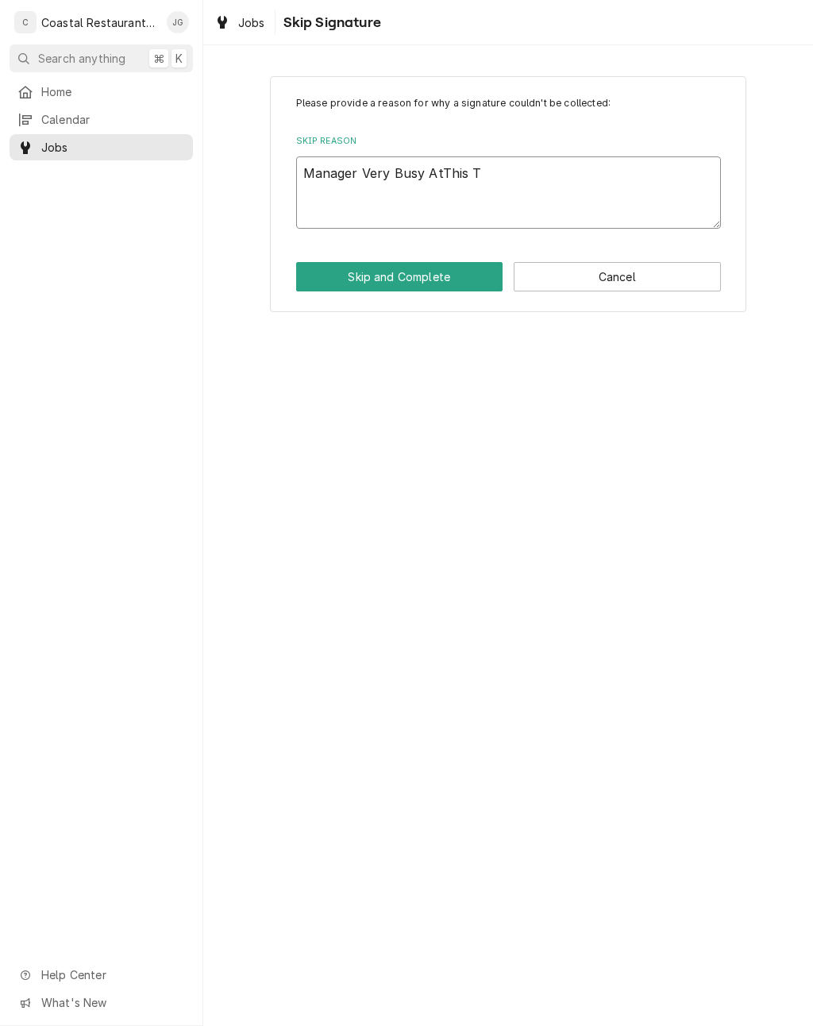
type textarea "x"
type textarea "Manager Very Busy AtThis Ti"
type textarea "x"
type textarea "Manager Very Busy AtThis Tim"
type textarea "x"
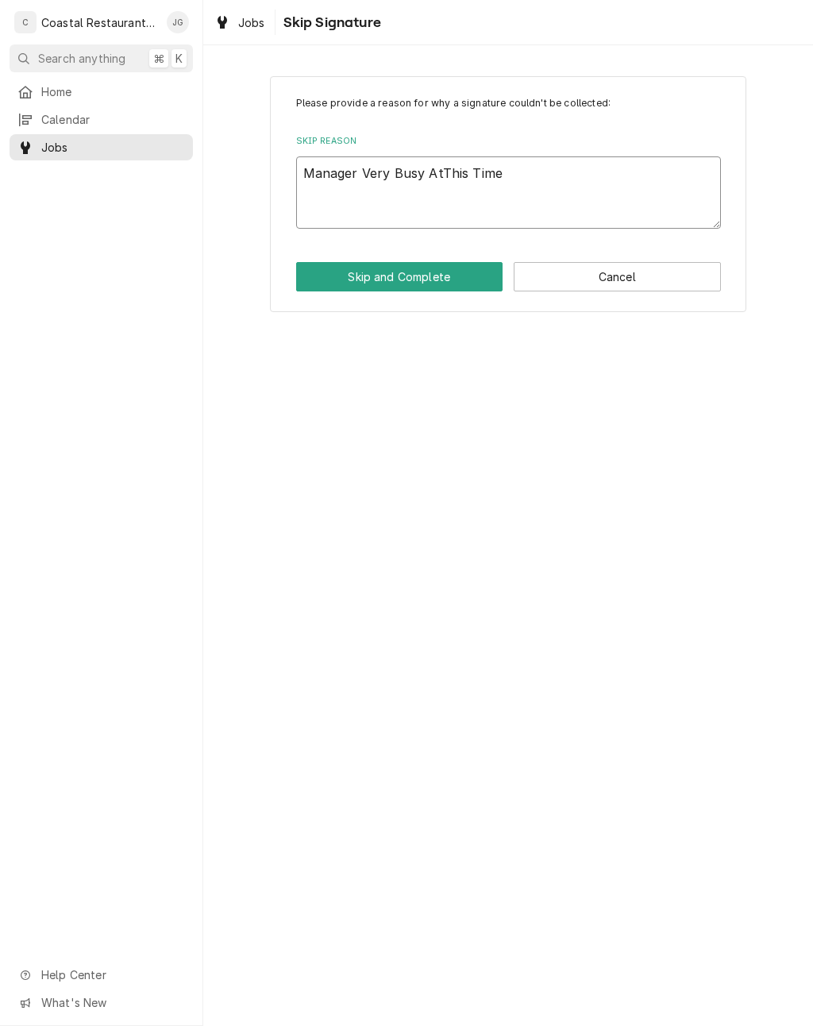
type textarea "Manager Very Busy AtThis Tim"
type textarea "x"
type textarea "Manager Very Busy AtThis Ti"
type textarea "x"
type textarea "Manager Very Busy AtThis T"
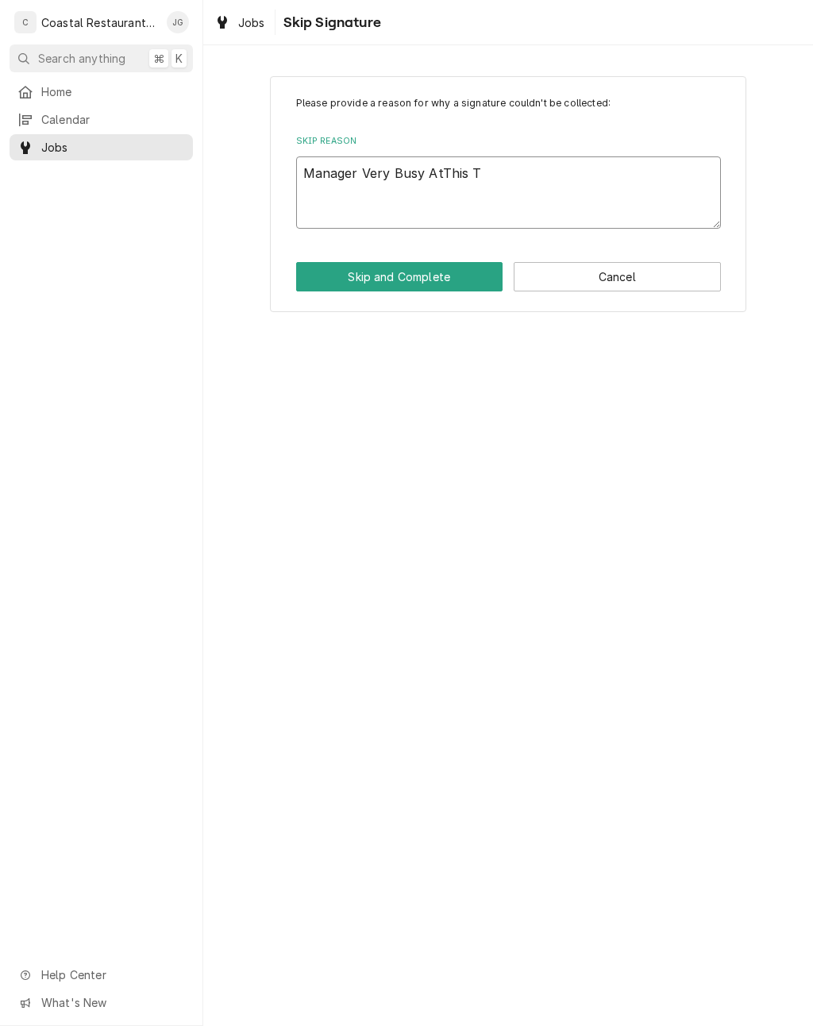
type textarea "x"
type textarea "Manager Very Busy AtThis"
type textarea "x"
type textarea "Manager Very Busy AtThi"
type textarea "x"
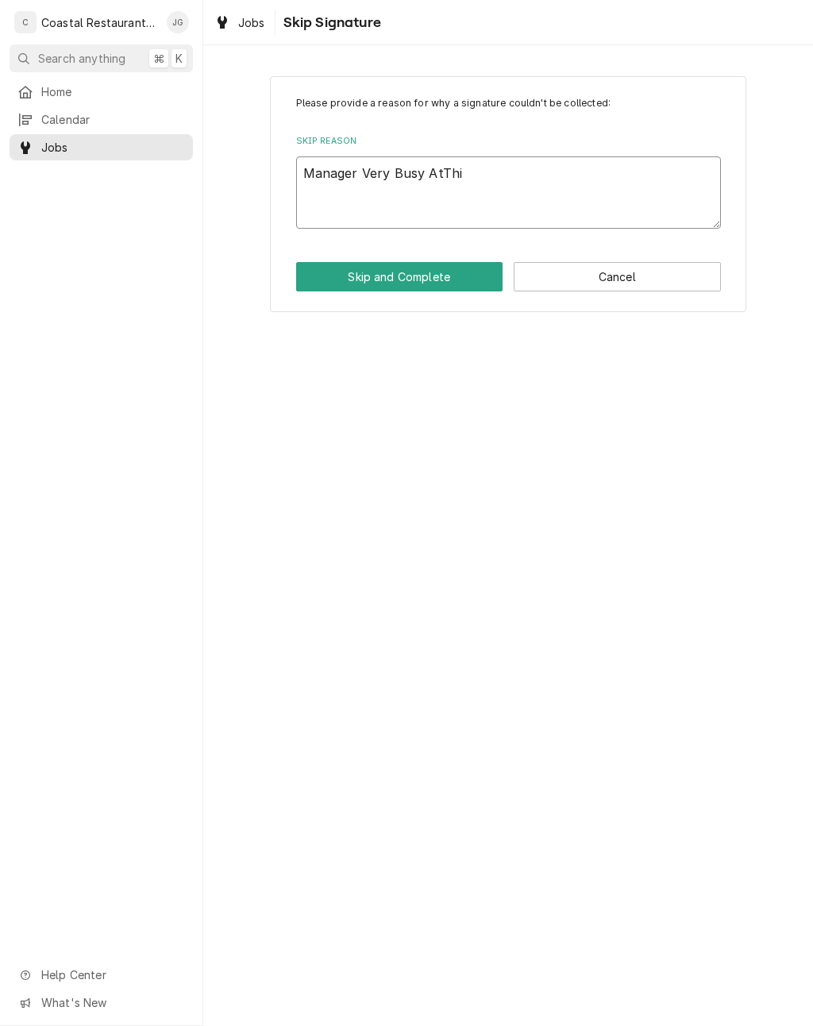
type textarea "Manager Very Busy AtTh"
type textarea "x"
type textarea "Manager Very Busy AtT"
type textarea "x"
type textarea "Manager Very Busy A"
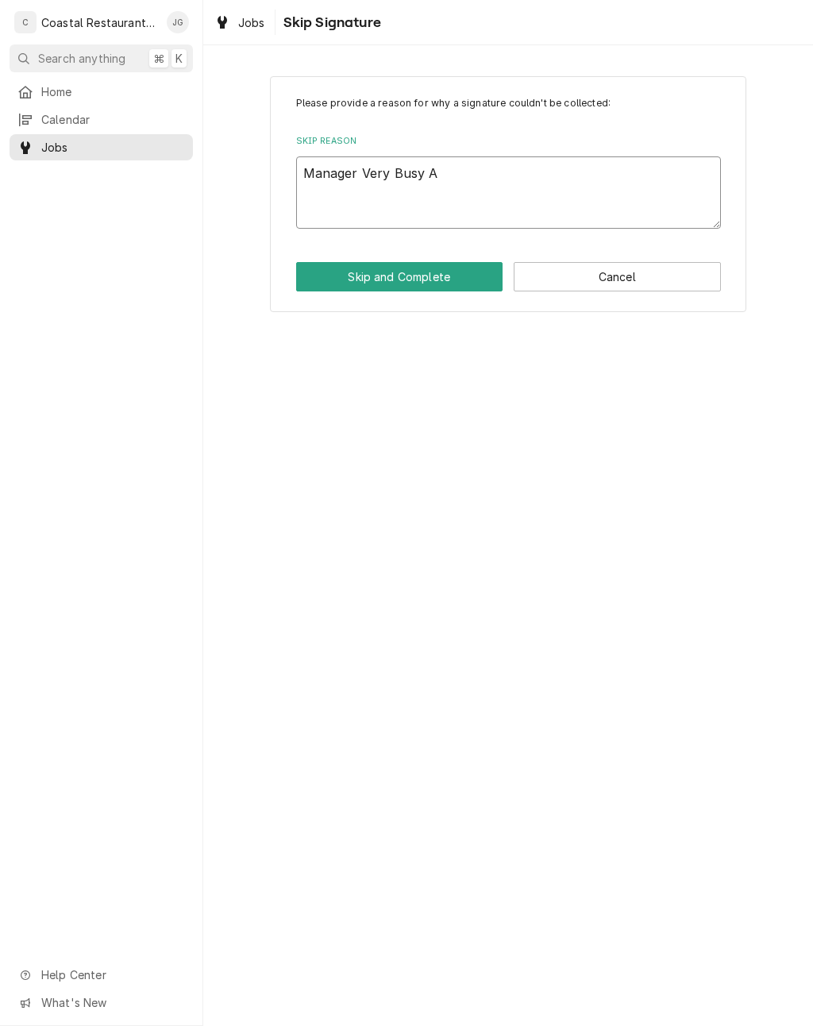
type textarea "x"
type textarea "Manager Very Busy At"
type textarea "x"
type textarea "Manager Very Busy At T"
type textarea "x"
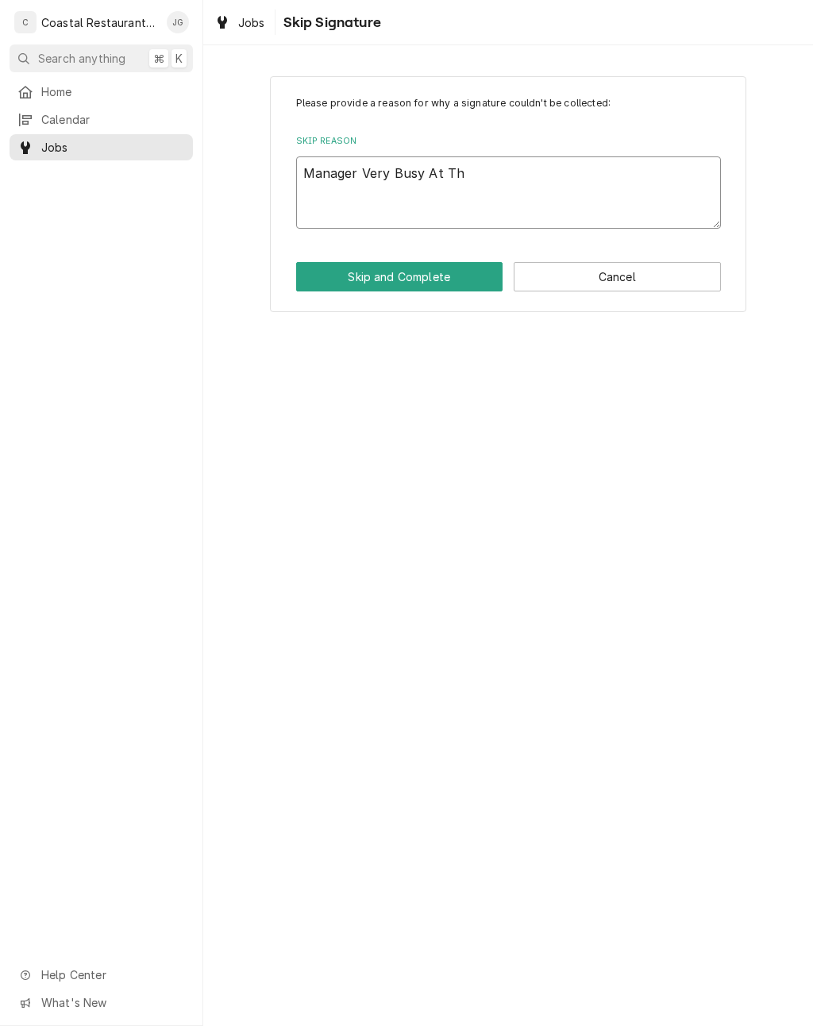
type textarea "Manager Very Busy At Thi"
type textarea "x"
type textarea "Manager Very Busy At This"
type textarea "x"
type textarea "Manager Very Busy At This"
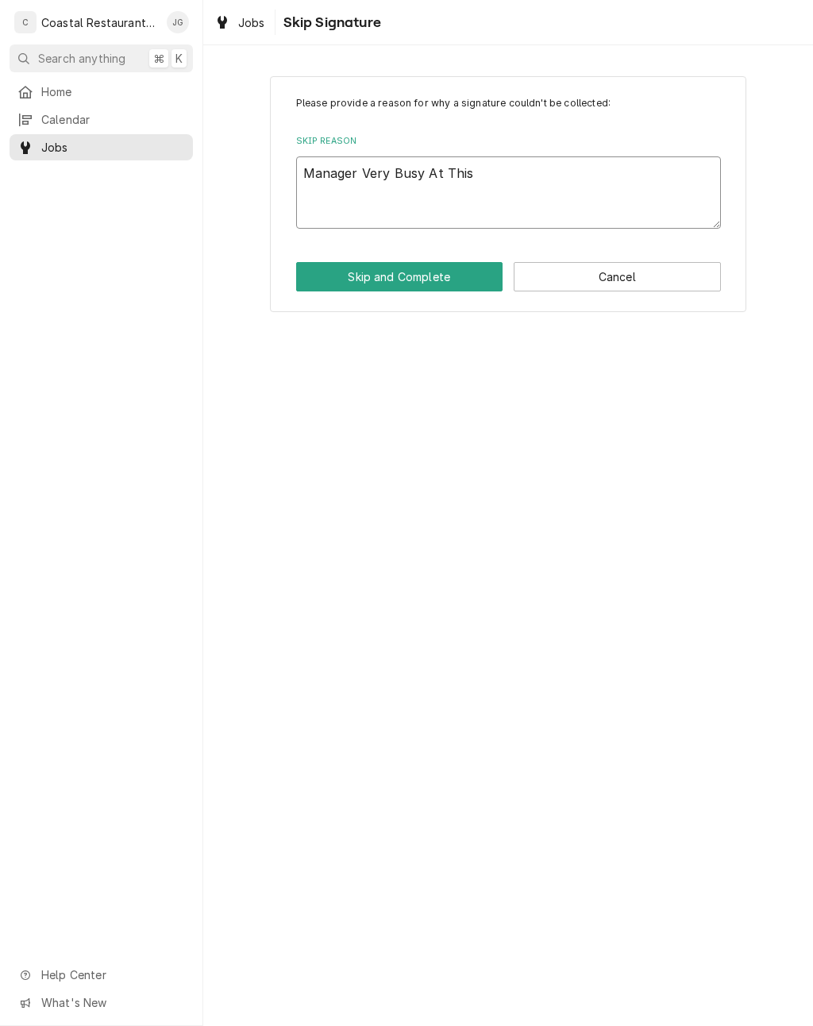
type textarea "x"
type textarea "Manager Very Busy At This Ti"
type textarea "x"
type textarea "Manager Very Busy At This Tim"
type textarea "x"
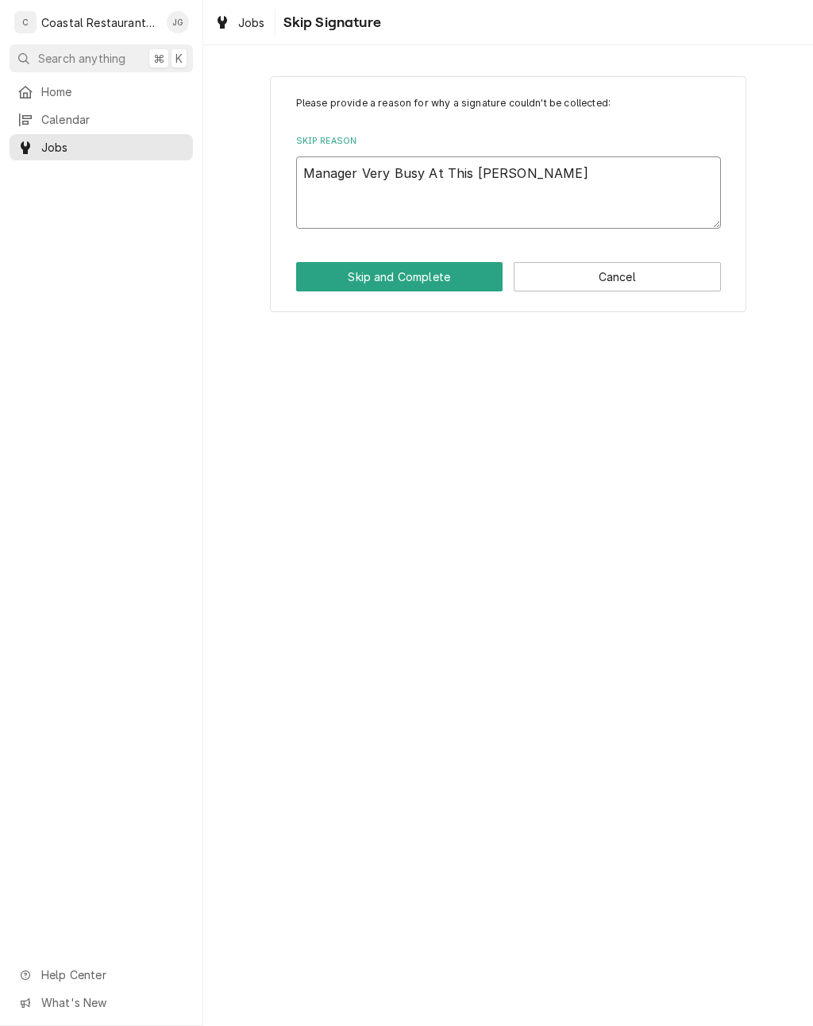
type textarea "Manager Very Busy At This Time"
type textarea "x"
type textarea "Manager Very Busy At This Time"
click at [433, 283] on button "Skip and Complete" at bounding box center [399, 276] width 207 height 29
type textarea "x"
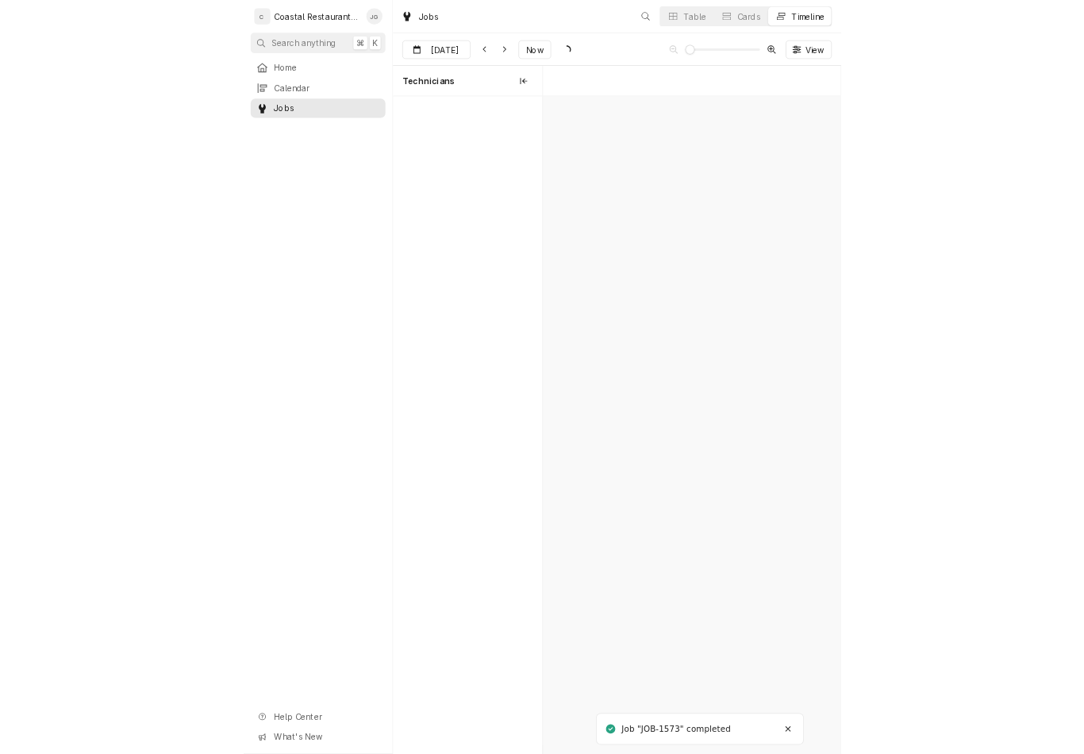
scroll to position [0, 8023]
